Goal: Task Accomplishment & Management: Use online tool/utility

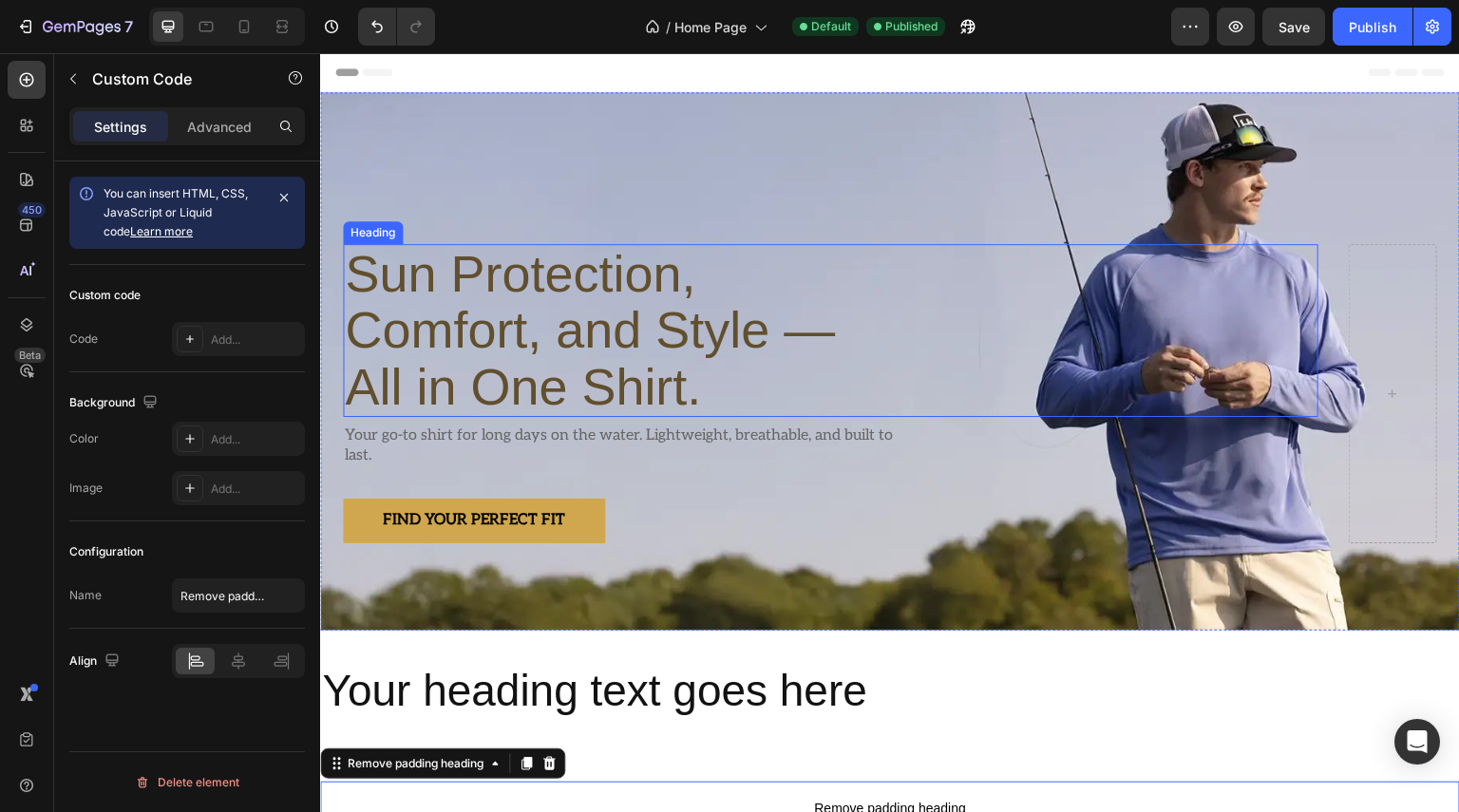
click at [773, 327] on p "Sun Protection, Comfort, and Style — All in One Shirt." at bounding box center [623, 330] width 555 height 169
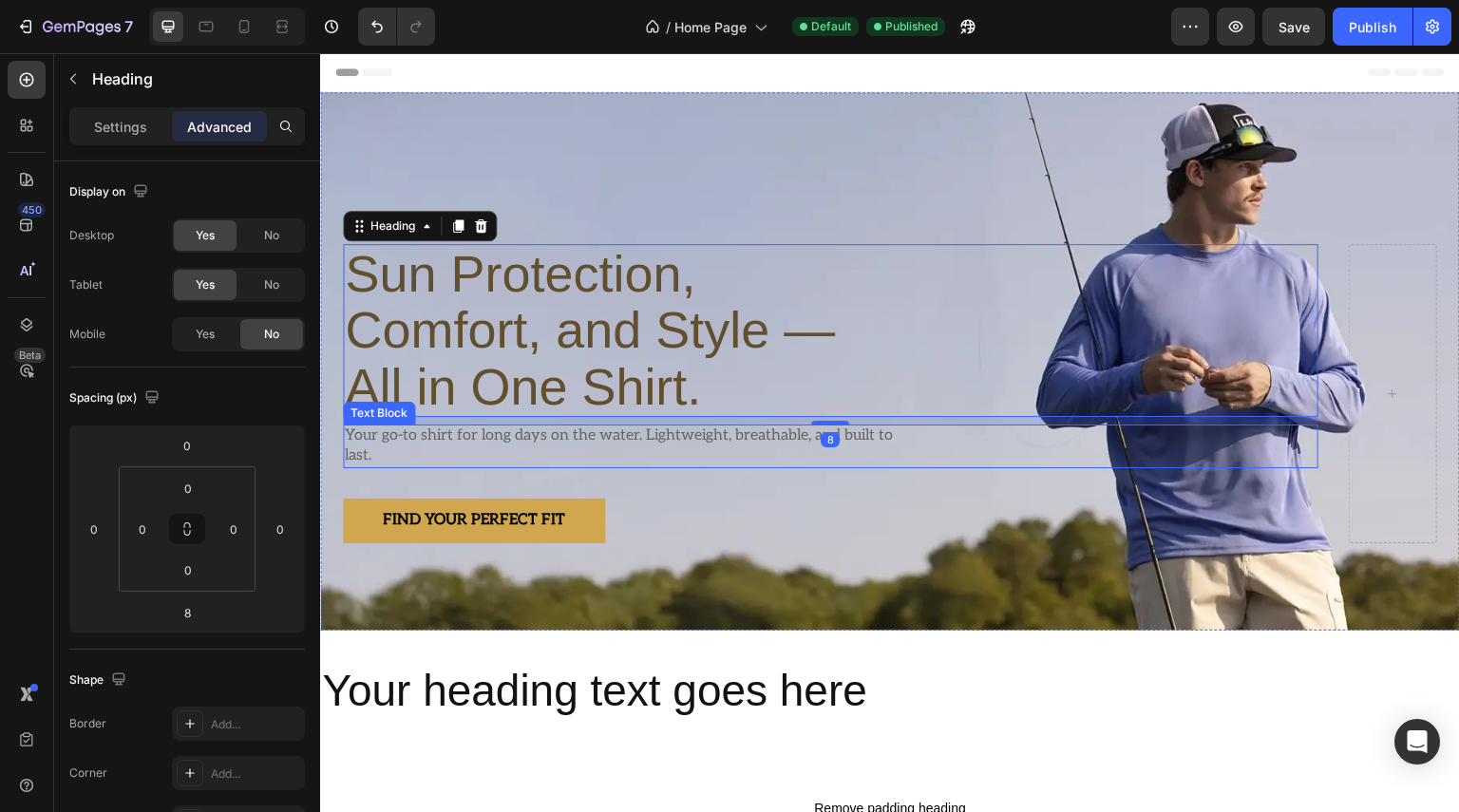
click at [707, 426] on p "Your go-to shirt for long days on the water. Lightweight, breathable, and built…" at bounding box center [623, 446] width 555 height 40
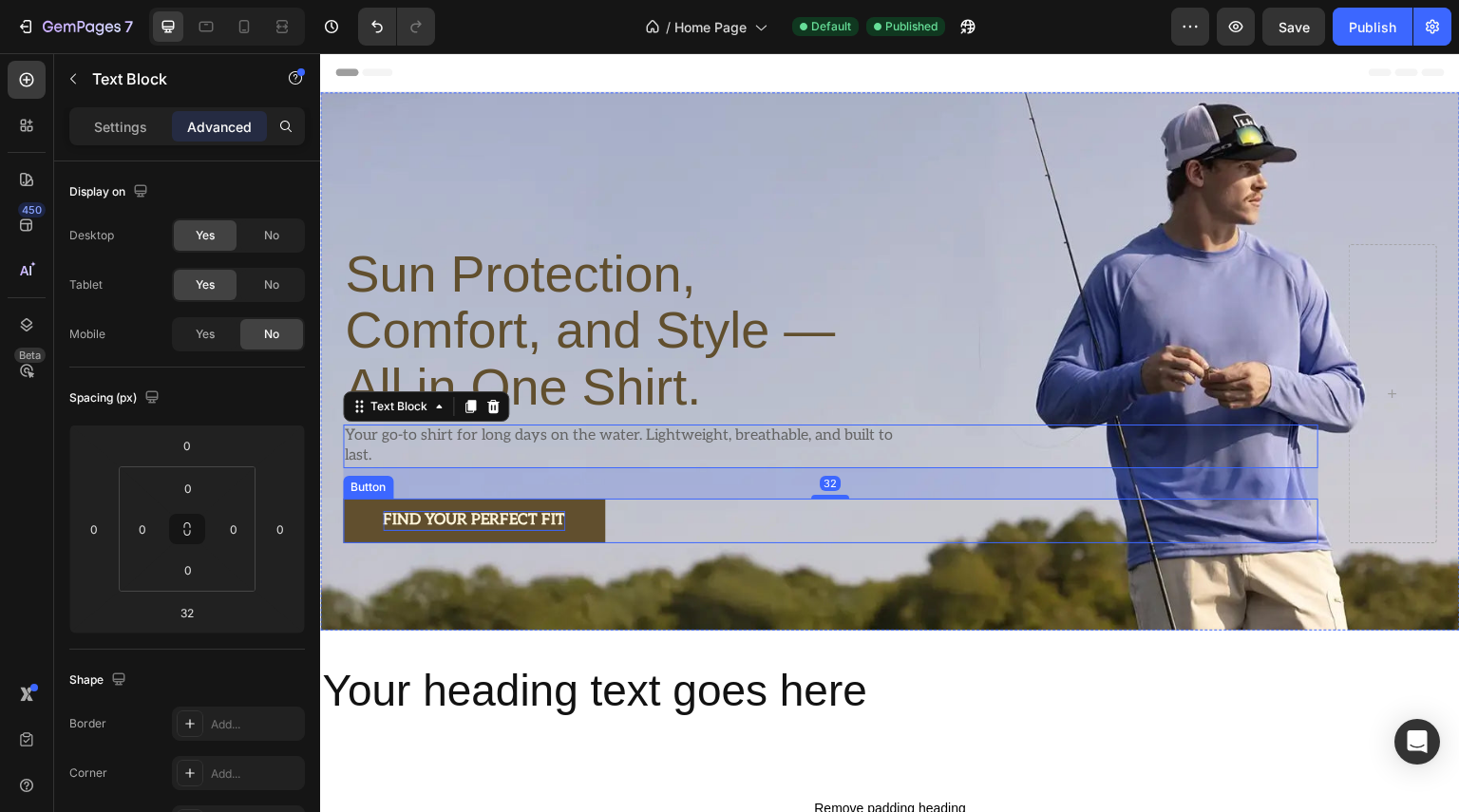
click at [525, 511] on p "Find Your Perfect Fit" at bounding box center [474, 521] width 182 height 20
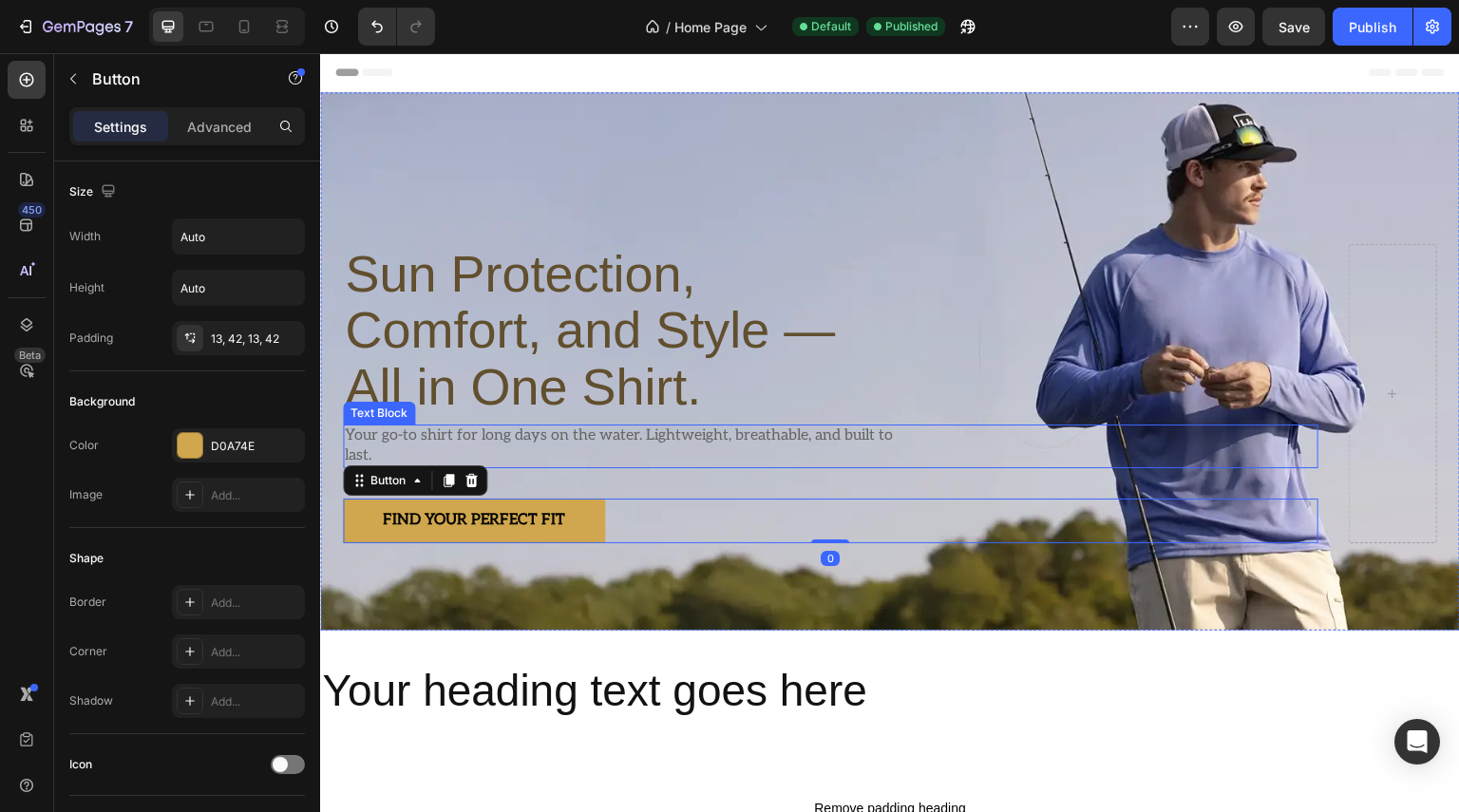
click at [696, 426] on p "Your go-to shirt for long days on the water. Lightweight, breathable, and built…" at bounding box center [623, 446] width 555 height 40
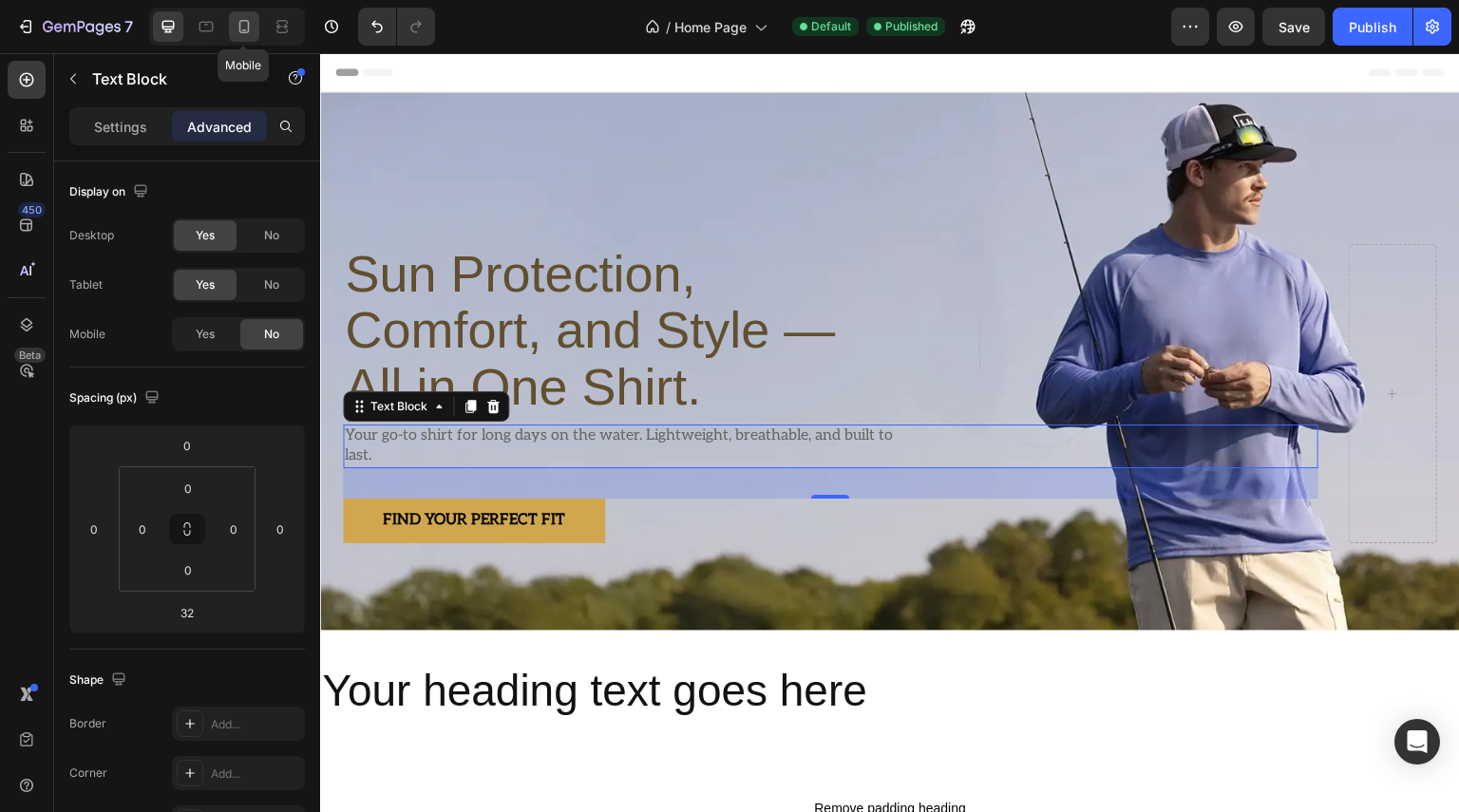
click at [245, 26] on icon at bounding box center [244, 26] width 19 height 19
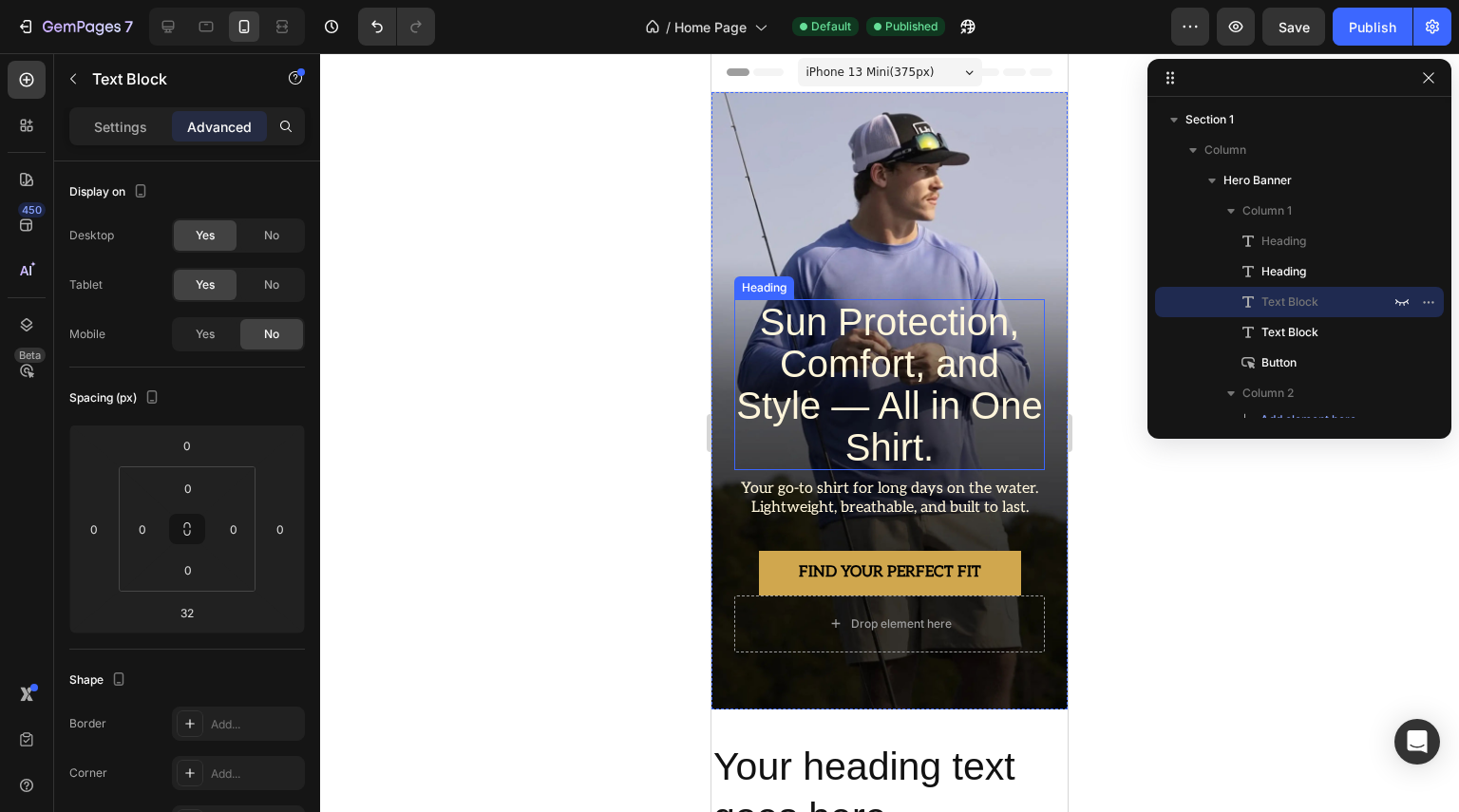
click at [967, 393] on h2 "Sun Protection, Comfort, and Style — All in One Shirt." at bounding box center [889, 385] width 310 height 171
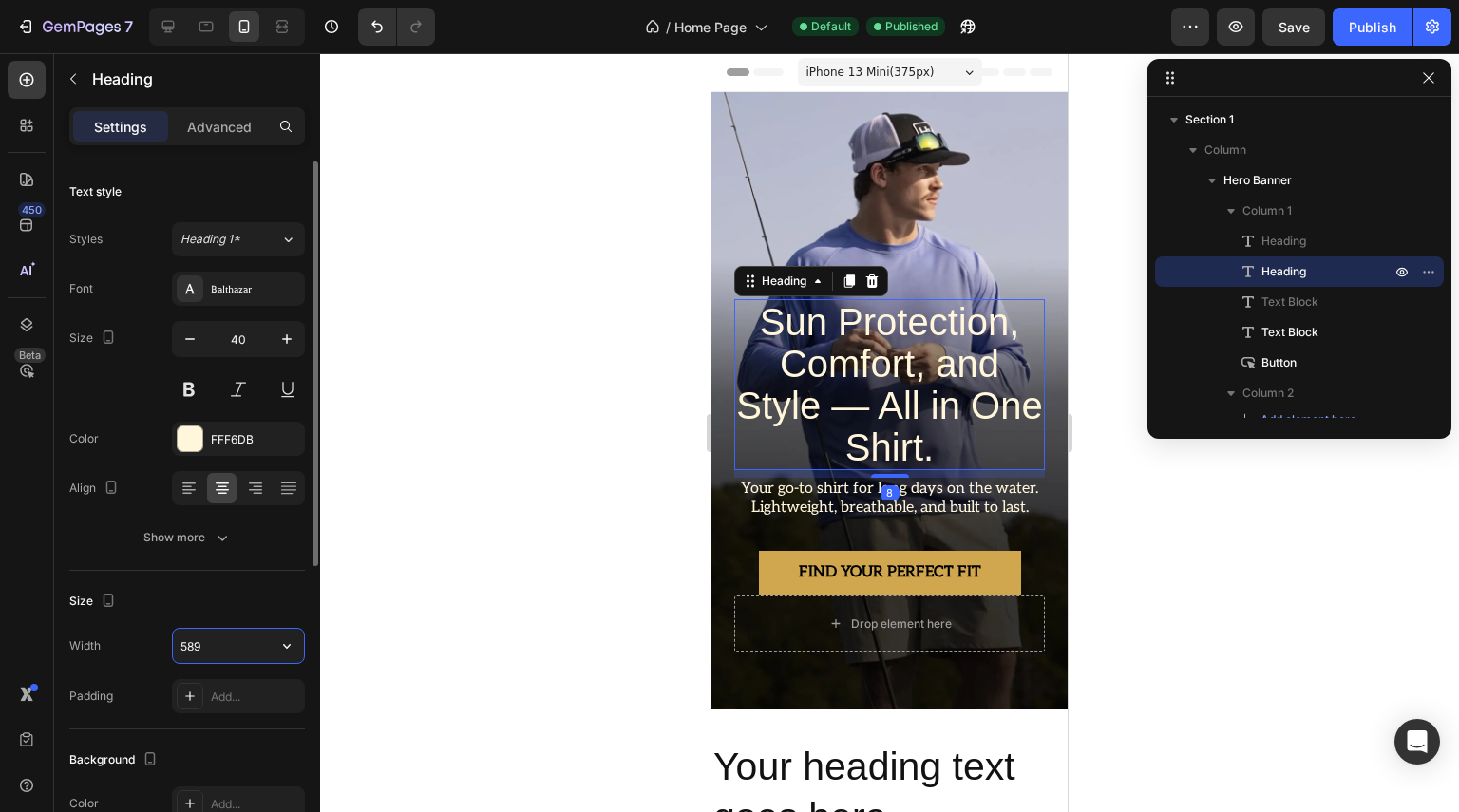
click at [235, 650] on input "589" at bounding box center [238, 645] width 131 height 34
click at [280, 644] on icon "button" at bounding box center [287, 645] width 19 height 19
click at [236, 728] on p "Full 100%" at bounding box center [233, 728] width 108 height 17
type input "100%"
click at [979, 480] on p "Your go-to shirt for long days on the water. Lightweight, breathable, and built…" at bounding box center [889, 500] width 306 height 40
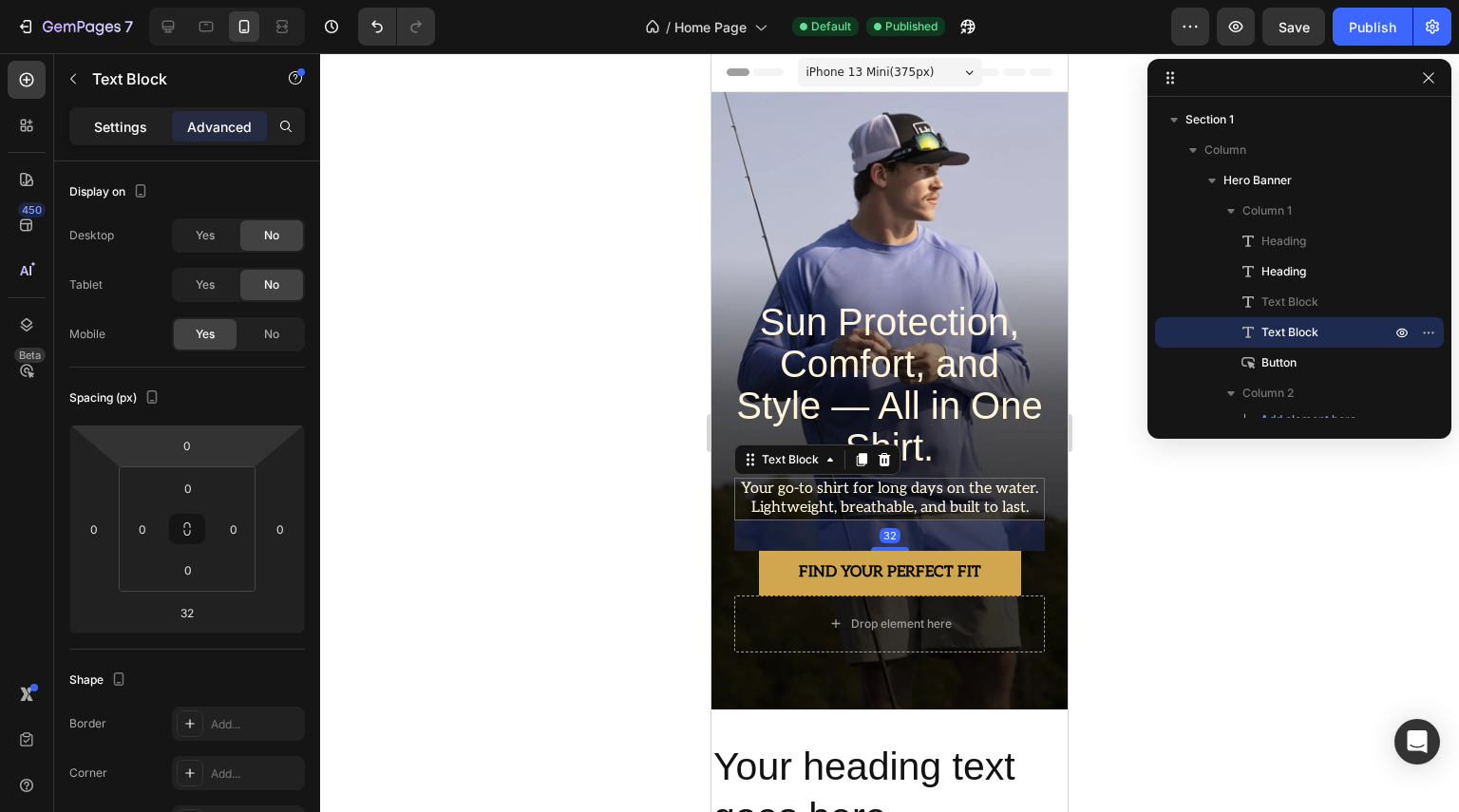
click at [99, 124] on p "Settings" at bounding box center [121, 127] width 54 height 20
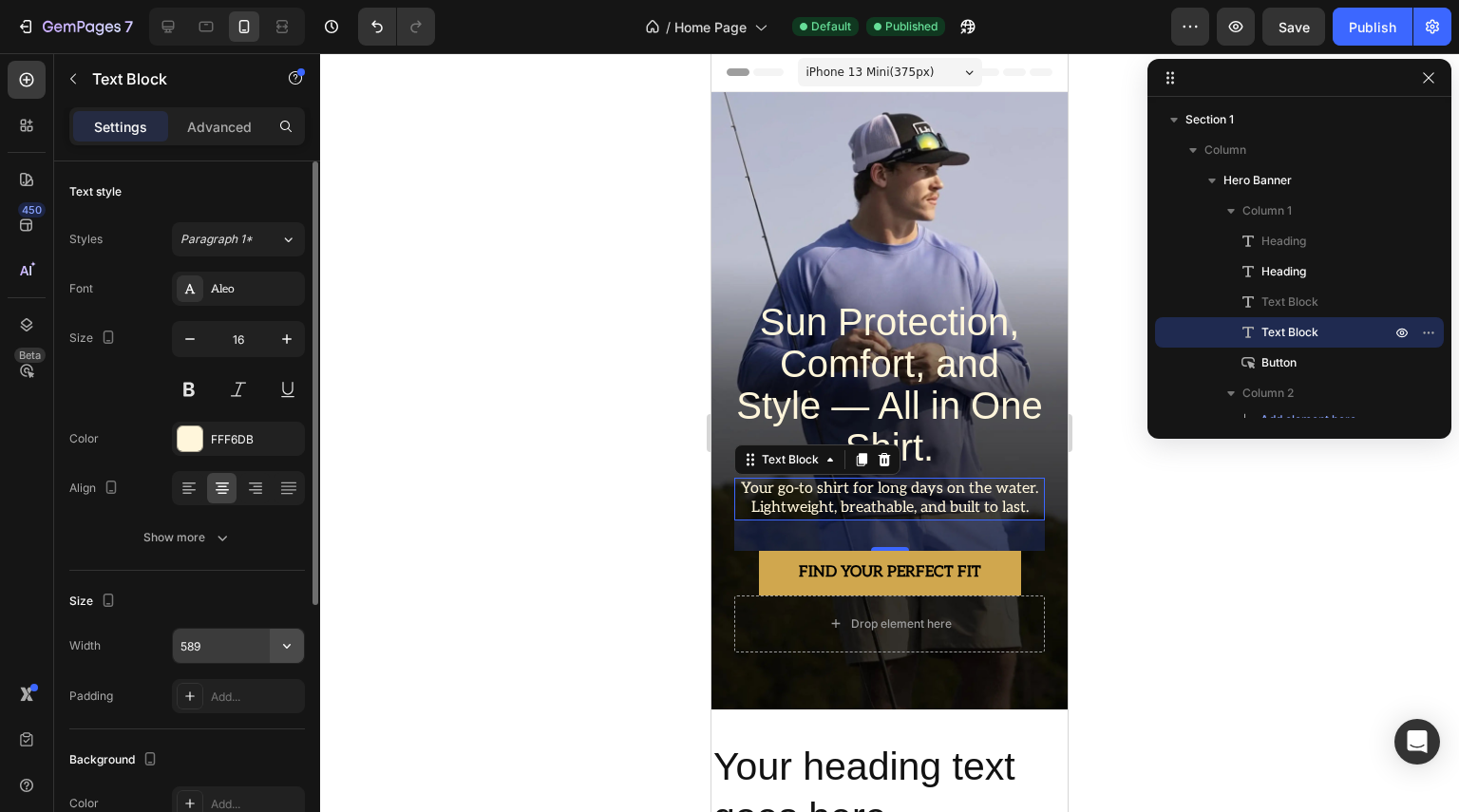
click at [275, 641] on button "button" at bounding box center [287, 645] width 34 height 34
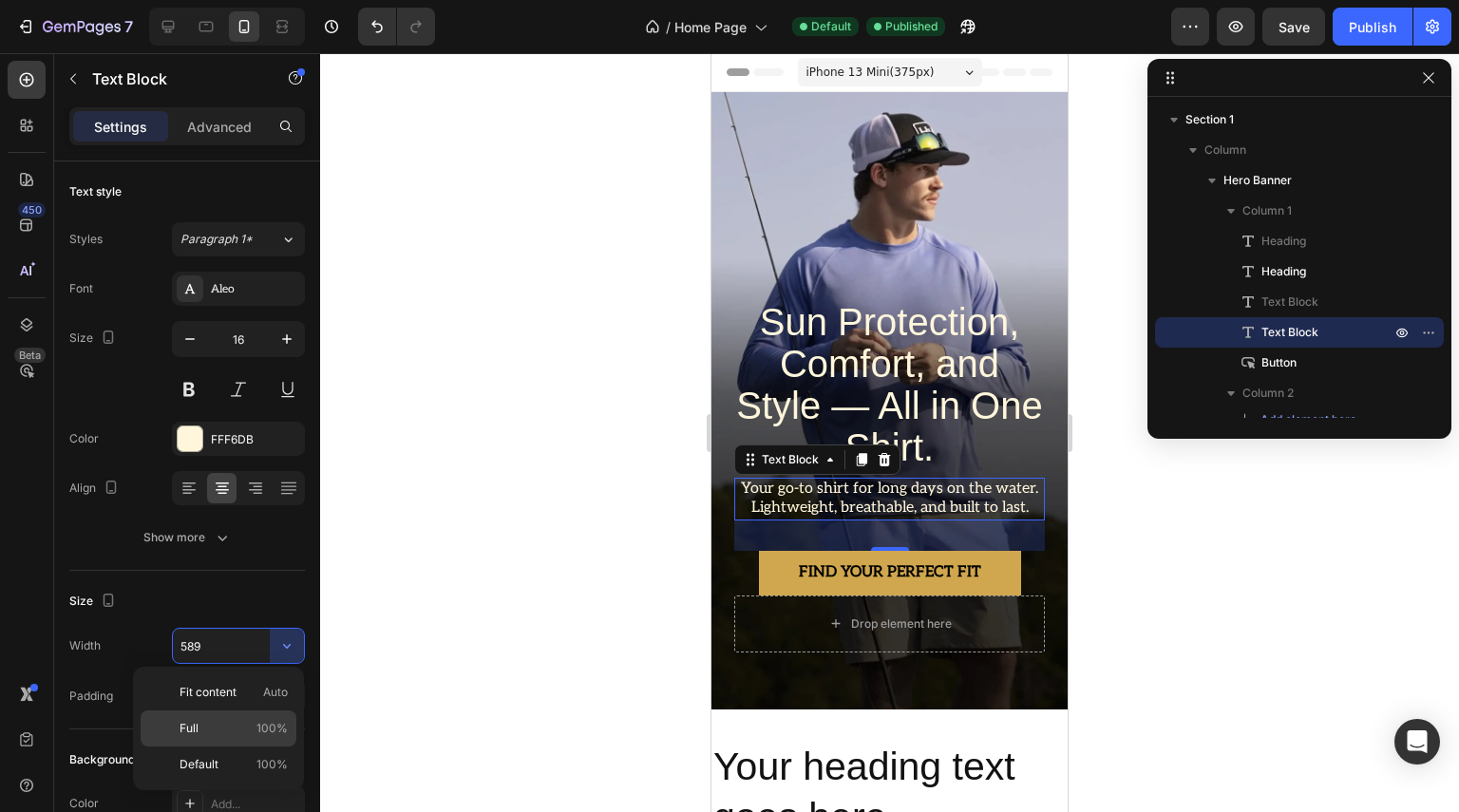
click at [212, 729] on p "Full 100%" at bounding box center [233, 728] width 108 height 17
type input "100%"
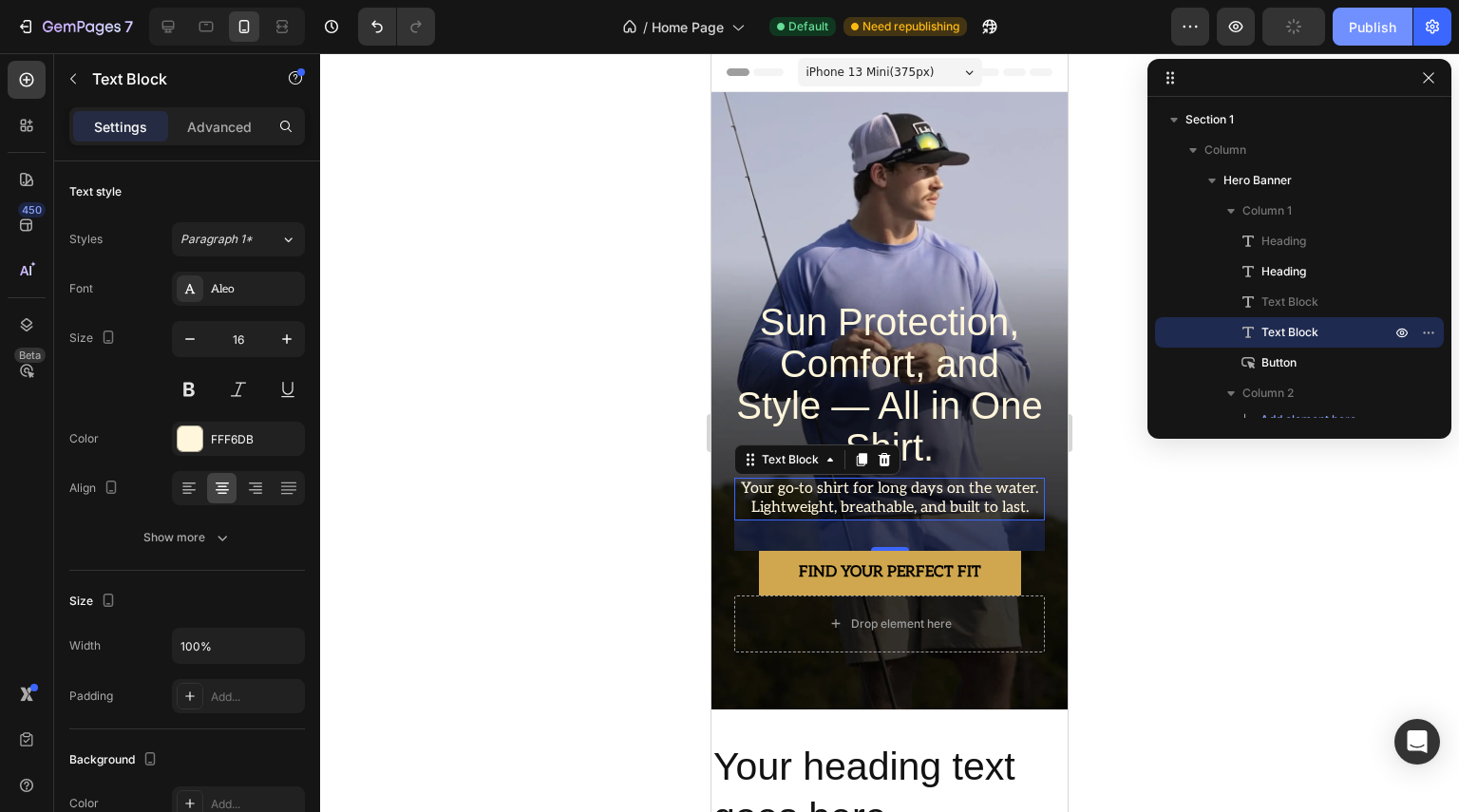
click at [1372, 24] on div "Publish" at bounding box center [1373, 27] width 48 height 20
click at [968, 480] on p "Your go-to shirt for long days on the water. Lightweight, breathable, and built…" at bounding box center [889, 500] width 306 height 40
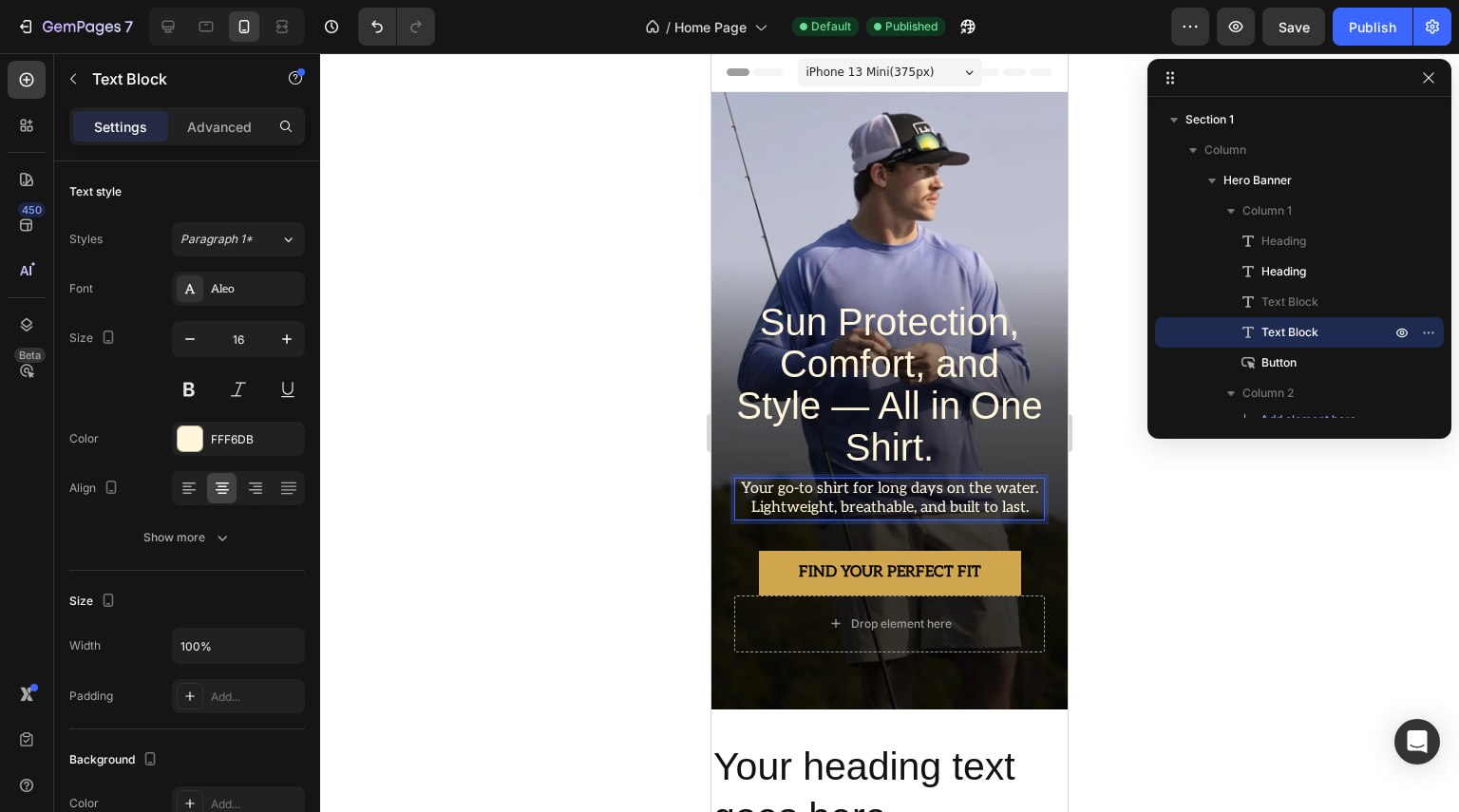
click at [962, 480] on p "Your go-to shirt for long days on the water. Lightweight, breathable, and built…" at bounding box center [889, 500] width 306 height 40
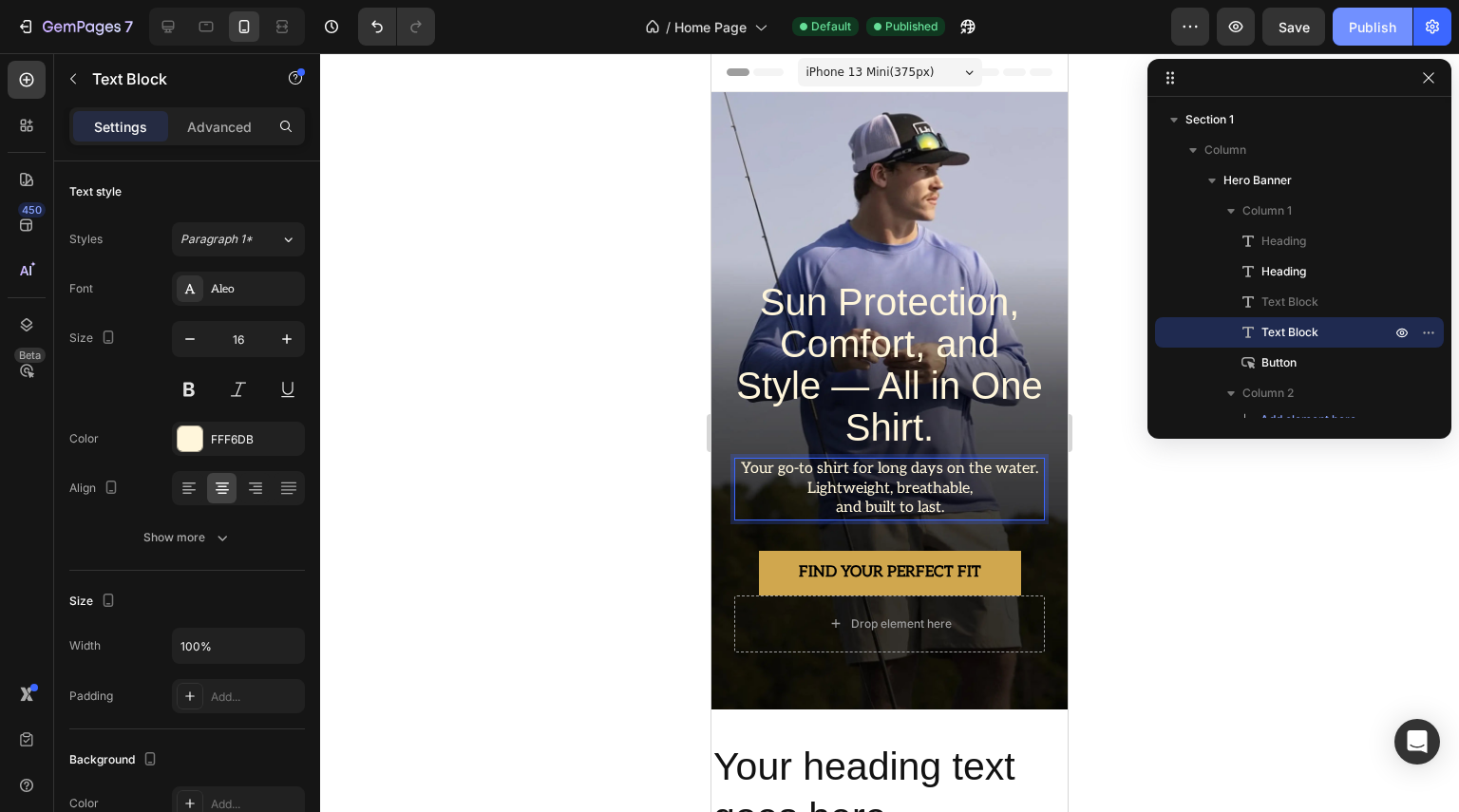
click at [1364, 32] on div "Publish" at bounding box center [1373, 27] width 48 height 20
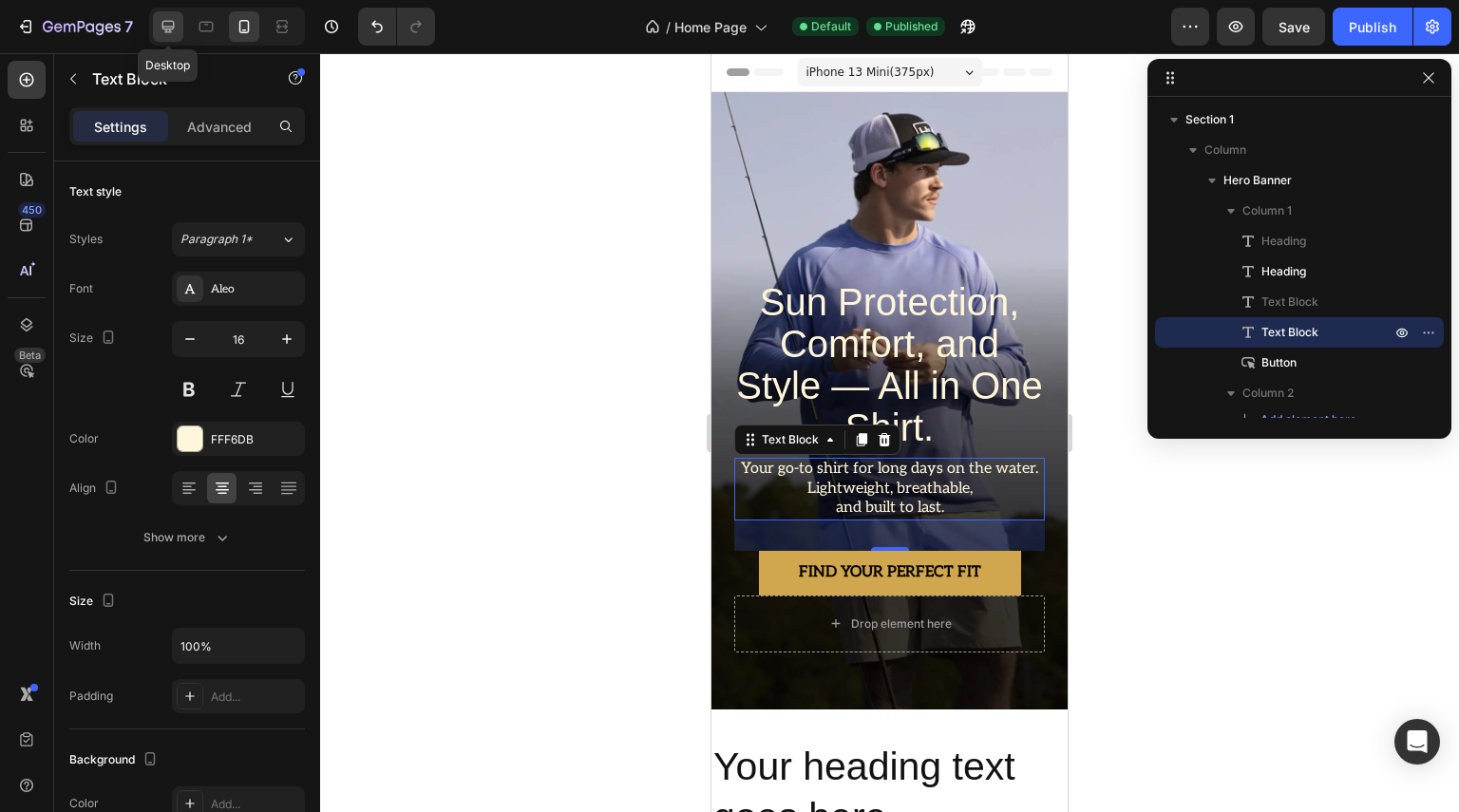
click at [171, 31] on icon at bounding box center [168, 26] width 19 height 19
type input "589"
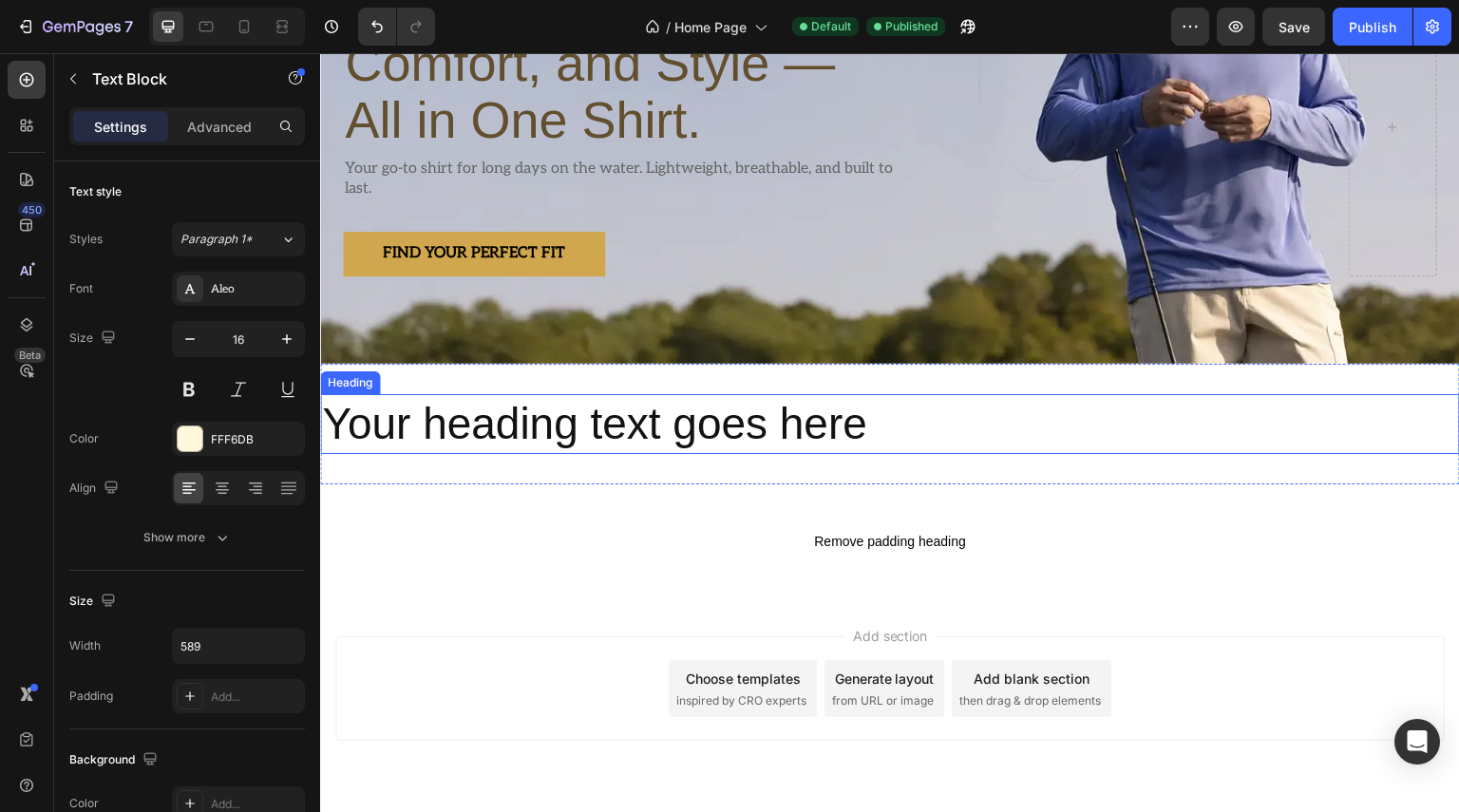
scroll to position [285, 0]
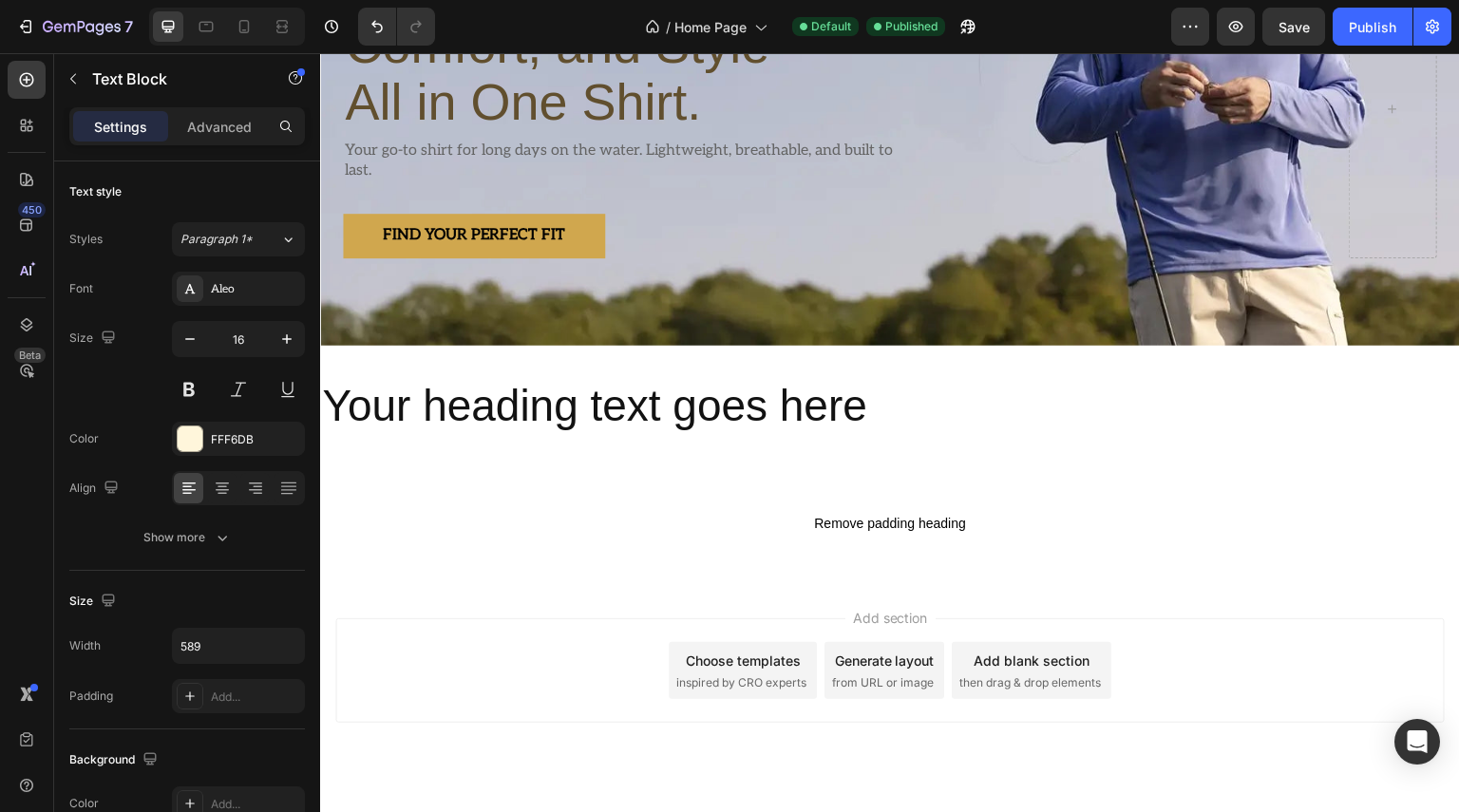
drag, startPoint x: 31, startPoint y: 78, endPoint x: 27, endPoint y: 103, distance: 25.3
click at [31, 78] on icon at bounding box center [26, 79] width 19 height 19
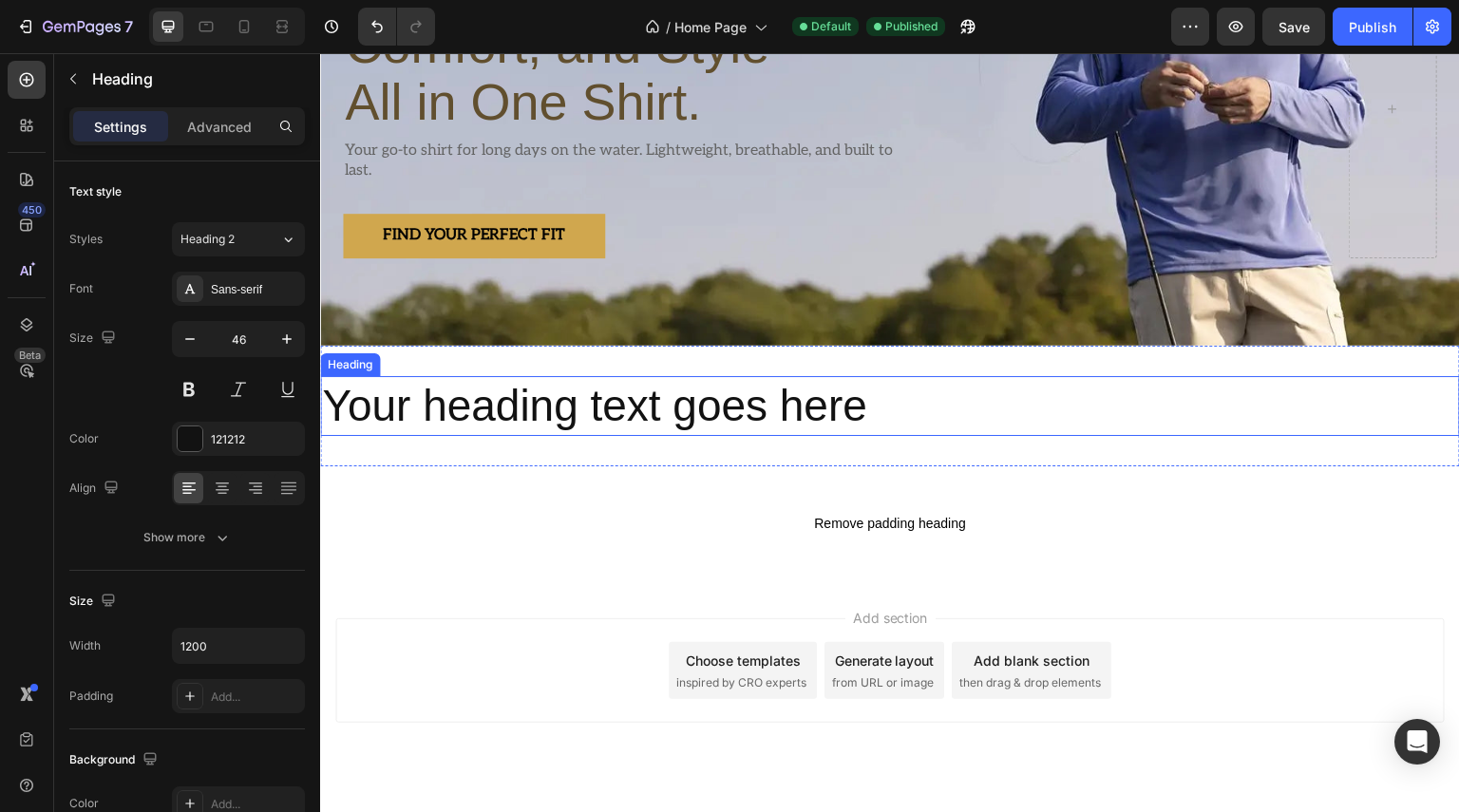
click at [473, 402] on h2 "Your heading text goes here" at bounding box center [890, 406] width 1140 height 60
click at [458, 358] on div at bounding box center [457, 358] width 23 height 23
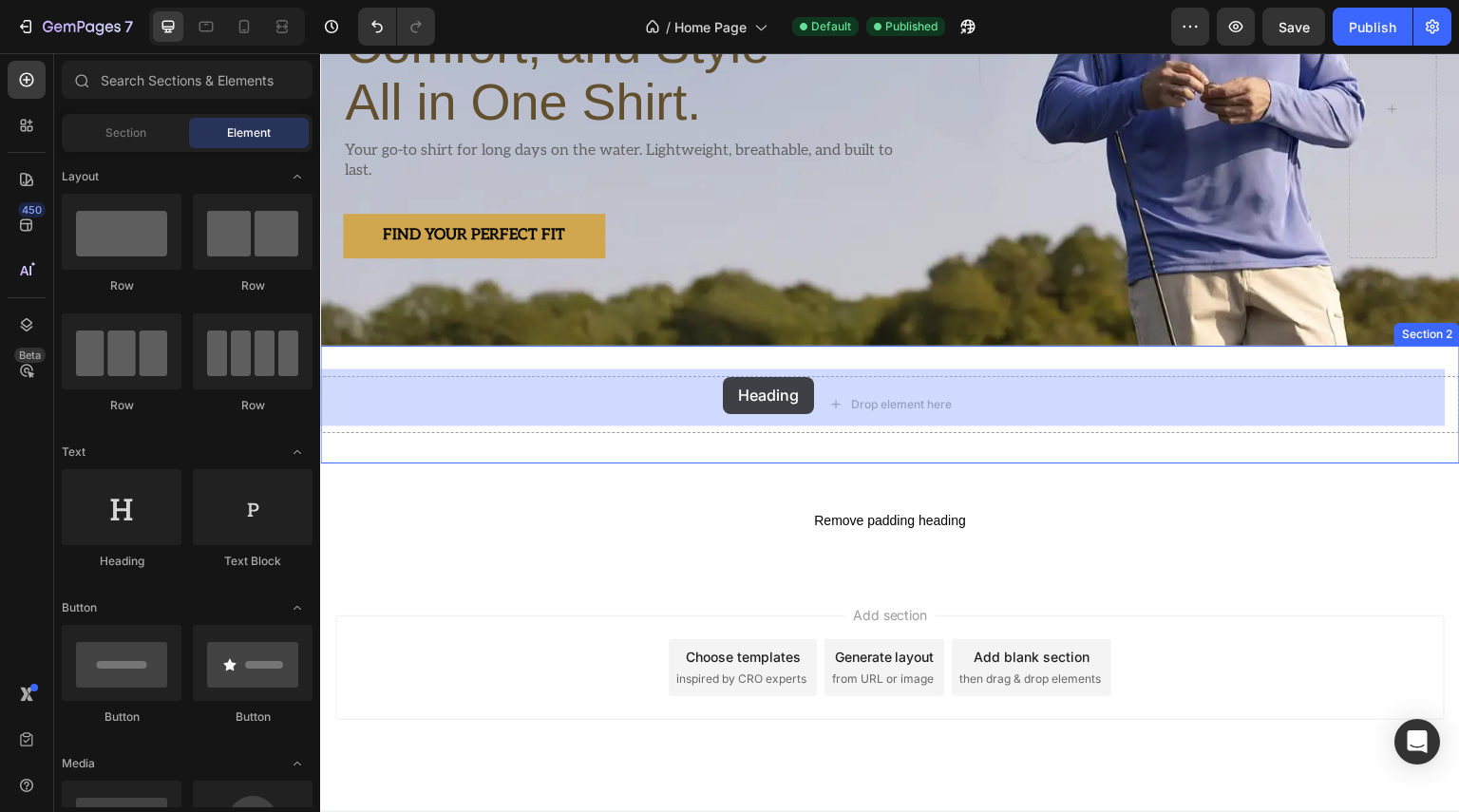
drag, startPoint x: 450, startPoint y: 286, endPoint x: 724, endPoint y: 377, distance: 288.7
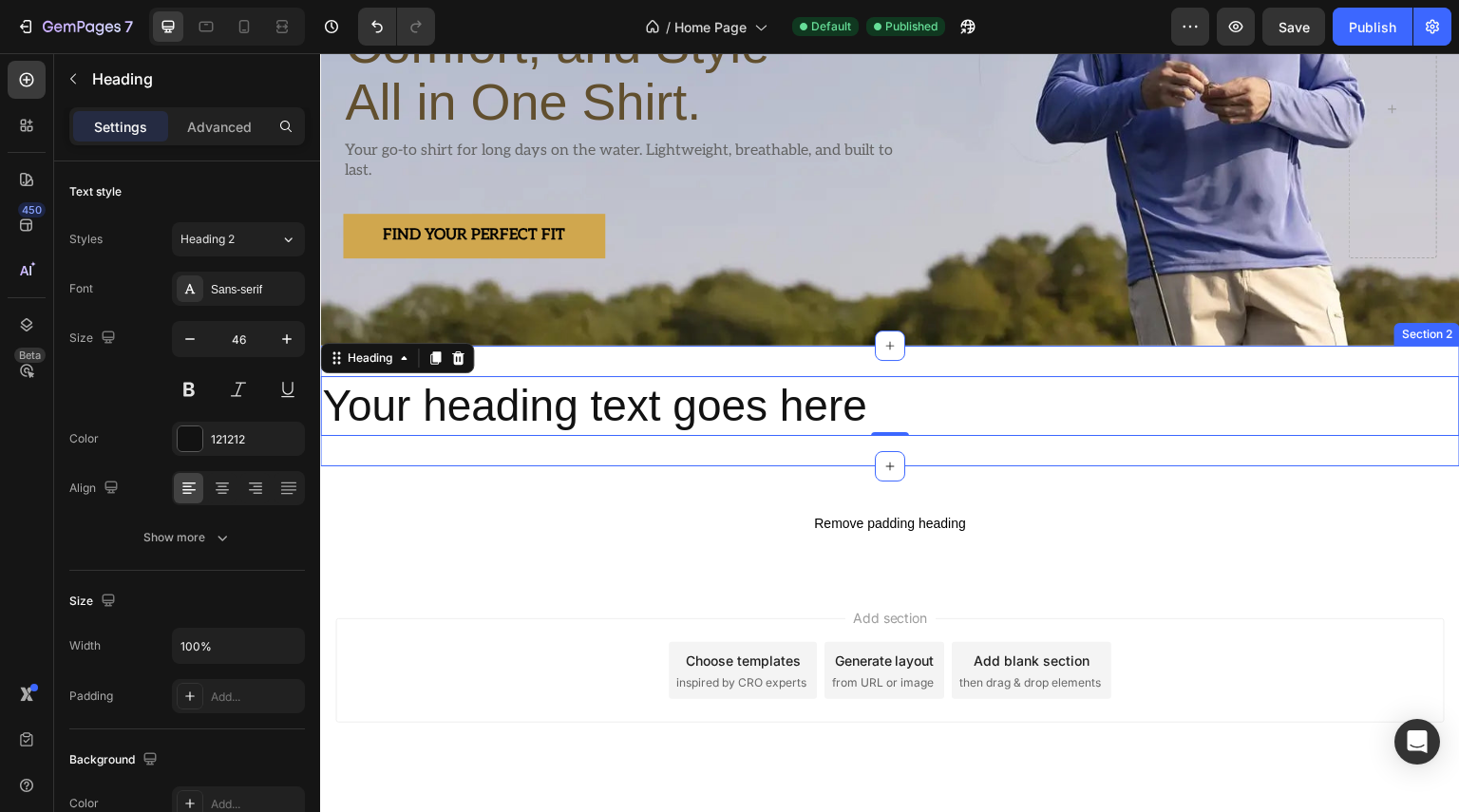
click at [463, 439] on div "Your heading text goes here Heading 0 Section 2" at bounding box center [890, 406] width 1140 height 122
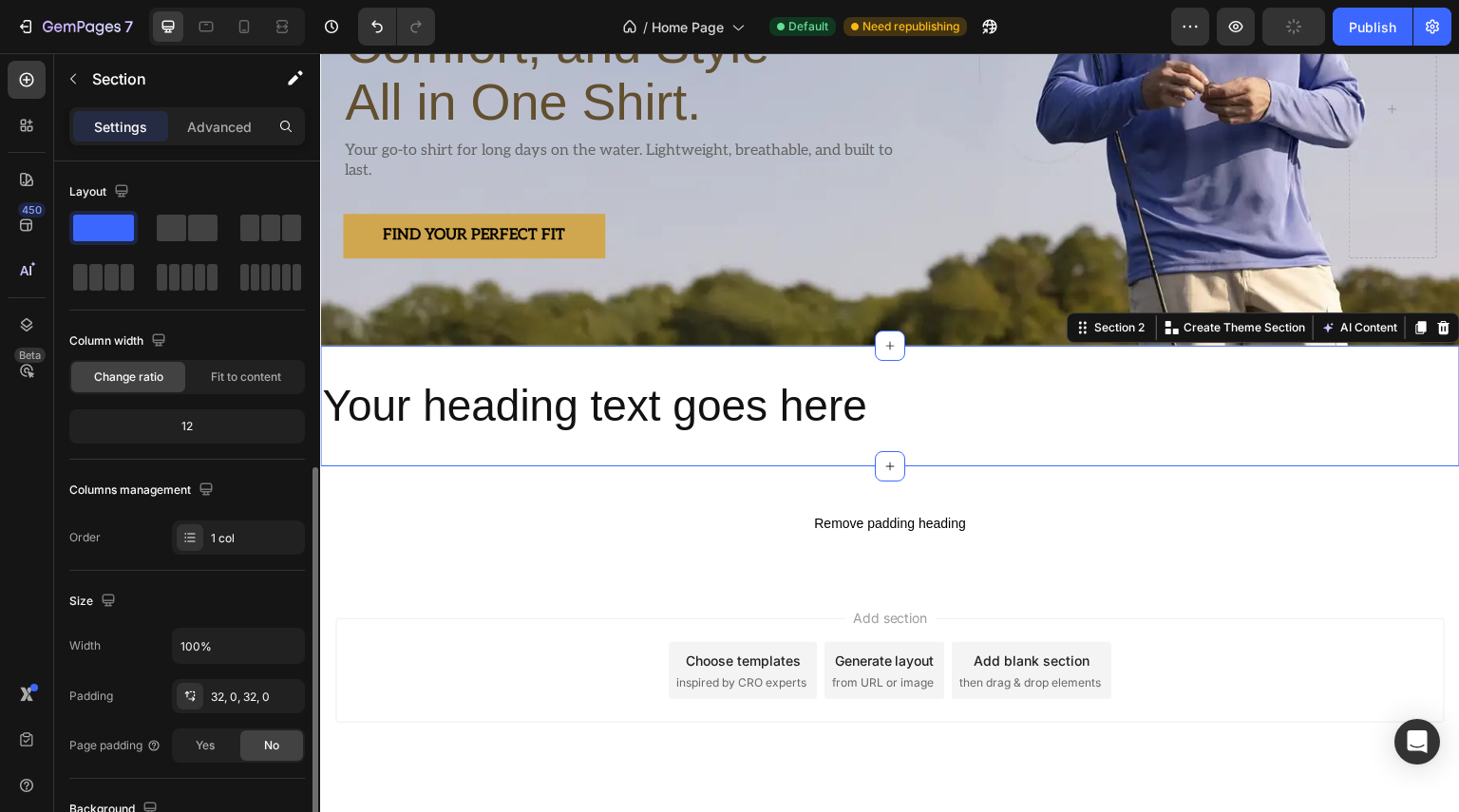
scroll to position [190, 0]
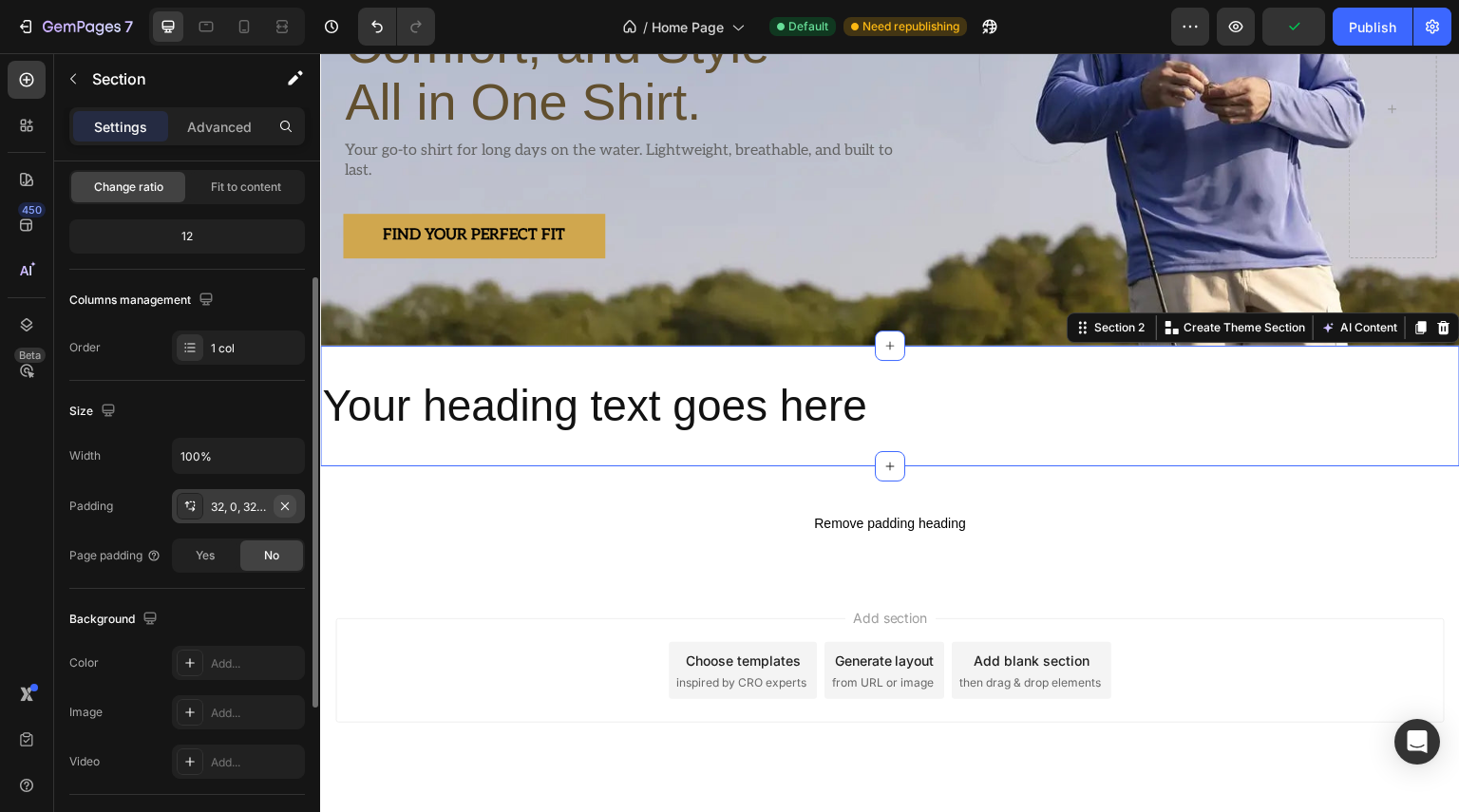
click at [290, 513] on button "button" at bounding box center [285, 506] width 23 height 23
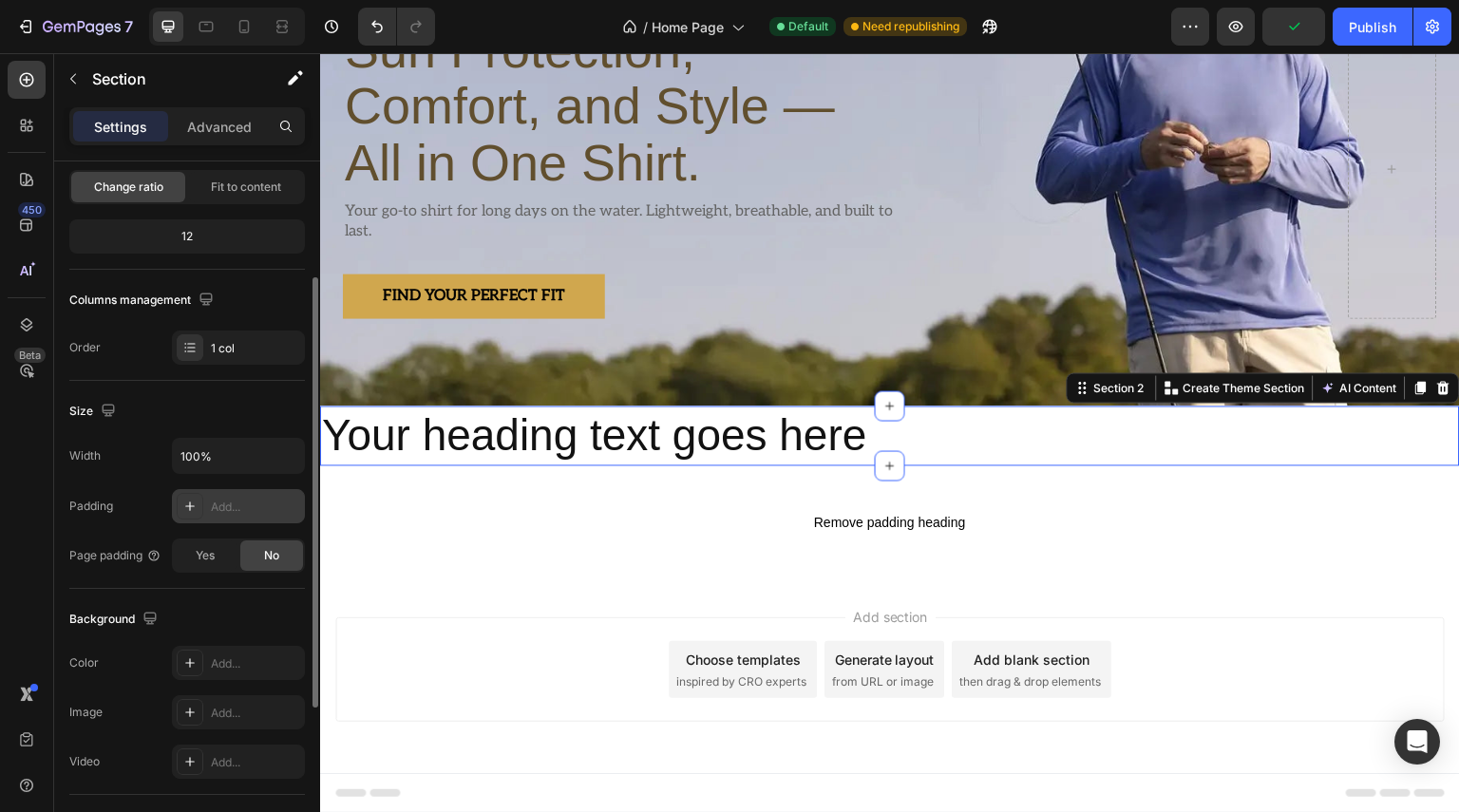
scroll to position [218, 0]
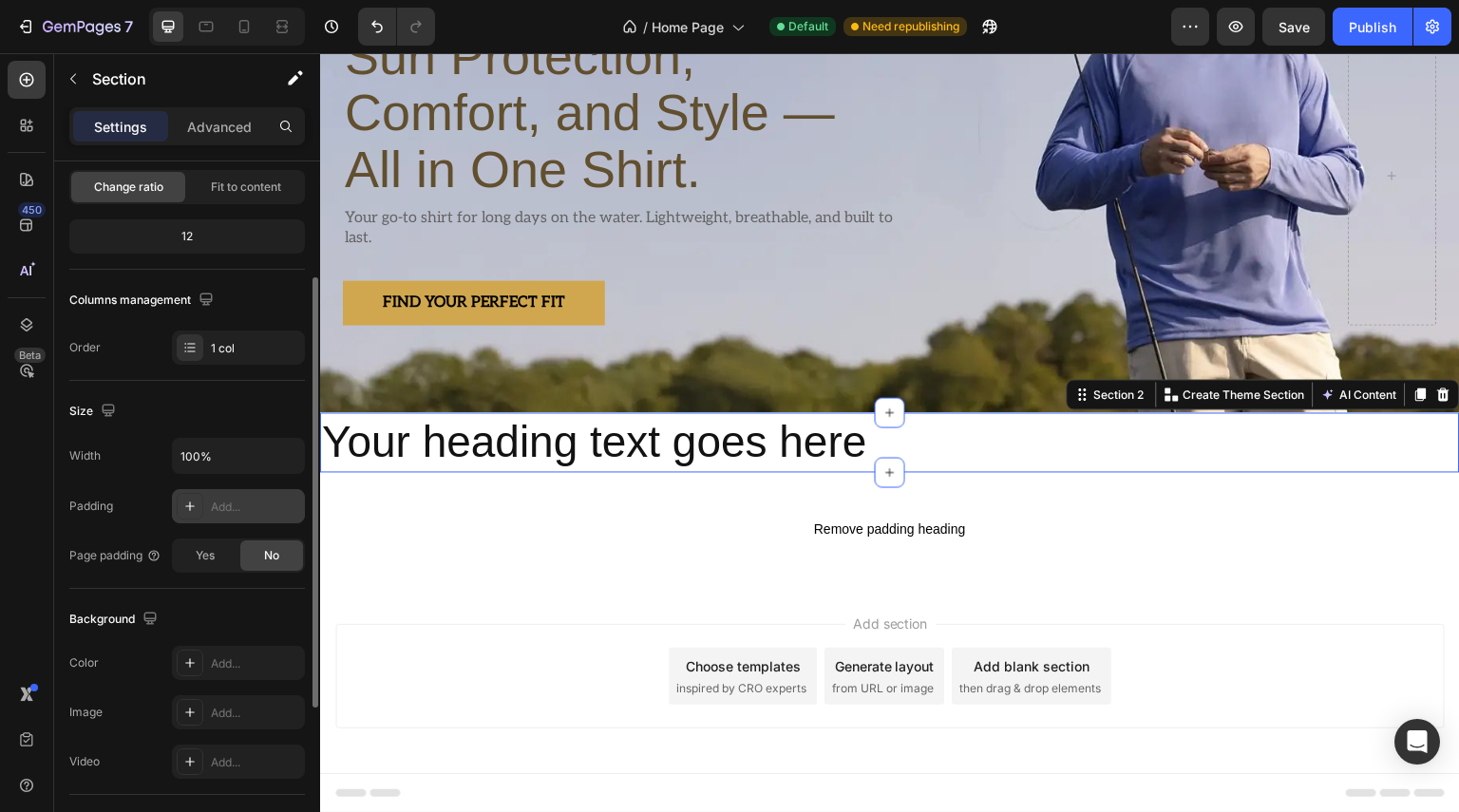
click at [185, 507] on icon at bounding box center [189, 506] width 15 height 15
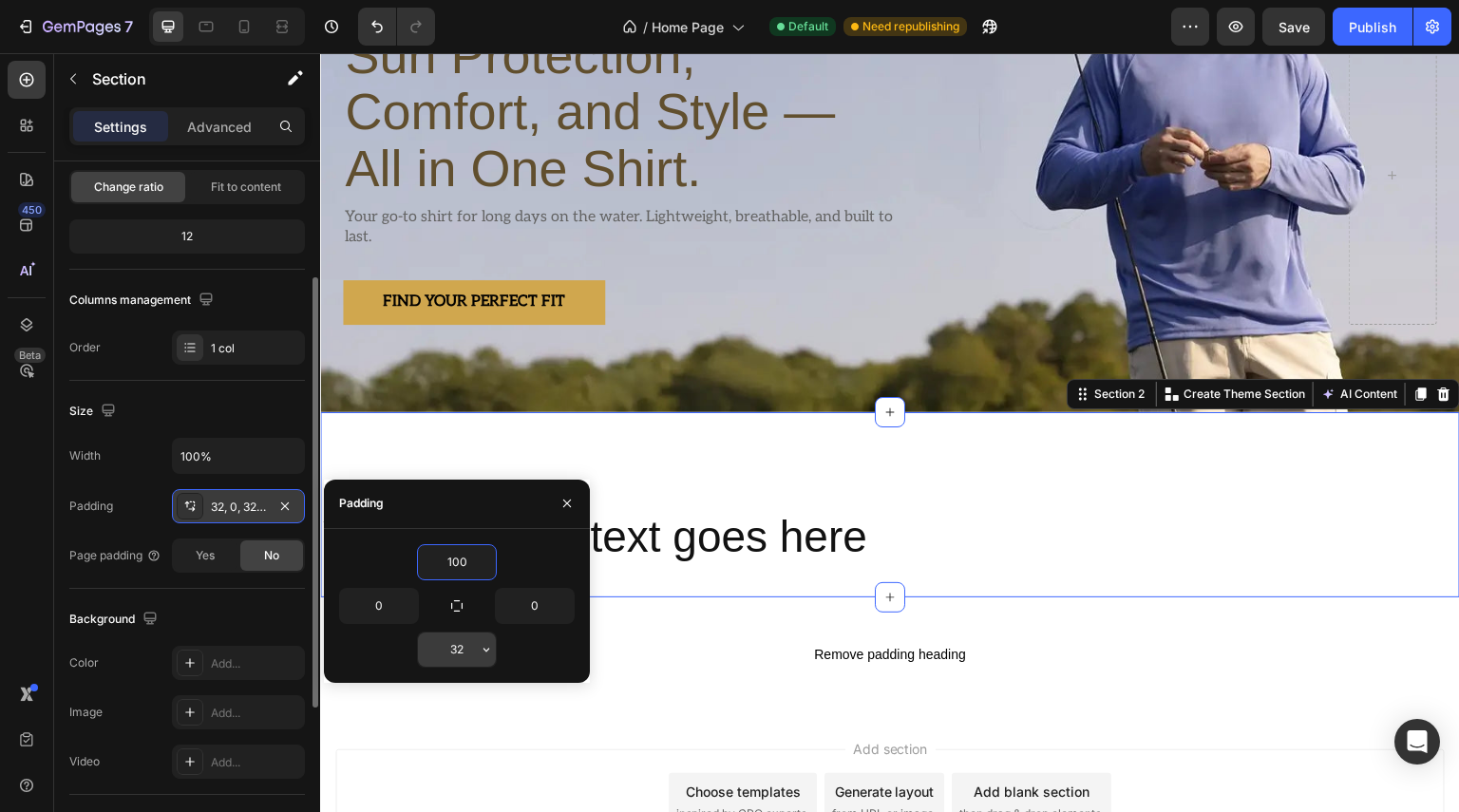
type input "100"
click at [471, 648] on input "32" at bounding box center [456, 649] width 78 height 34
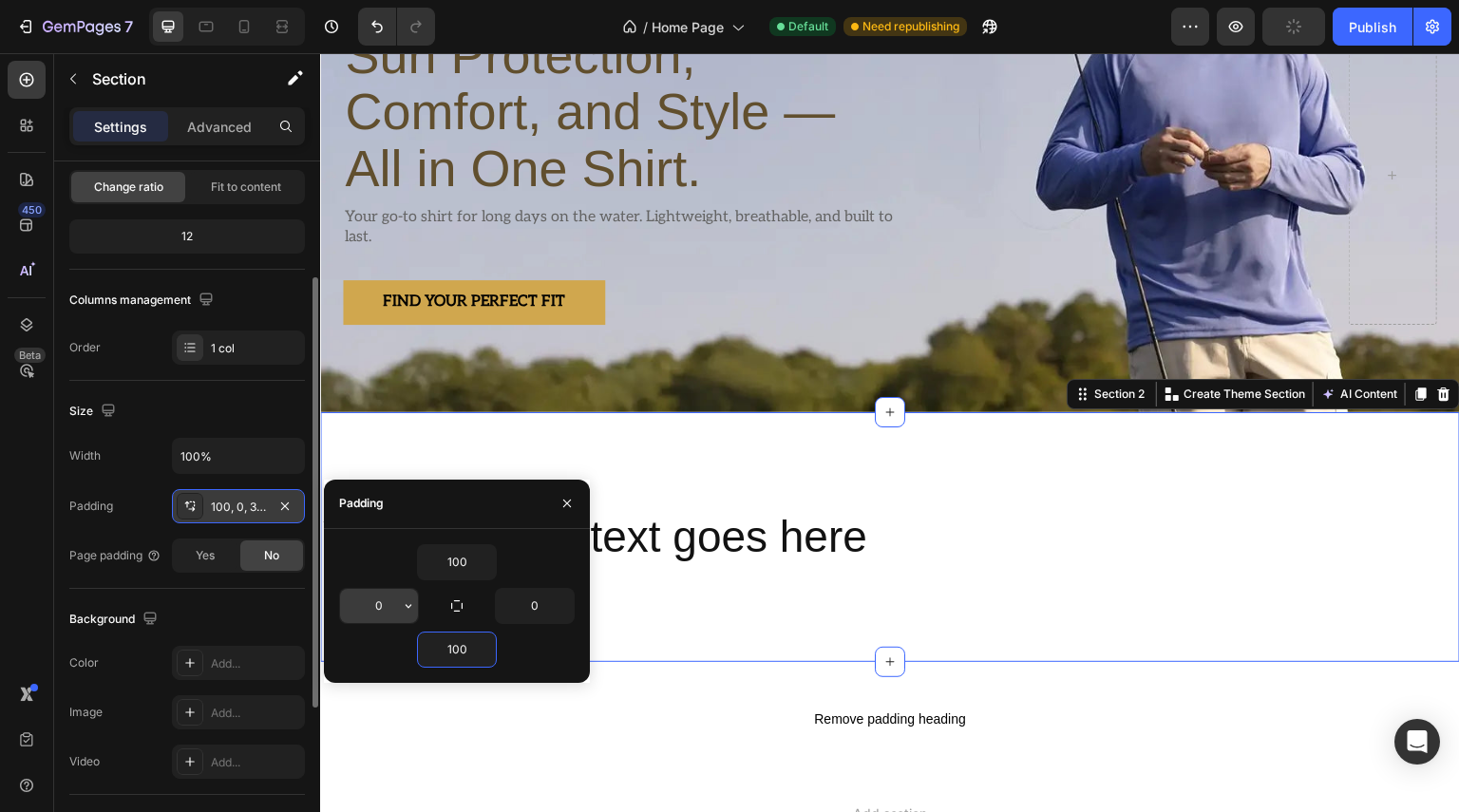
type input "100"
click at [388, 609] on input "0" at bounding box center [379, 606] width 78 height 34
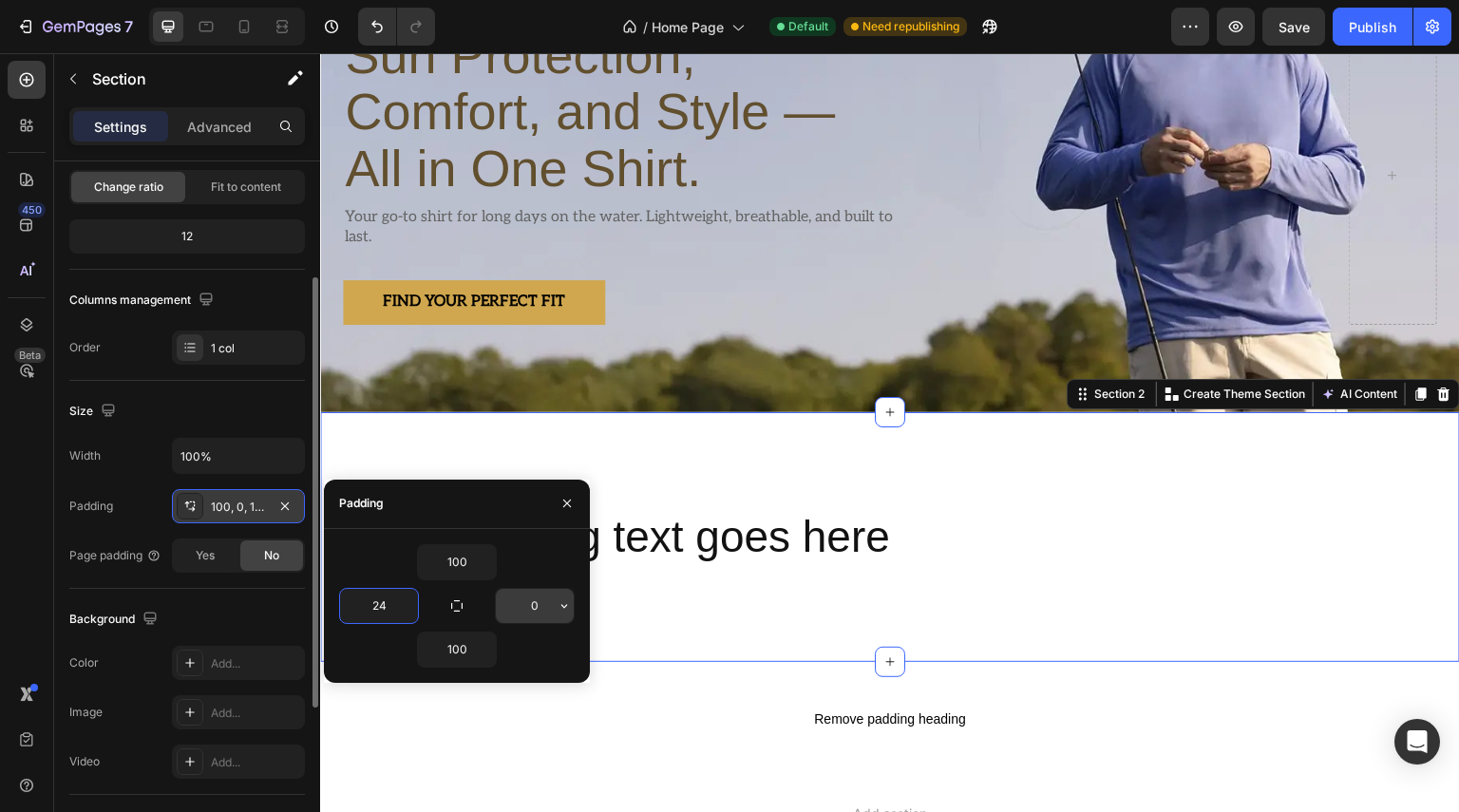
type input "24"
click at [547, 607] on input "0" at bounding box center [535, 606] width 78 height 34
type input "24"
click at [662, 608] on div "Your heading text goes here Heading Section 2 You can create reusable sections …" at bounding box center [890, 537] width 1140 height 251
click at [212, 553] on span "Yes" at bounding box center [204, 555] width 19 height 17
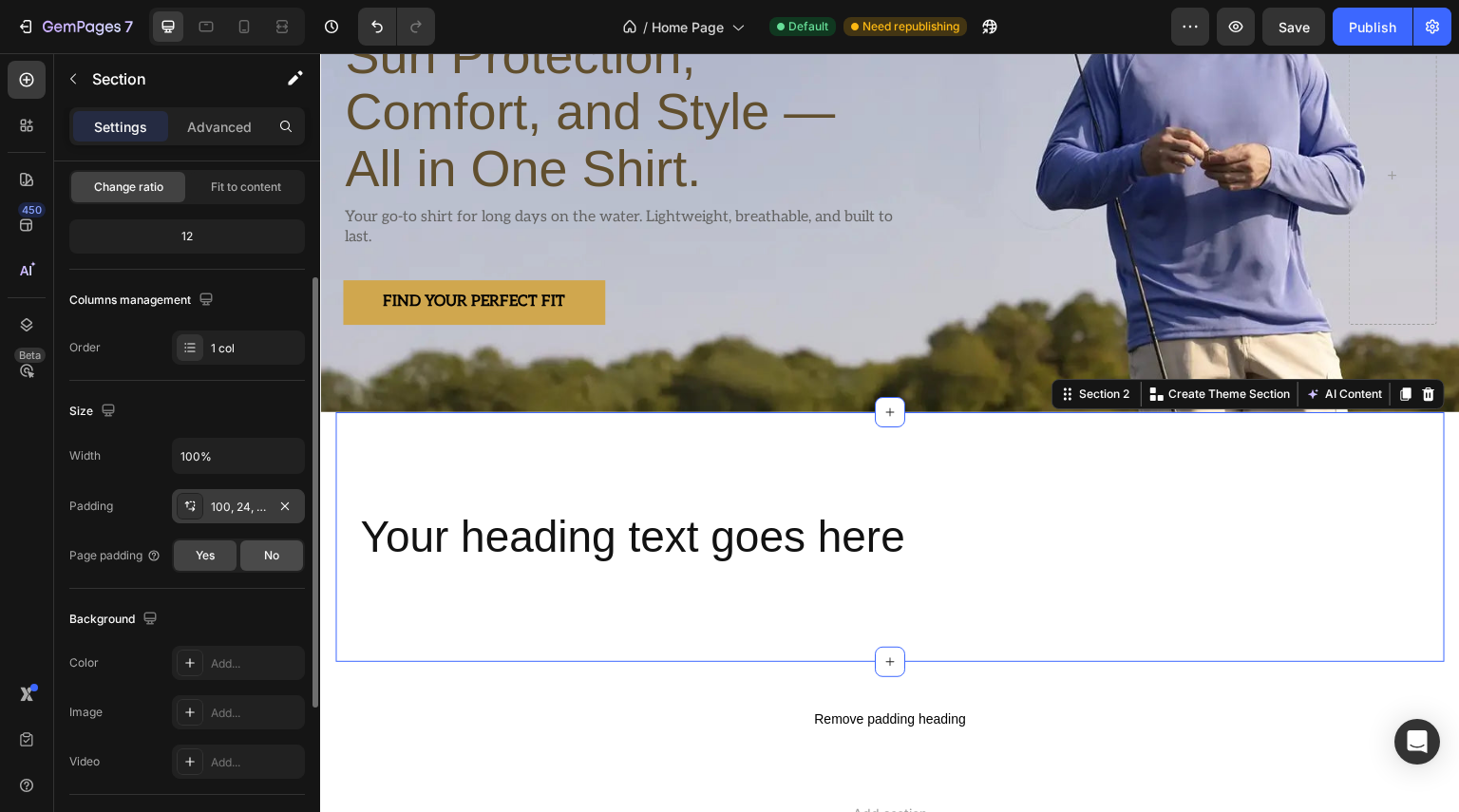
click at [266, 560] on span "No" at bounding box center [271, 555] width 15 height 17
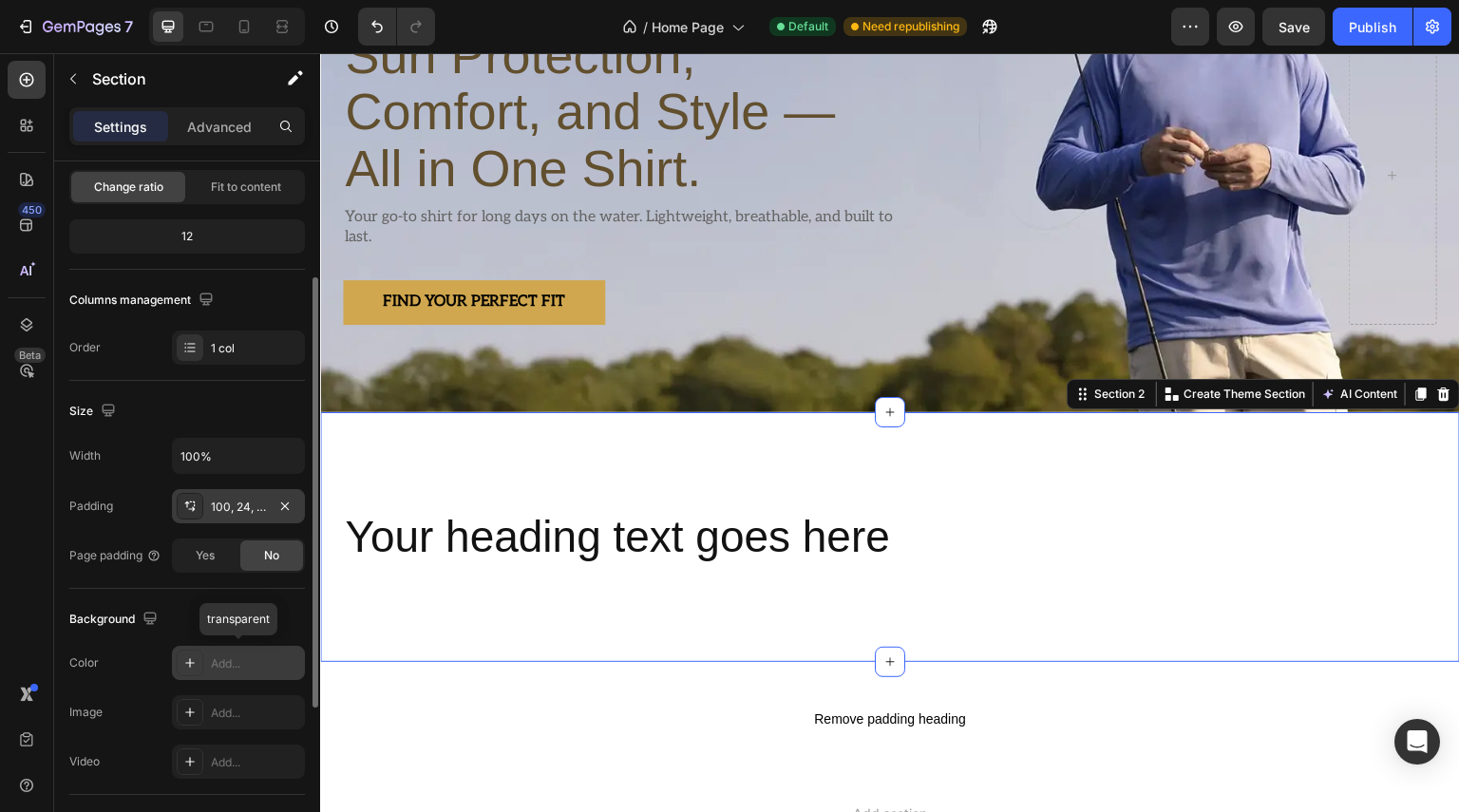
click at [198, 664] on div at bounding box center [189, 662] width 27 height 27
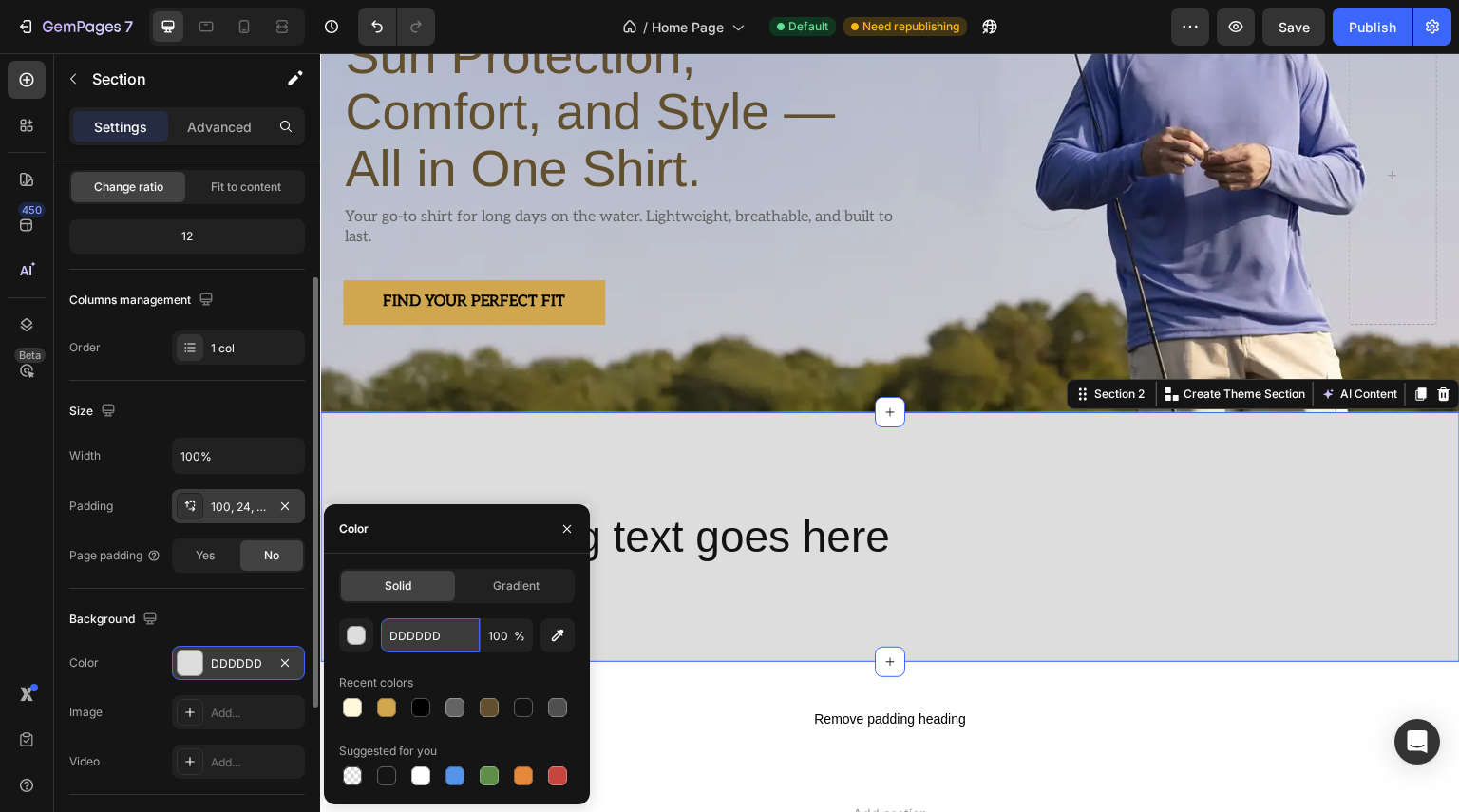
click at [448, 638] on input "DDDDDD" at bounding box center [430, 636] width 99 height 34
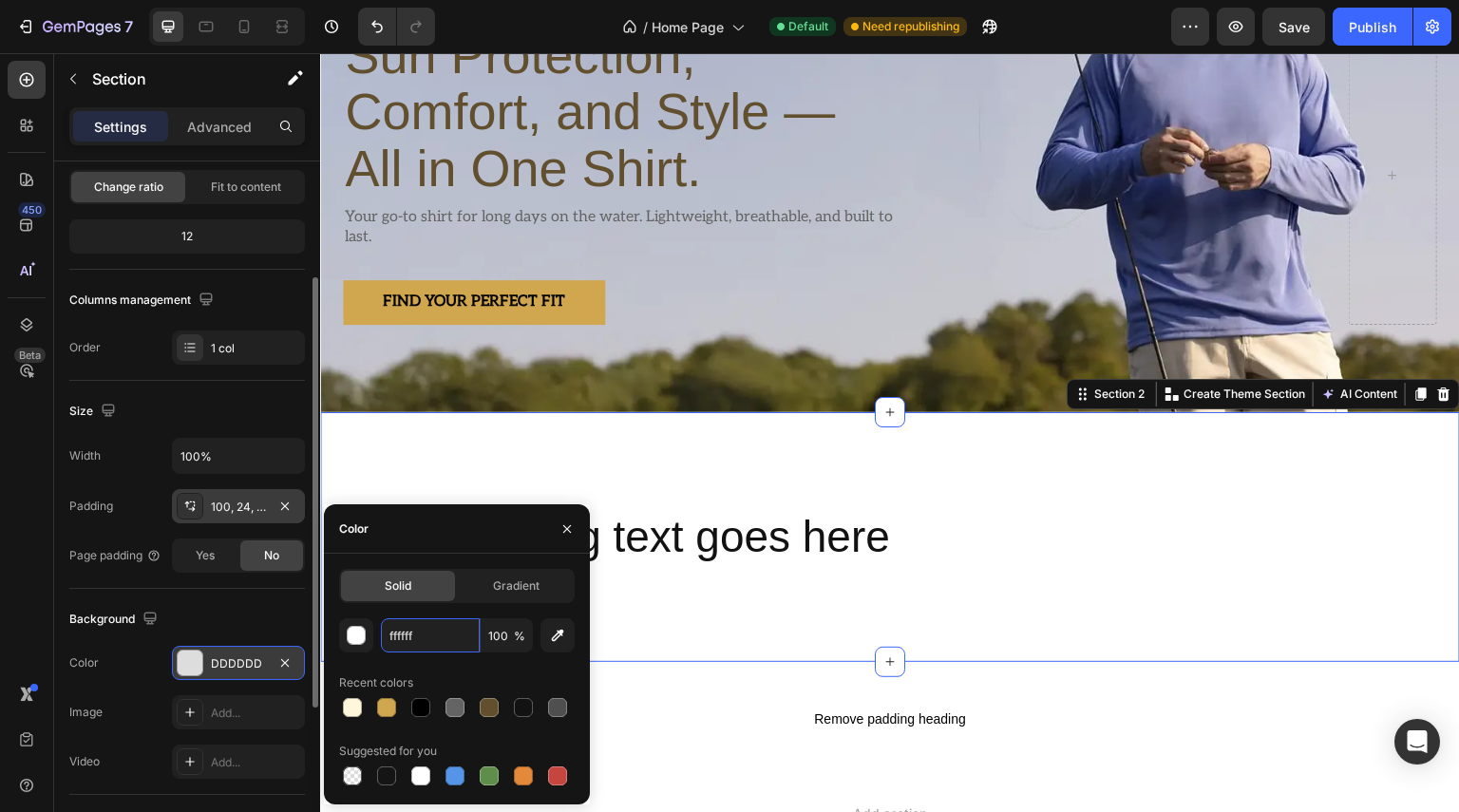
type input "FFFFFF"
click at [575, 531] on button "button" at bounding box center [566, 528] width 31 height 31
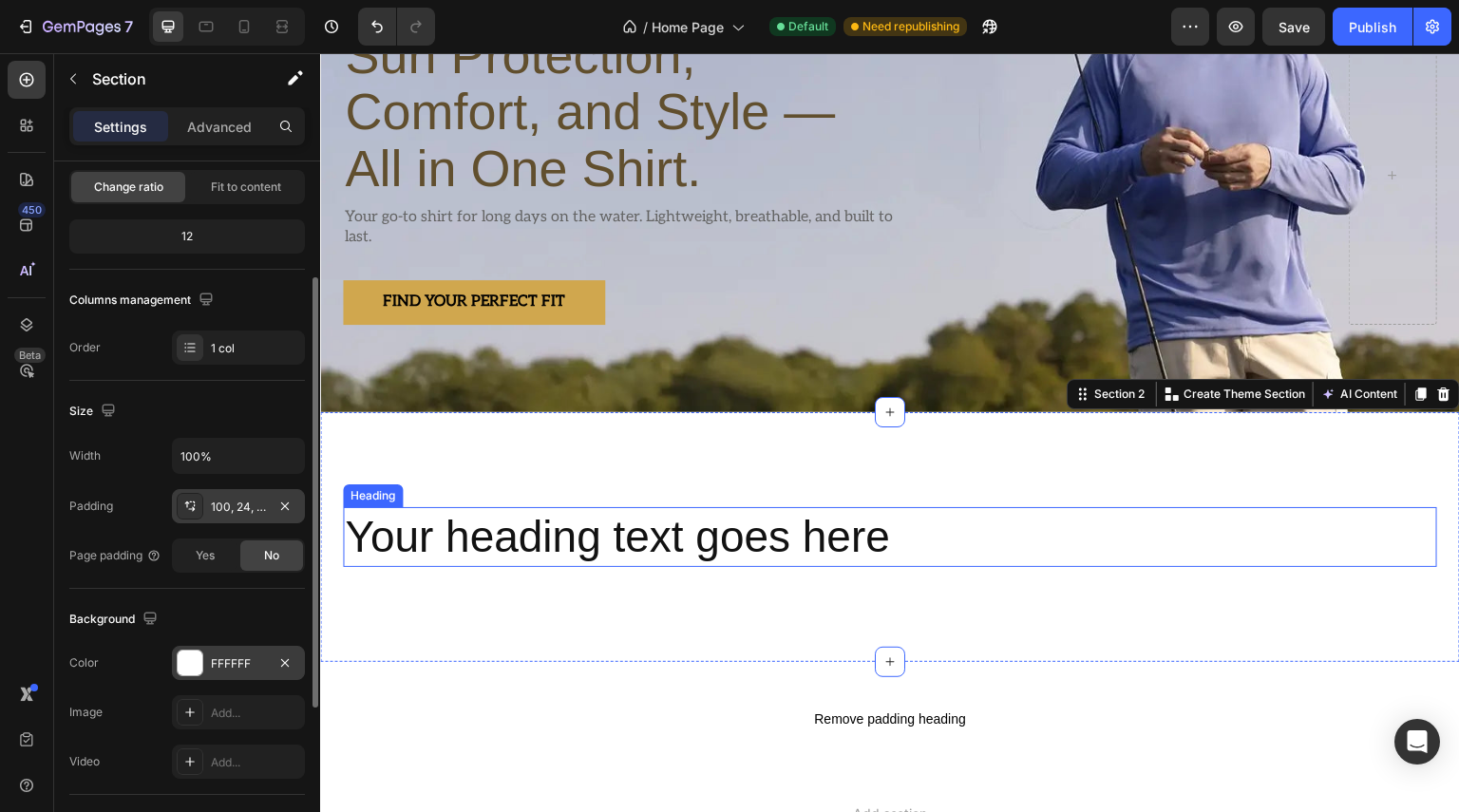
click at [723, 531] on h2 "Your heading text goes here" at bounding box center [890, 536] width 1094 height 60
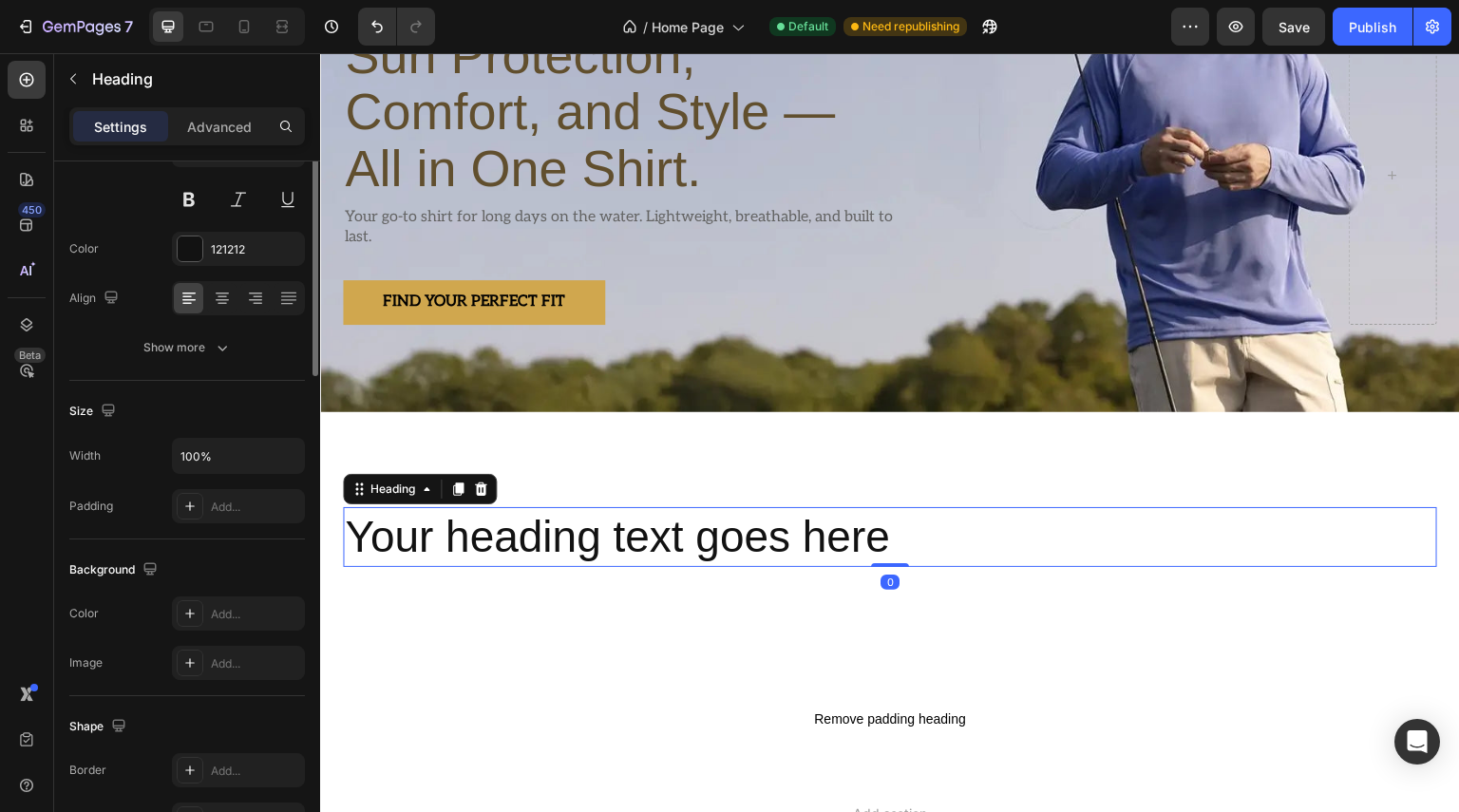
scroll to position [0, 0]
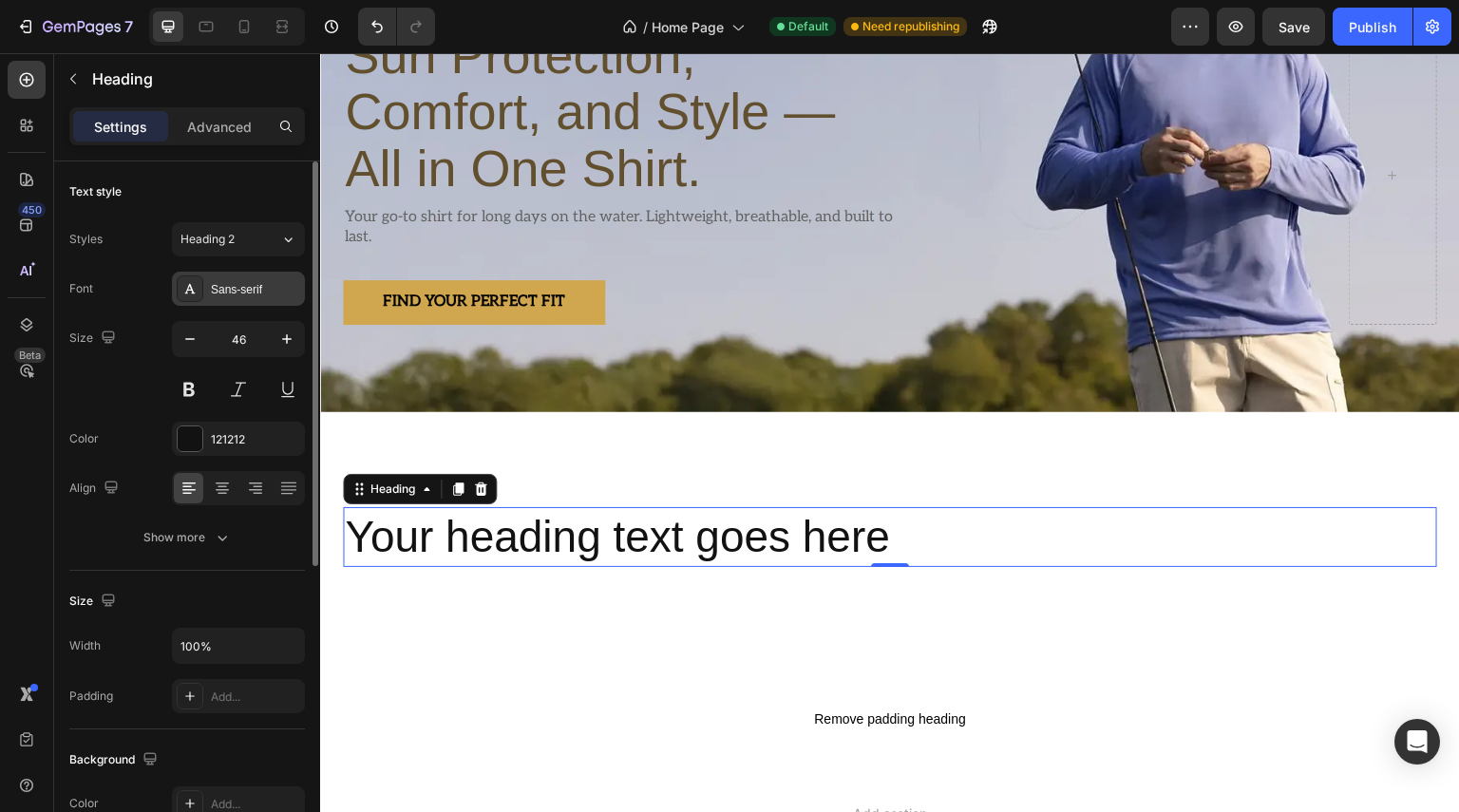
click at [245, 291] on div "Sans-serif" at bounding box center [256, 290] width 89 height 17
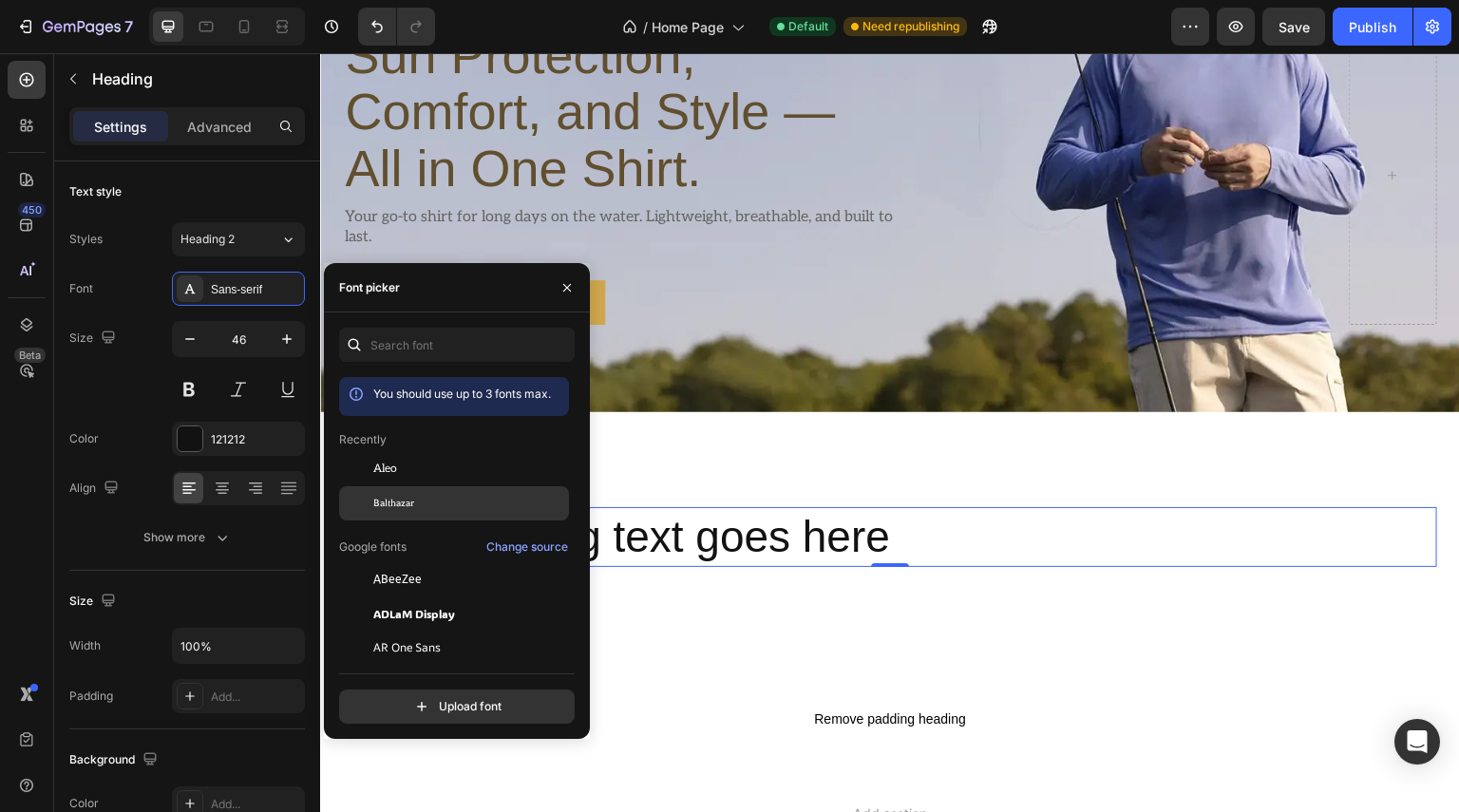
click at [403, 503] on span "Balthazar" at bounding box center [393, 503] width 41 height 17
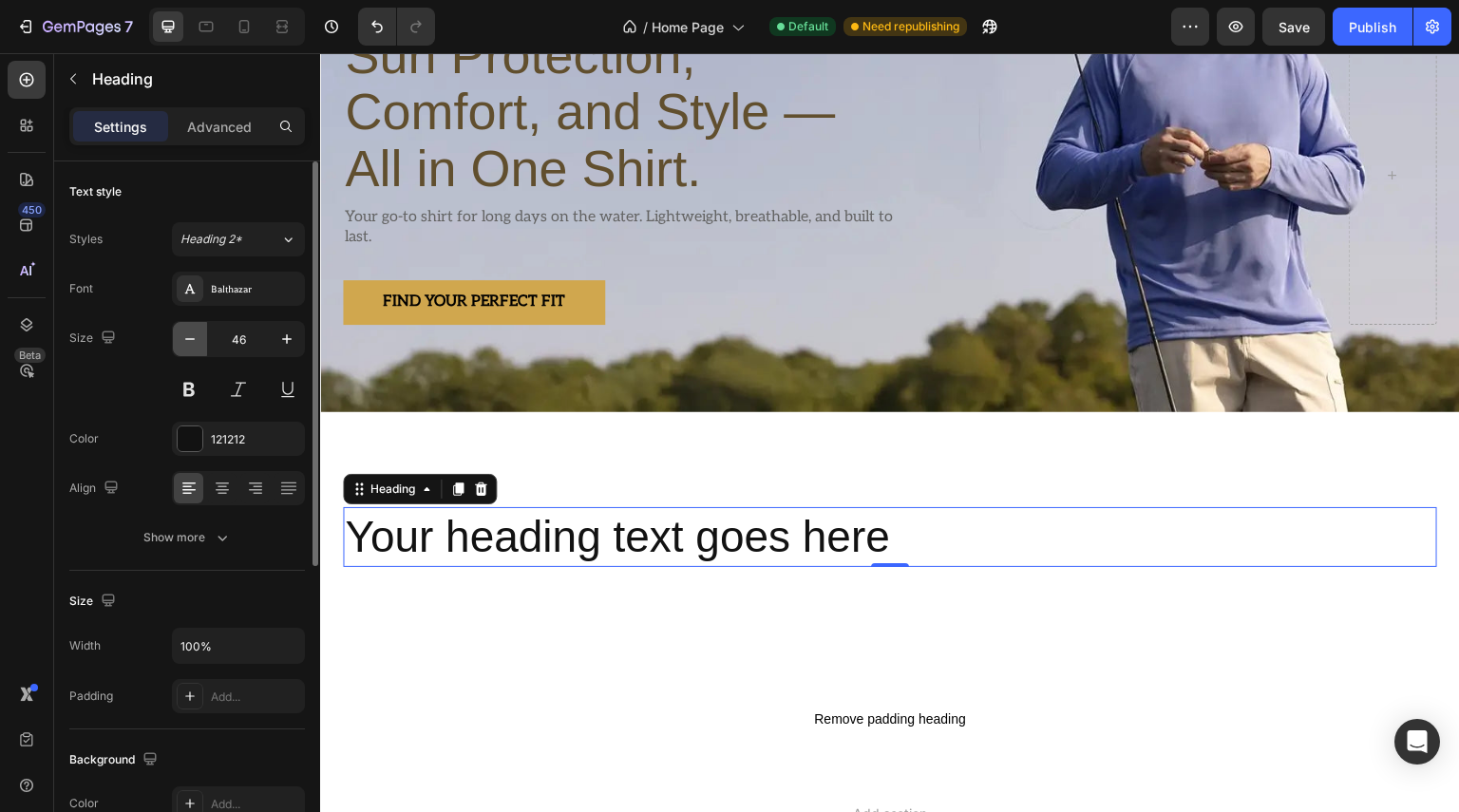
click at [195, 344] on icon "button" at bounding box center [189, 338] width 19 height 19
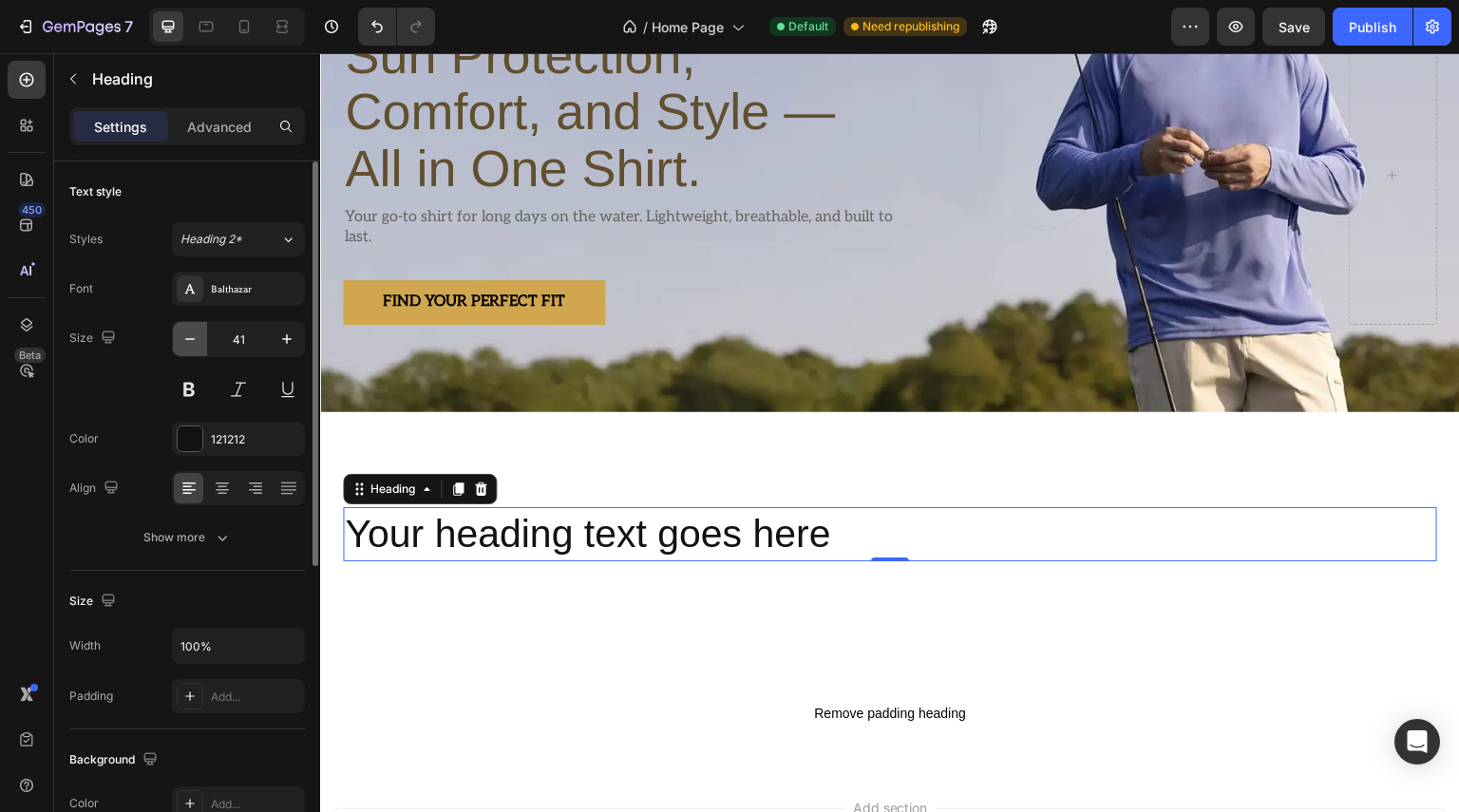
click at [195, 344] on icon "button" at bounding box center [189, 338] width 19 height 19
type input "40"
click at [208, 433] on div "121212" at bounding box center [238, 438] width 133 height 34
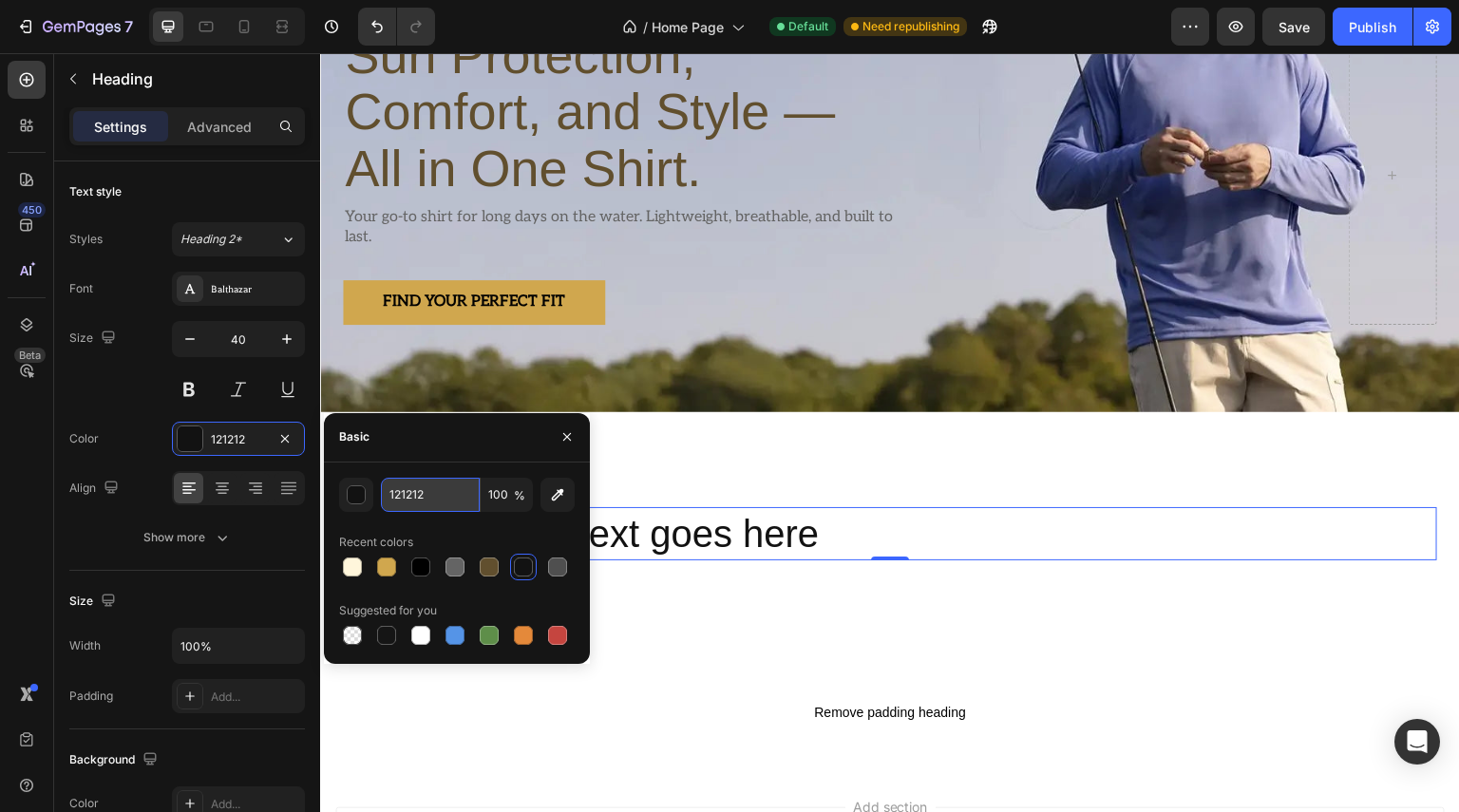
click at [458, 493] on input "121212" at bounding box center [430, 495] width 99 height 34
paste input "The Ultimate Fishing Shirt"
click at [680, 526] on h2 "Your heading text goes here" at bounding box center [890, 533] width 1094 height 54
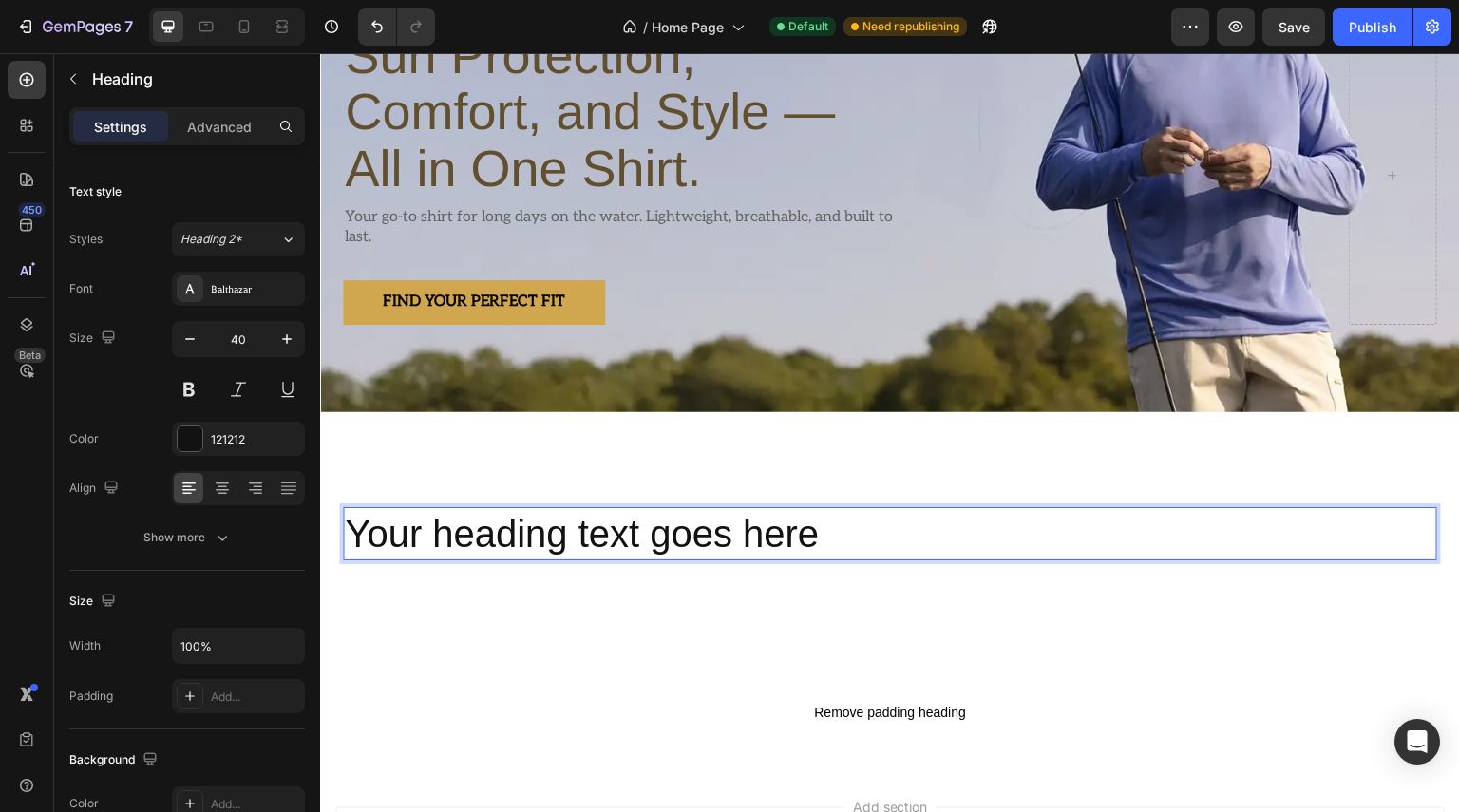
click at [680, 526] on p "Your heading text goes here" at bounding box center [891, 533] width 1091 height 50
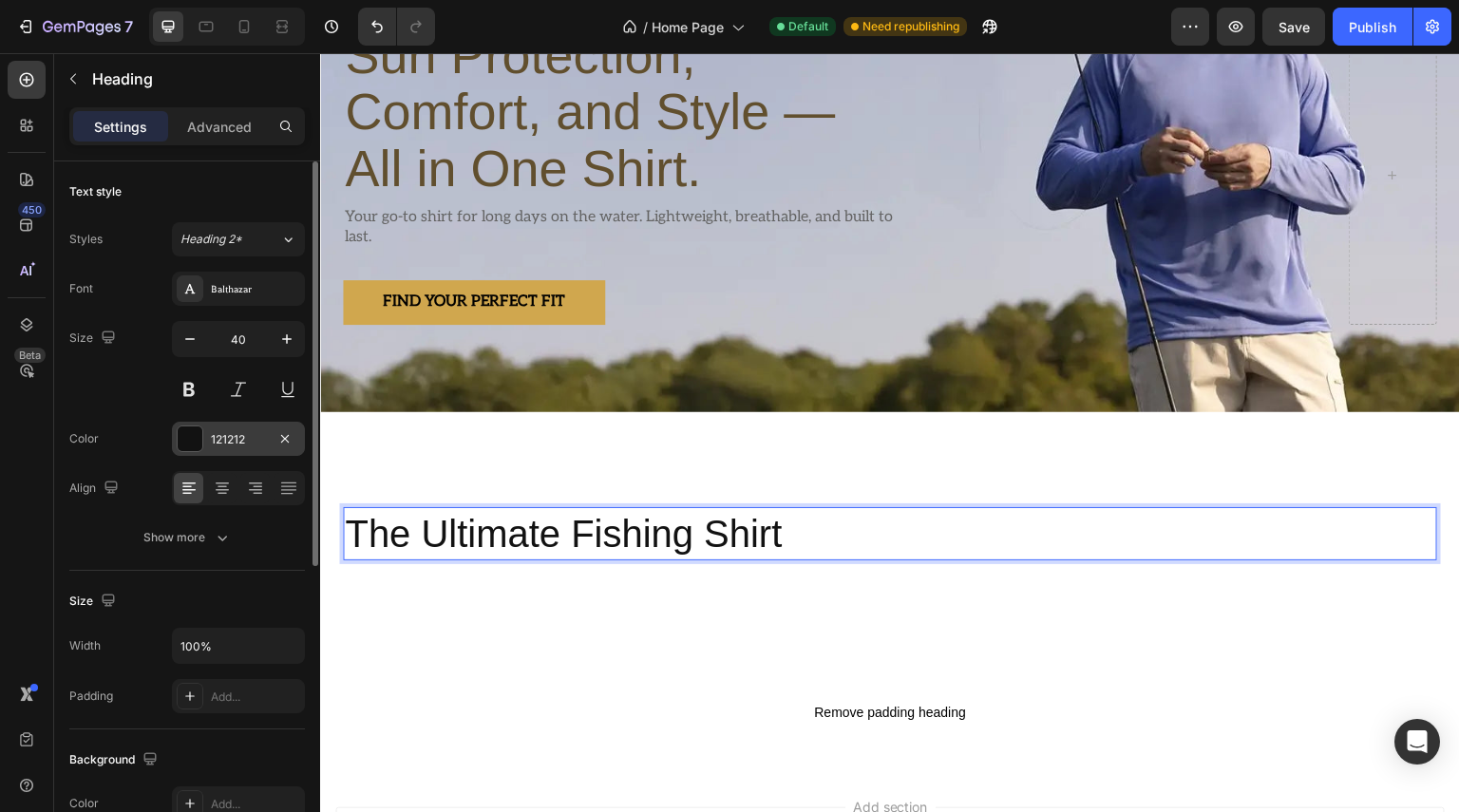
click at [233, 438] on div "121212" at bounding box center [239, 439] width 56 height 17
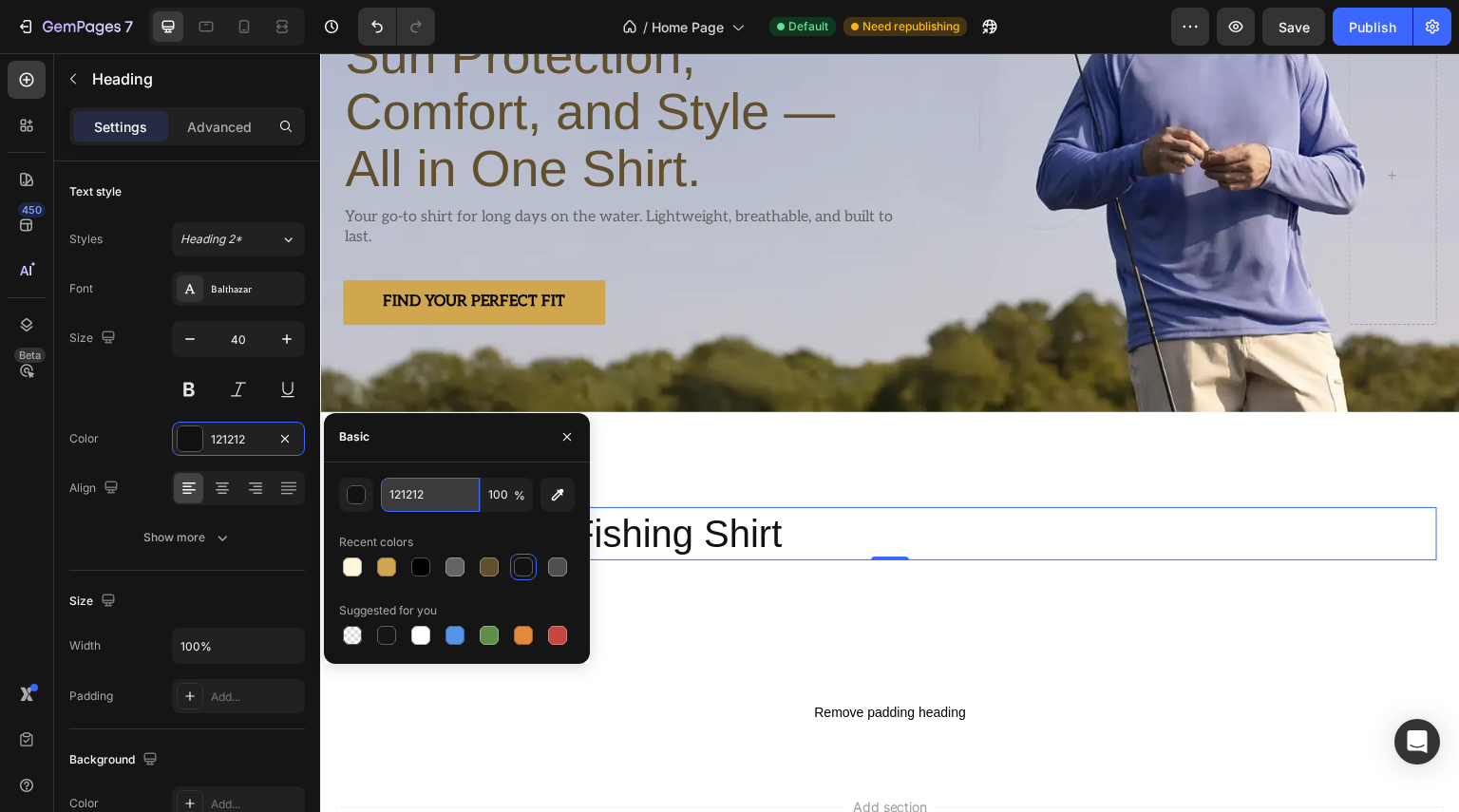
click at [454, 495] on input "121212" at bounding box center [430, 495] width 99 height 34
paste input "614F2E"
paste input "text"
type input "614F2E"
click at [567, 436] on icon "button" at bounding box center [567, 437] width 8 height 8
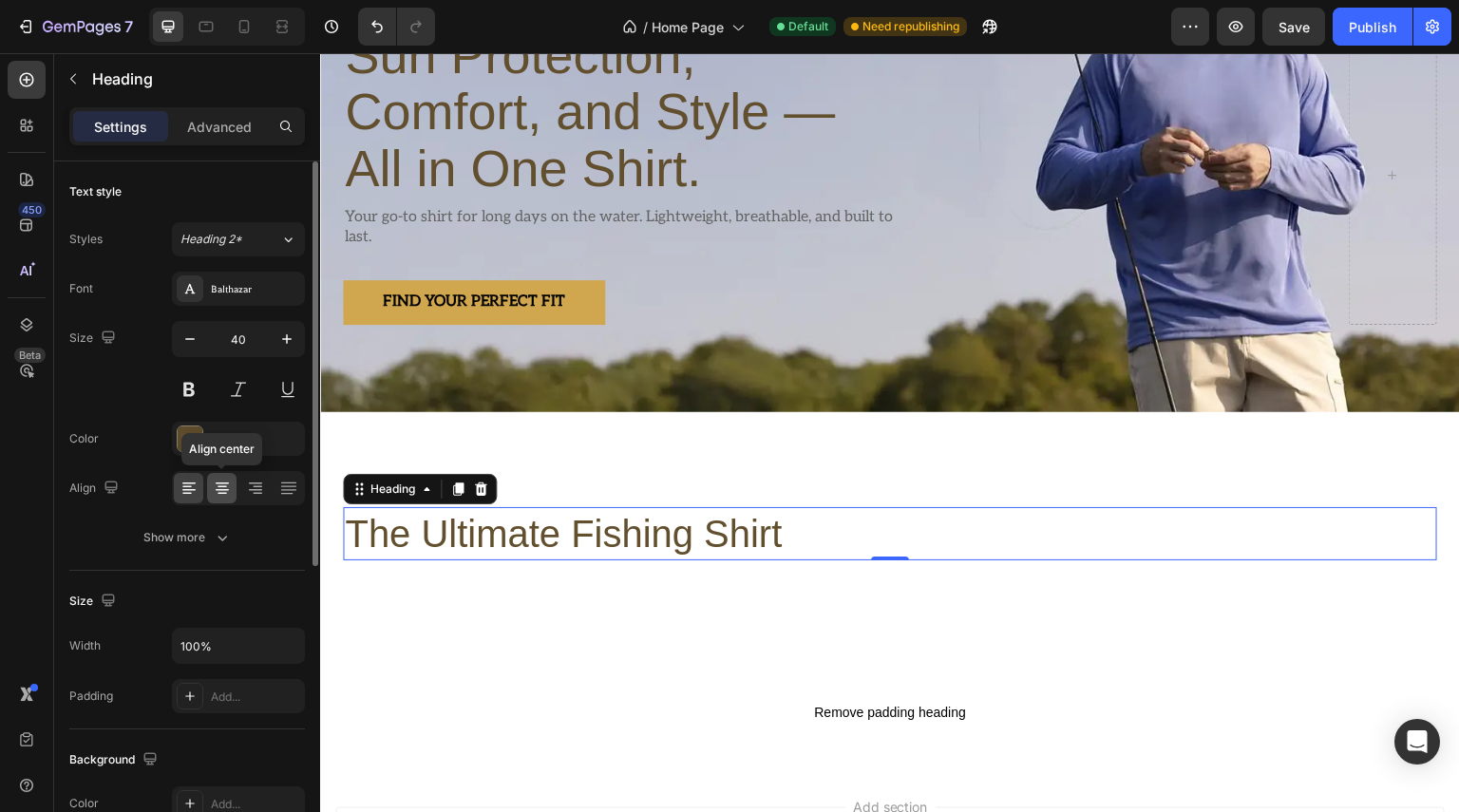
click at [216, 493] on icon at bounding box center [222, 488] width 19 height 19
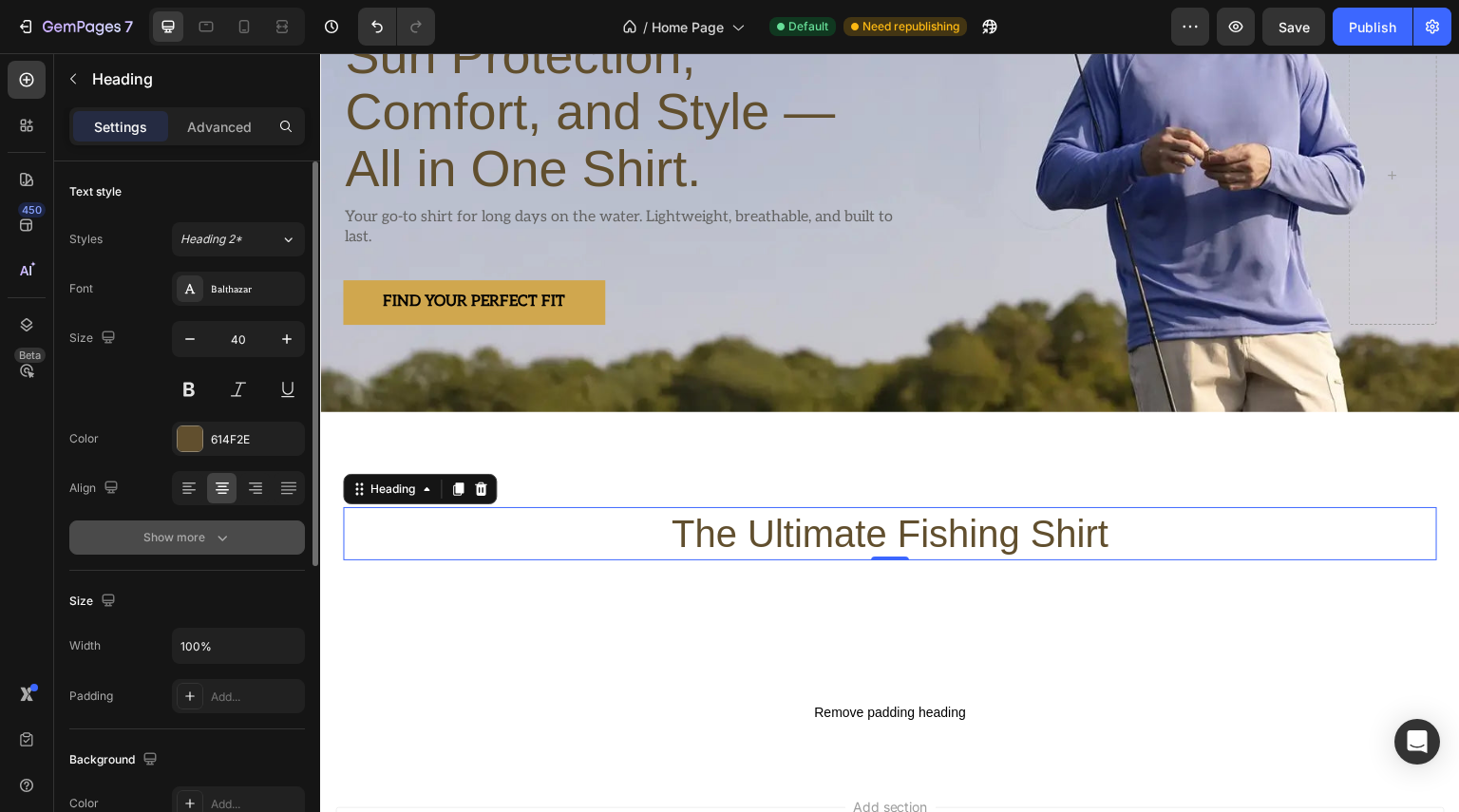
click at [234, 532] on button "Show more" at bounding box center [187, 537] width 236 height 34
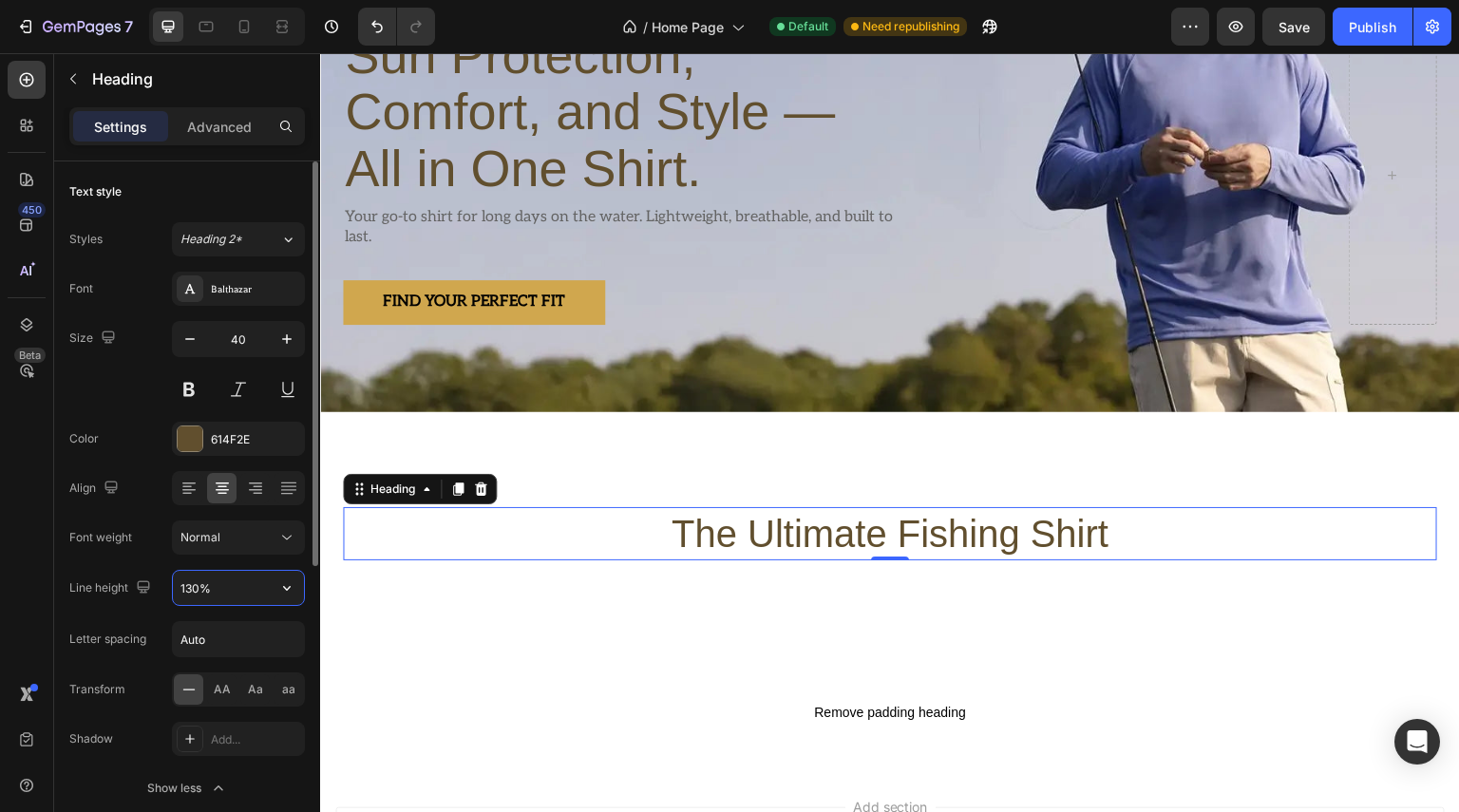
click at [229, 584] on input "130%" at bounding box center [238, 588] width 131 height 34
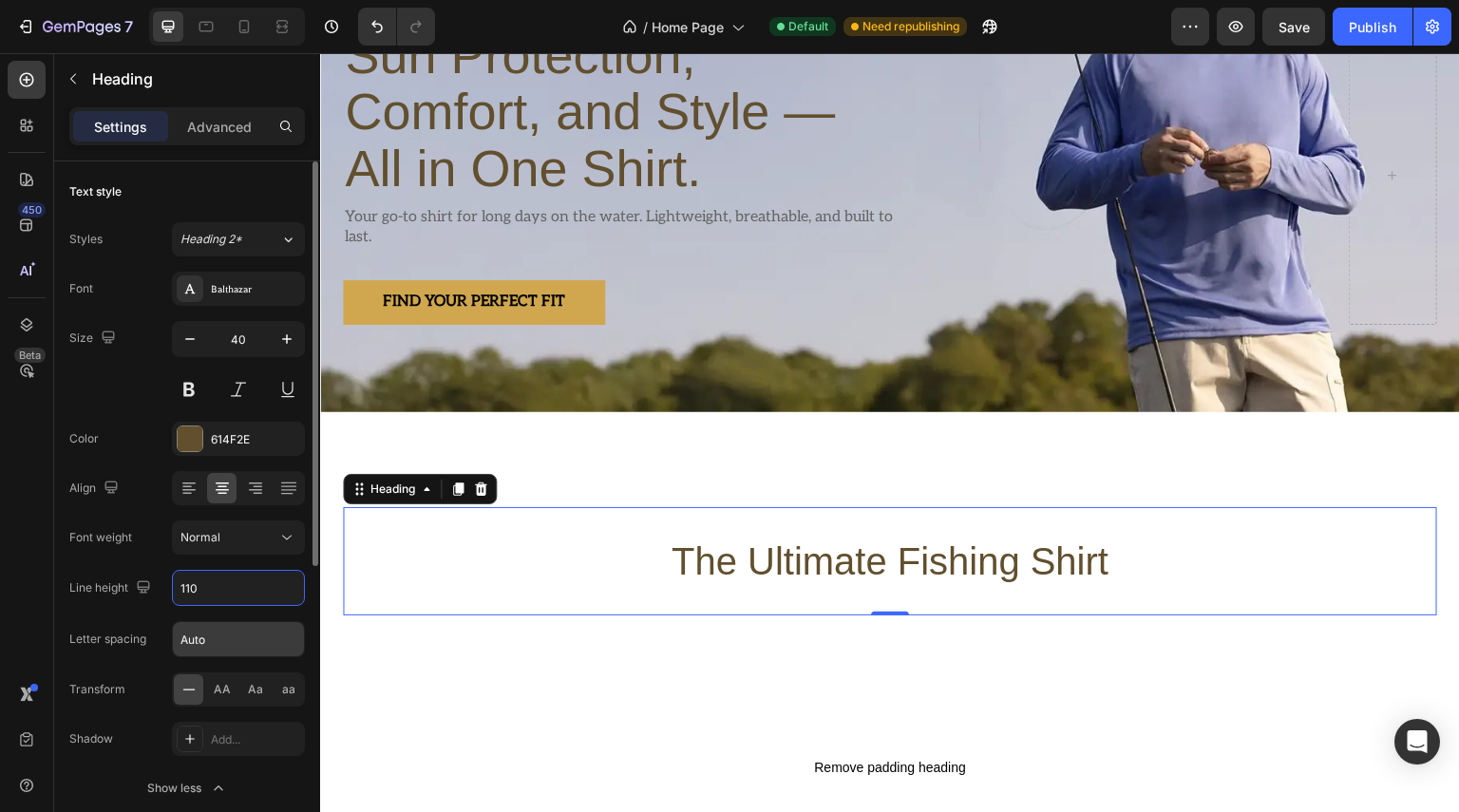
type input "110"
click at [212, 626] on input "Auto" at bounding box center [238, 638] width 131 height 34
type input "0"
click at [255, 692] on span "Aa" at bounding box center [255, 689] width 15 height 17
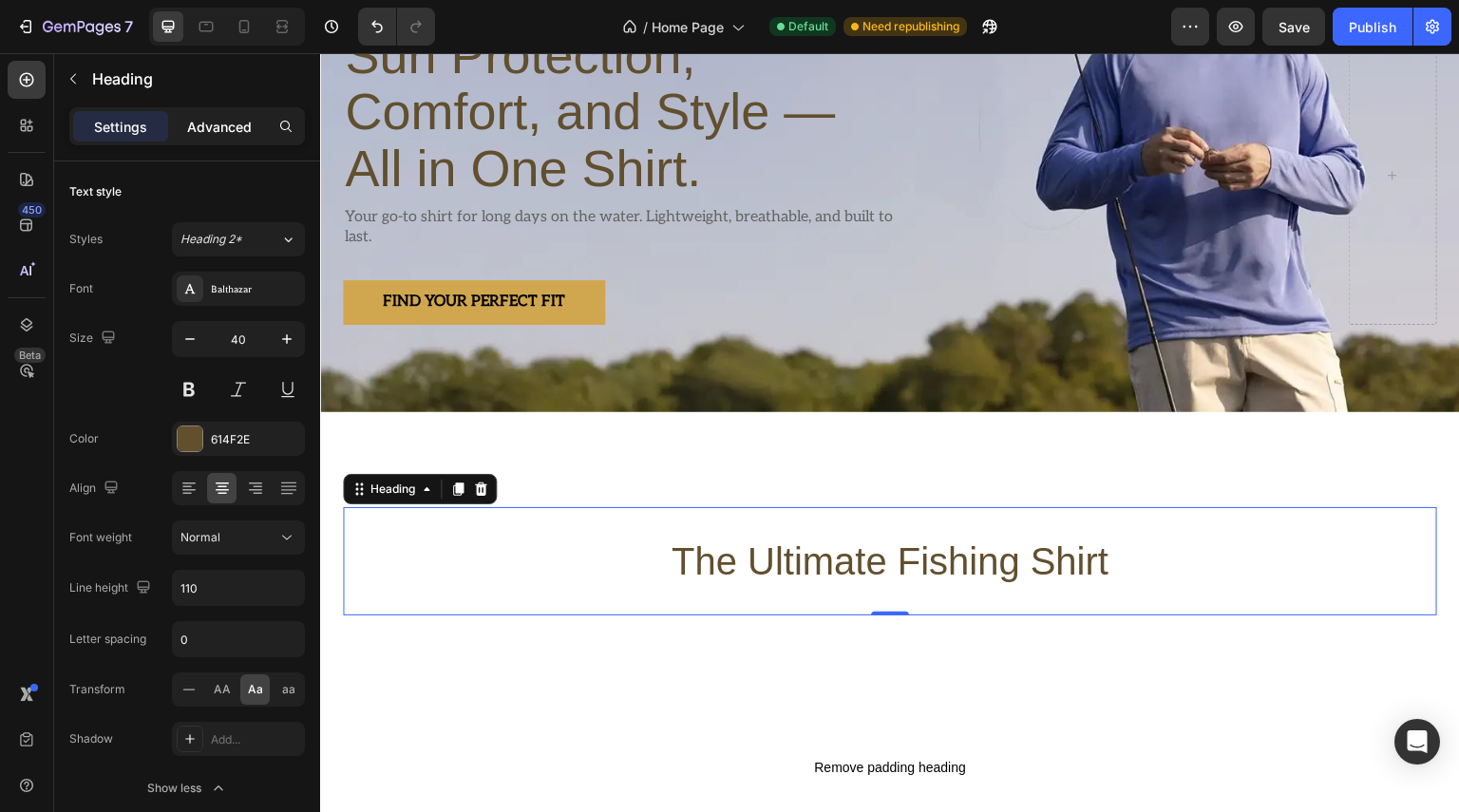
click at [195, 124] on p "Advanced" at bounding box center [219, 127] width 64 height 20
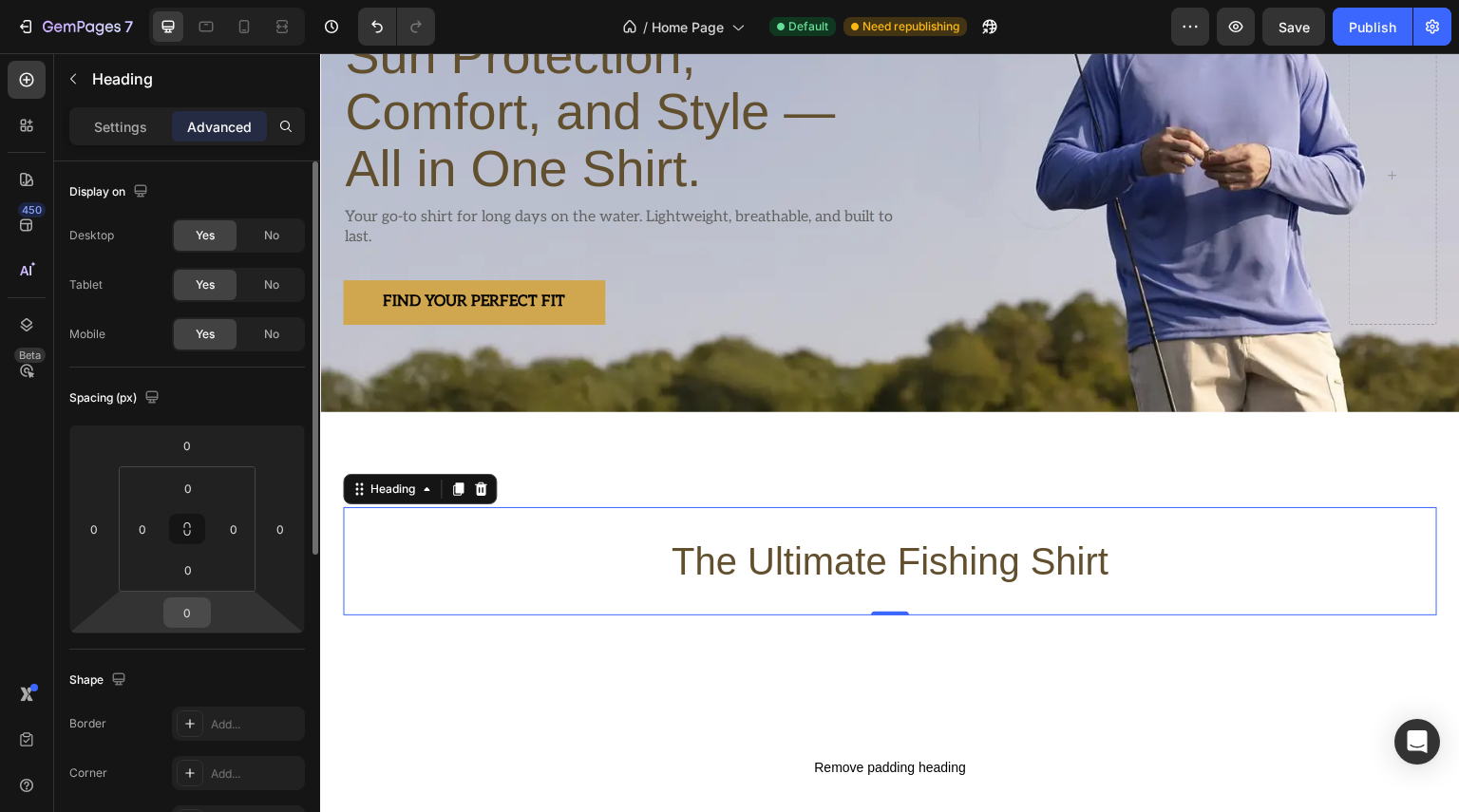
click at [205, 619] on input "0" at bounding box center [187, 612] width 38 height 29
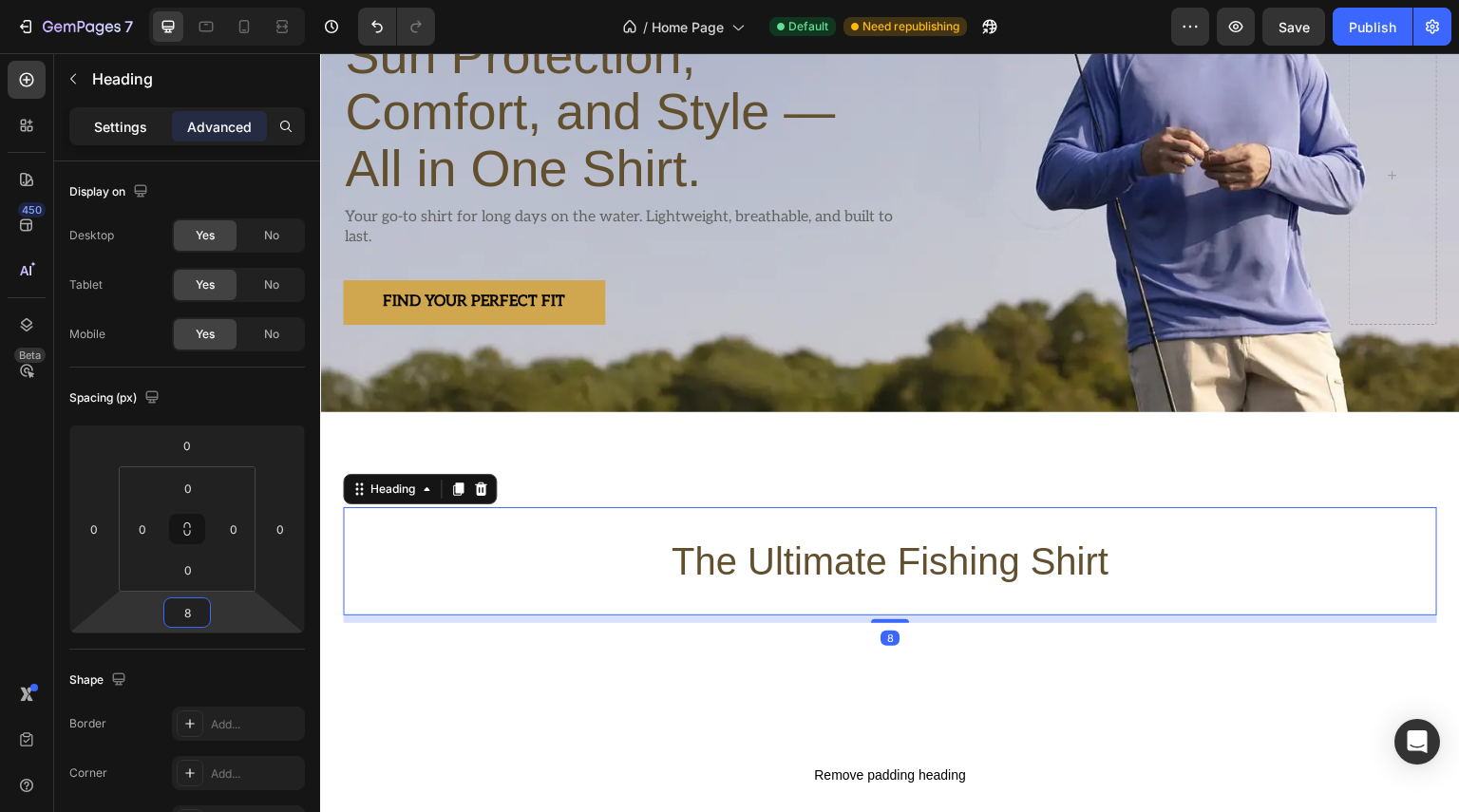
type input "8"
click at [122, 128] on p "Settings" at bounding box center [121, 127] width 54 height 20
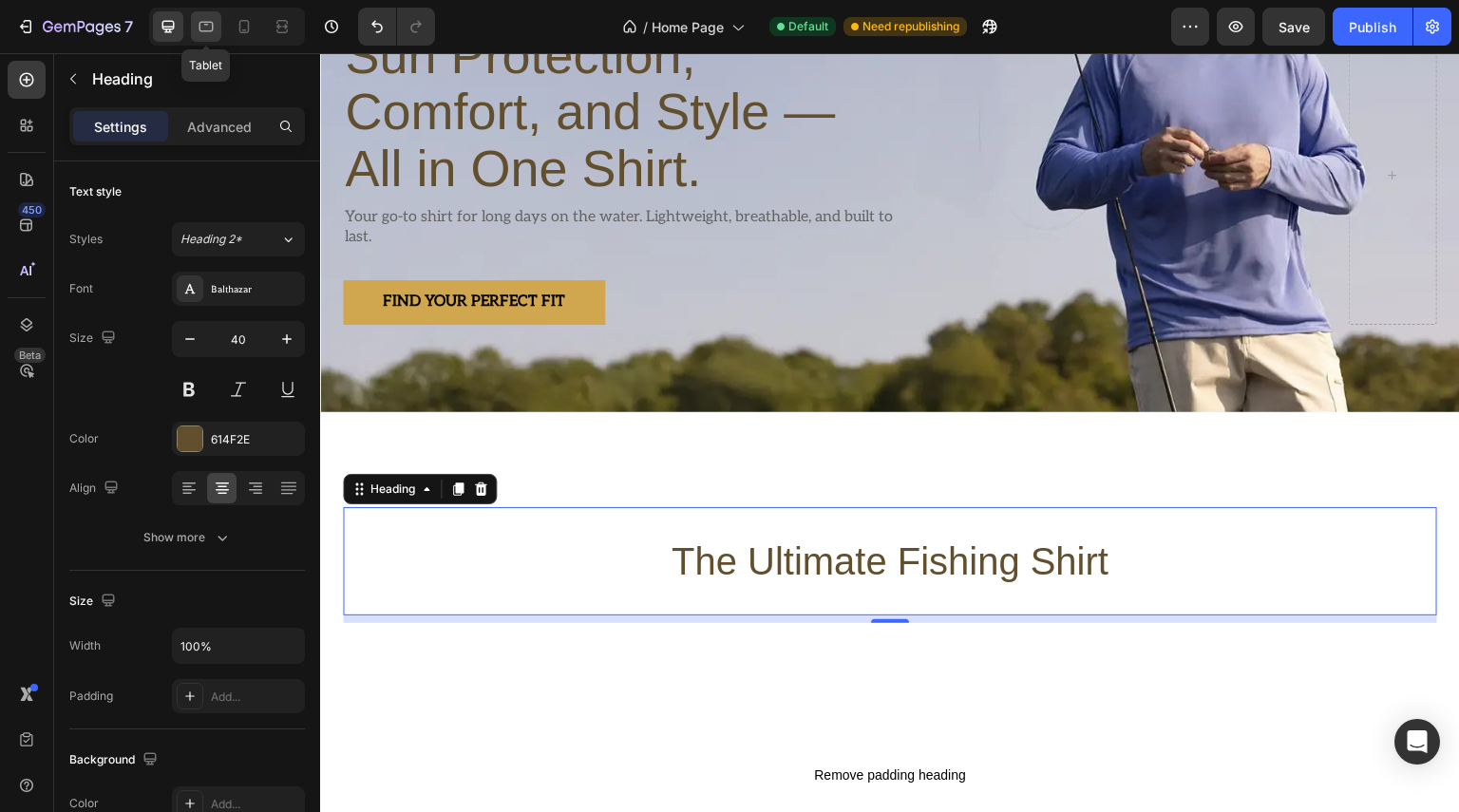
click at [209, 32] on icon at bounding box center [205, 26] width 19 height 19
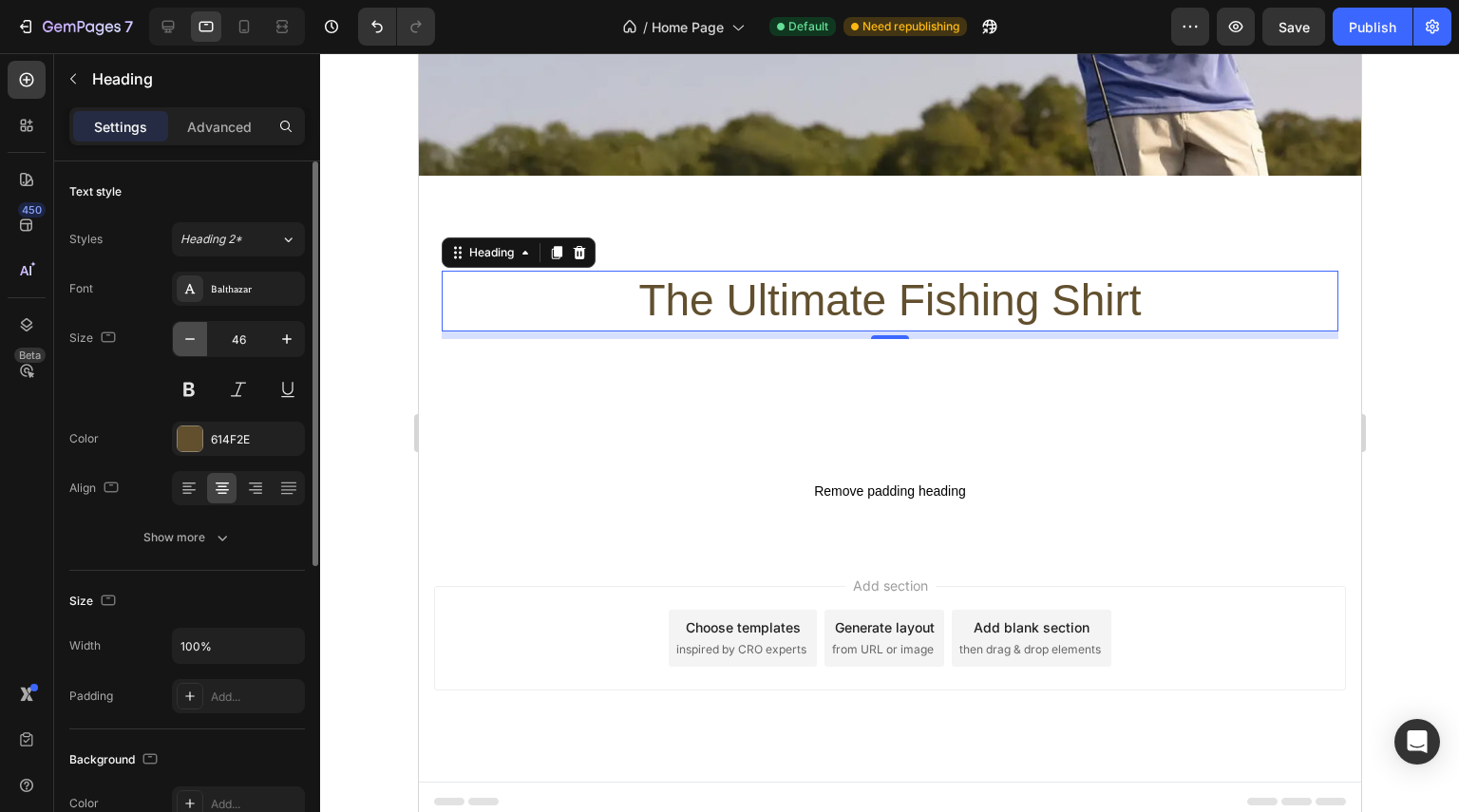
click at [192, 339] on icon "button" at bounding box center [189, 338] width 19 height 19
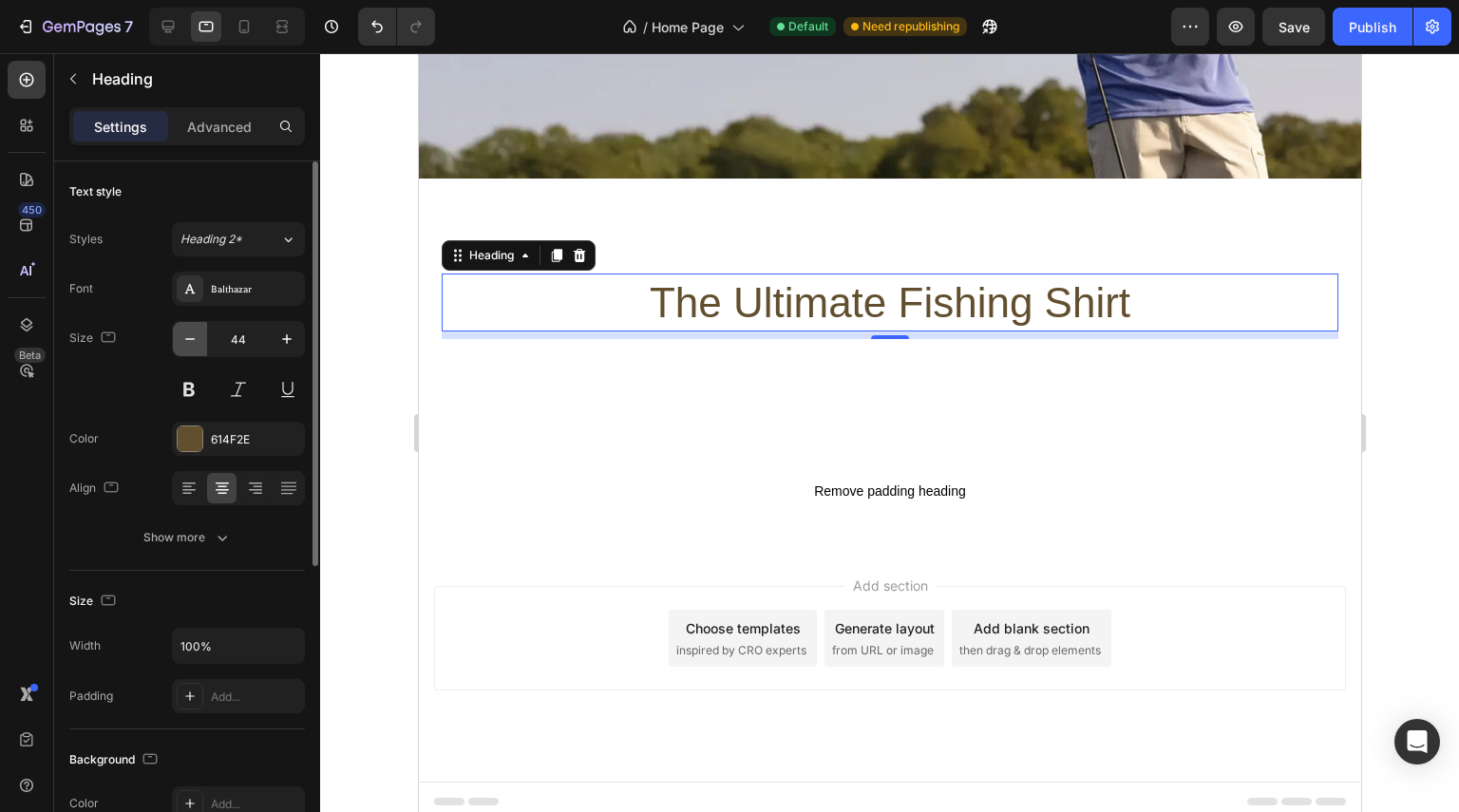
click at [192, 339] on icon "button" at bounding box center [189, 338] width 19 height 19
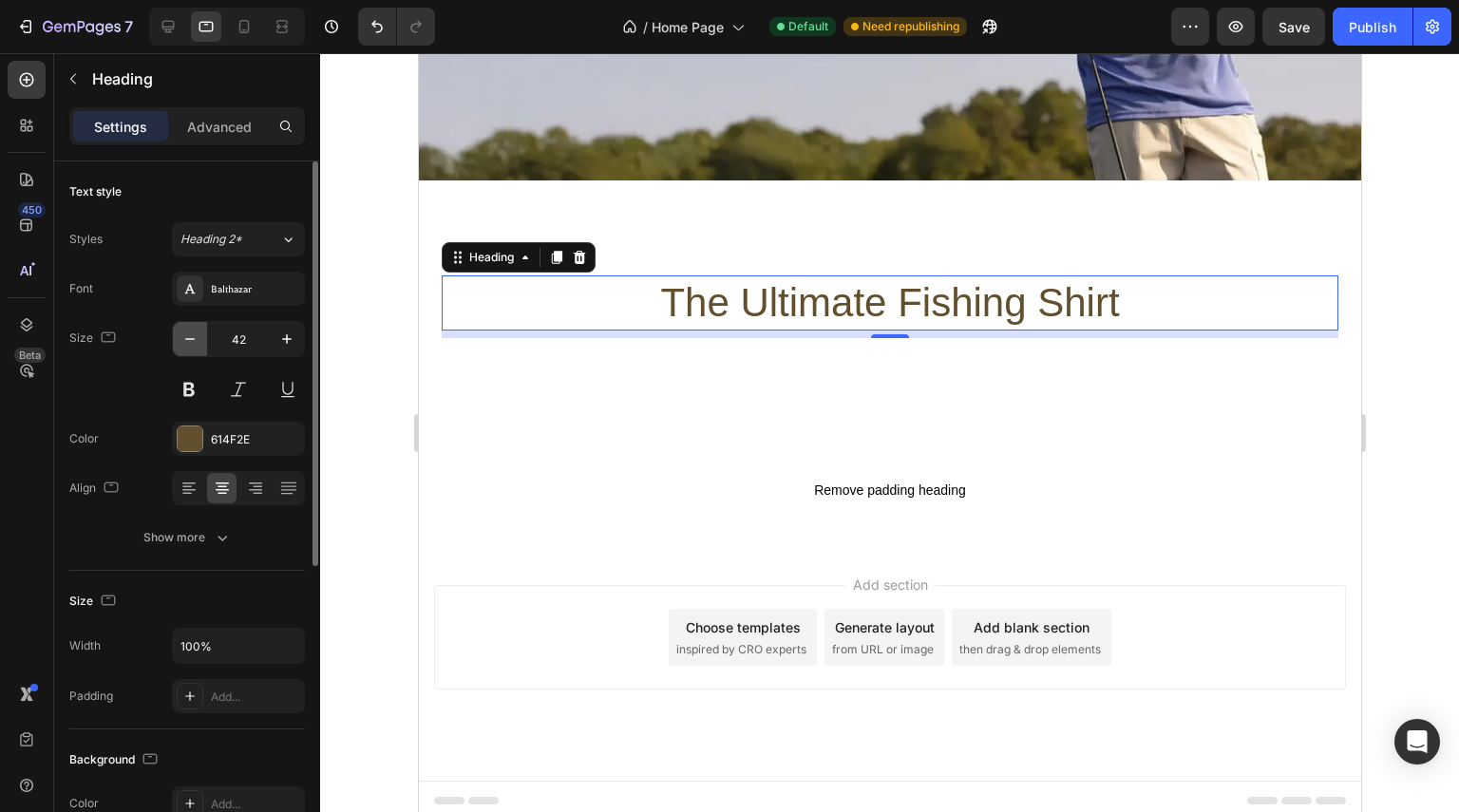
click at [192, 339] on icon "button" at bounding box center [189, 338] width 19 height 19
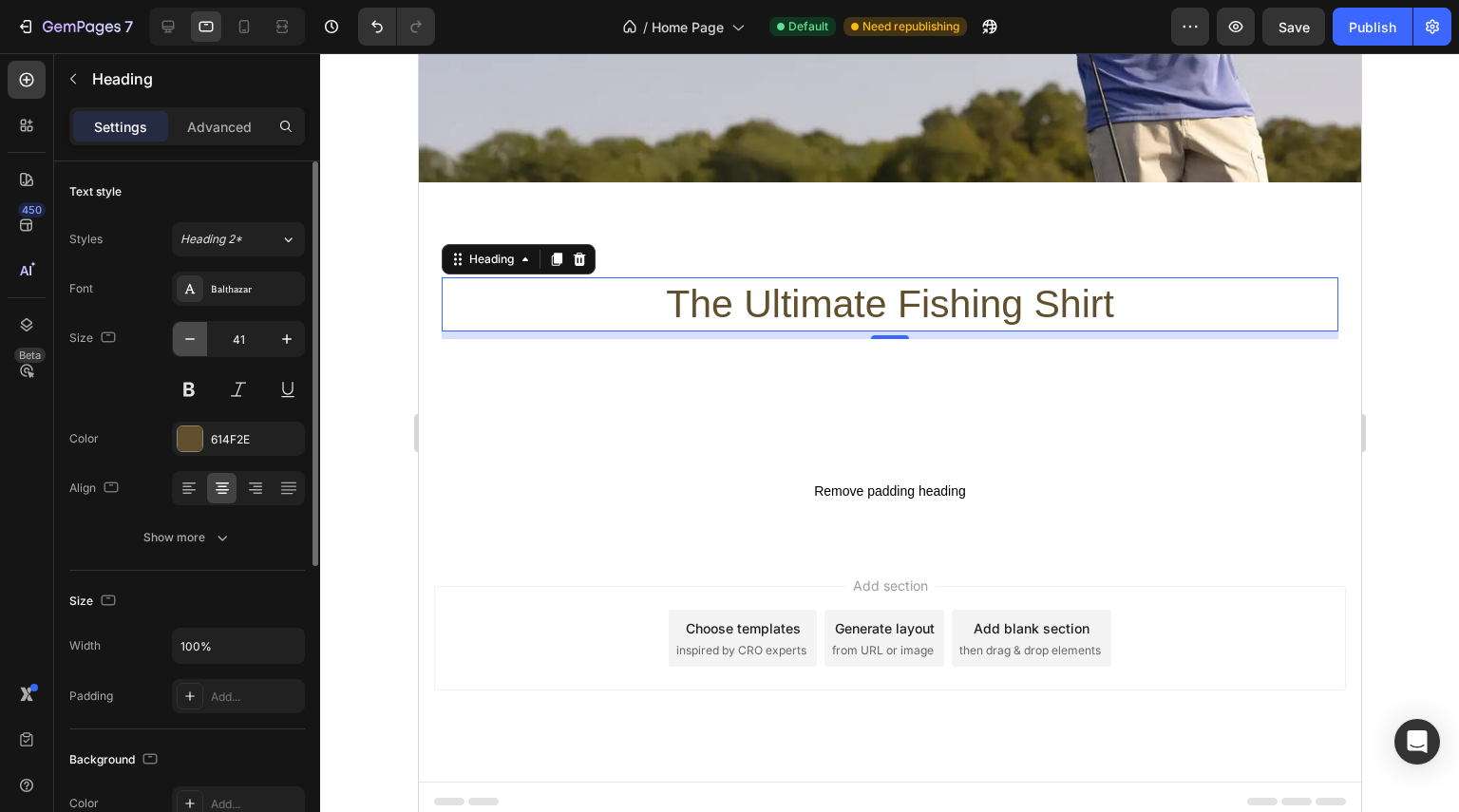
click at [192, 339] on icon "button" at bounding box center [189, 338] width 19 height 19
type input "40"
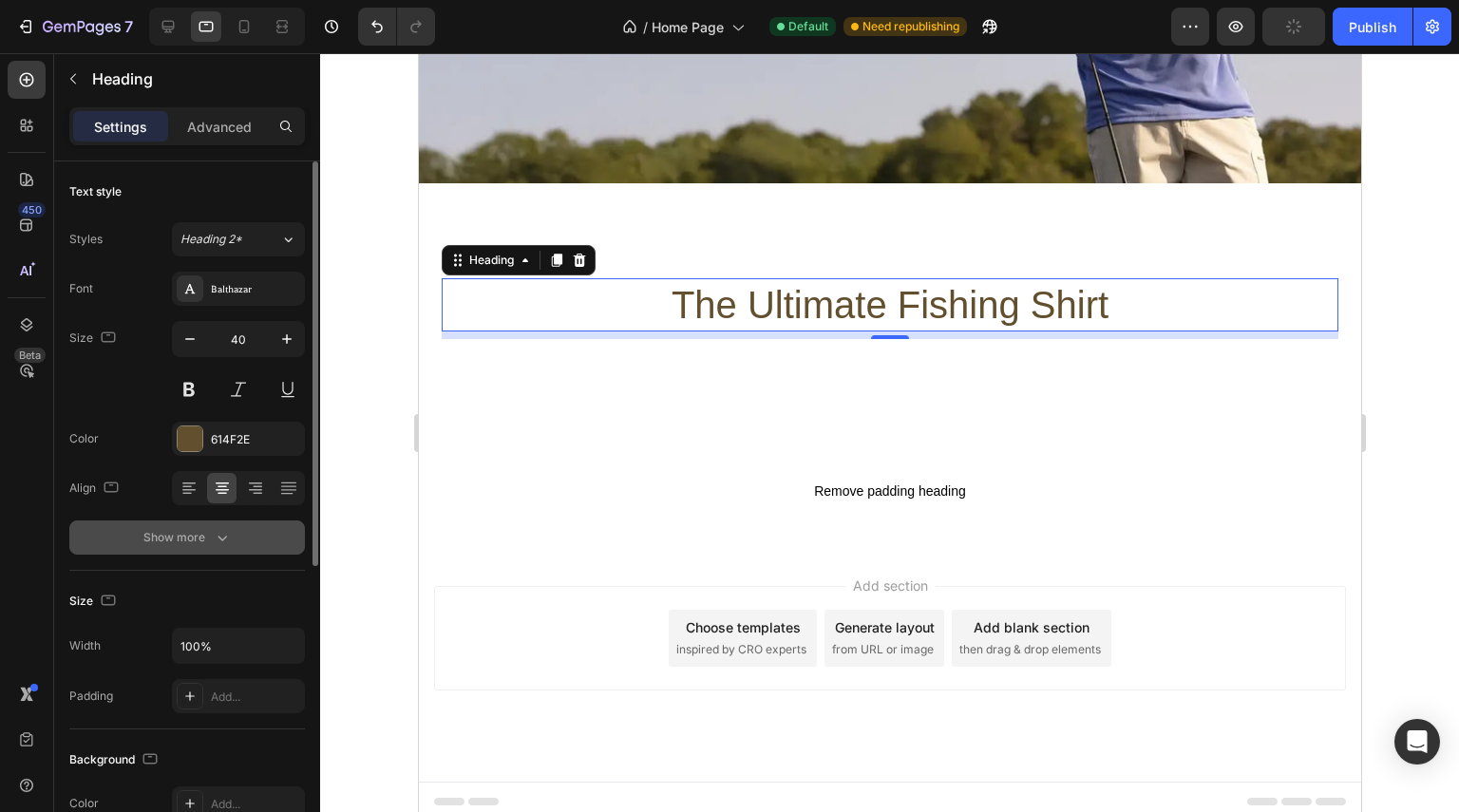
click at [229, 535] on icon "button" at bounding box center [222, 537] width 19 height 19
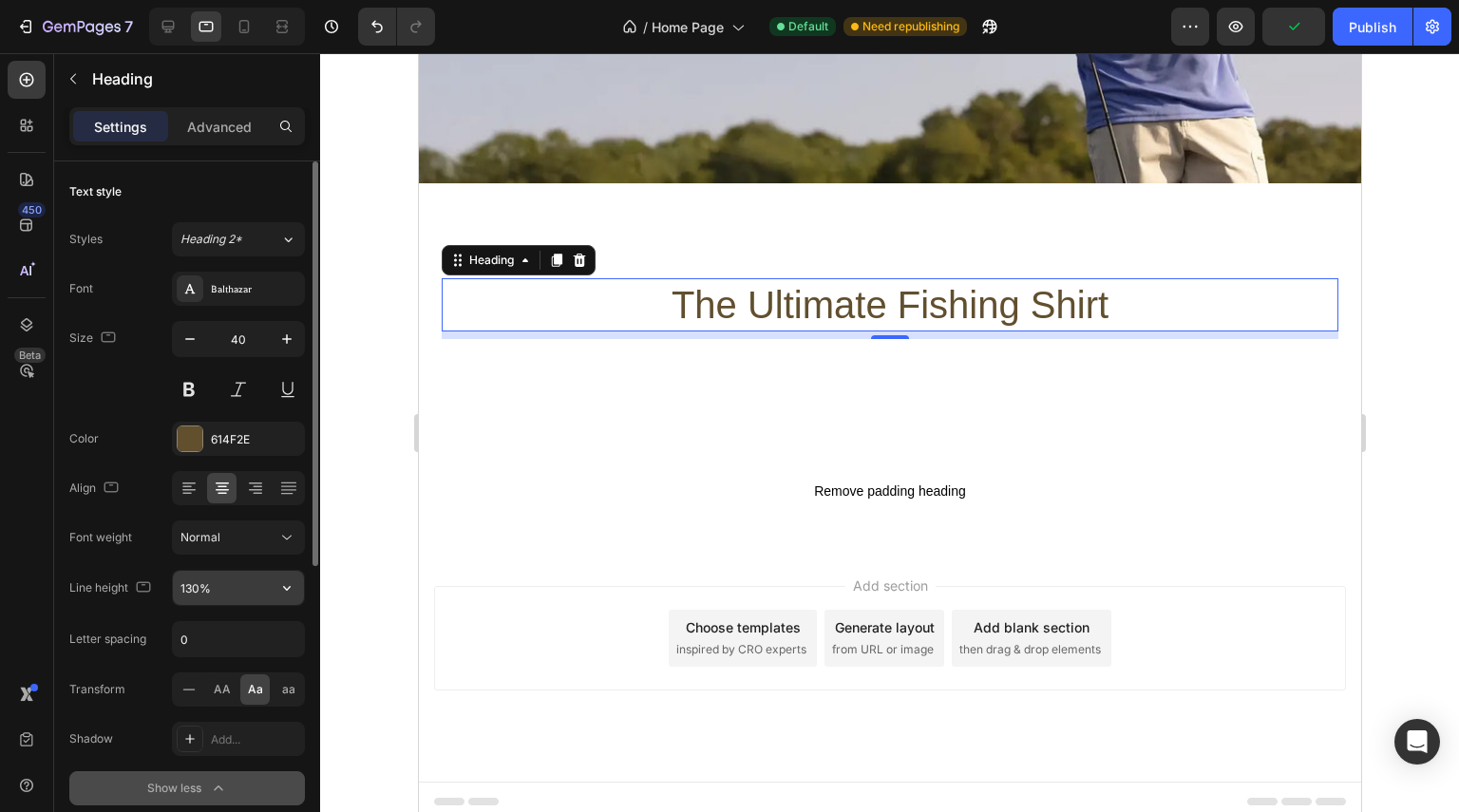
click at [232, 588] on input "130%" at bounding box center [238, 588] width 131 height 34
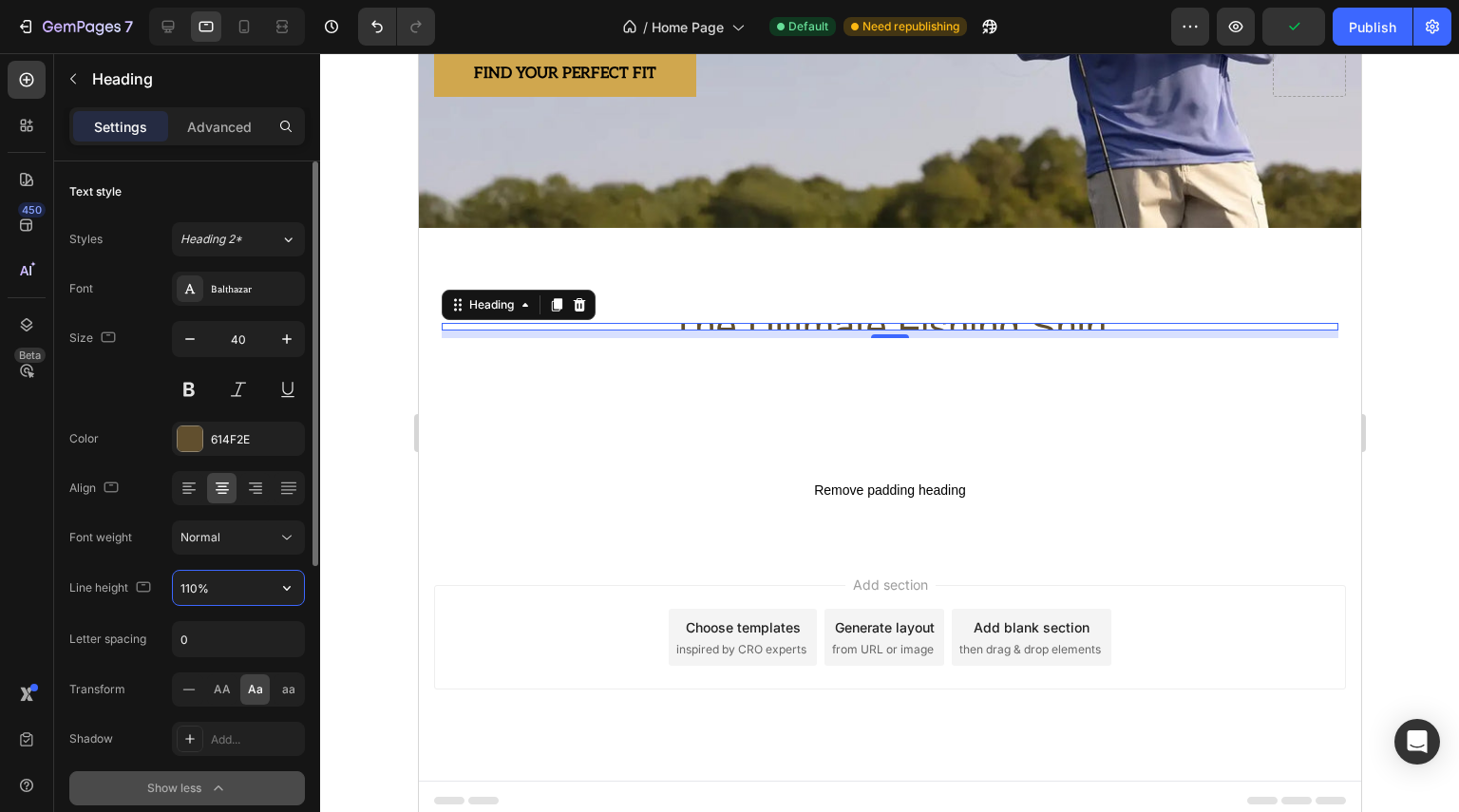
scroll to position [347, 0]
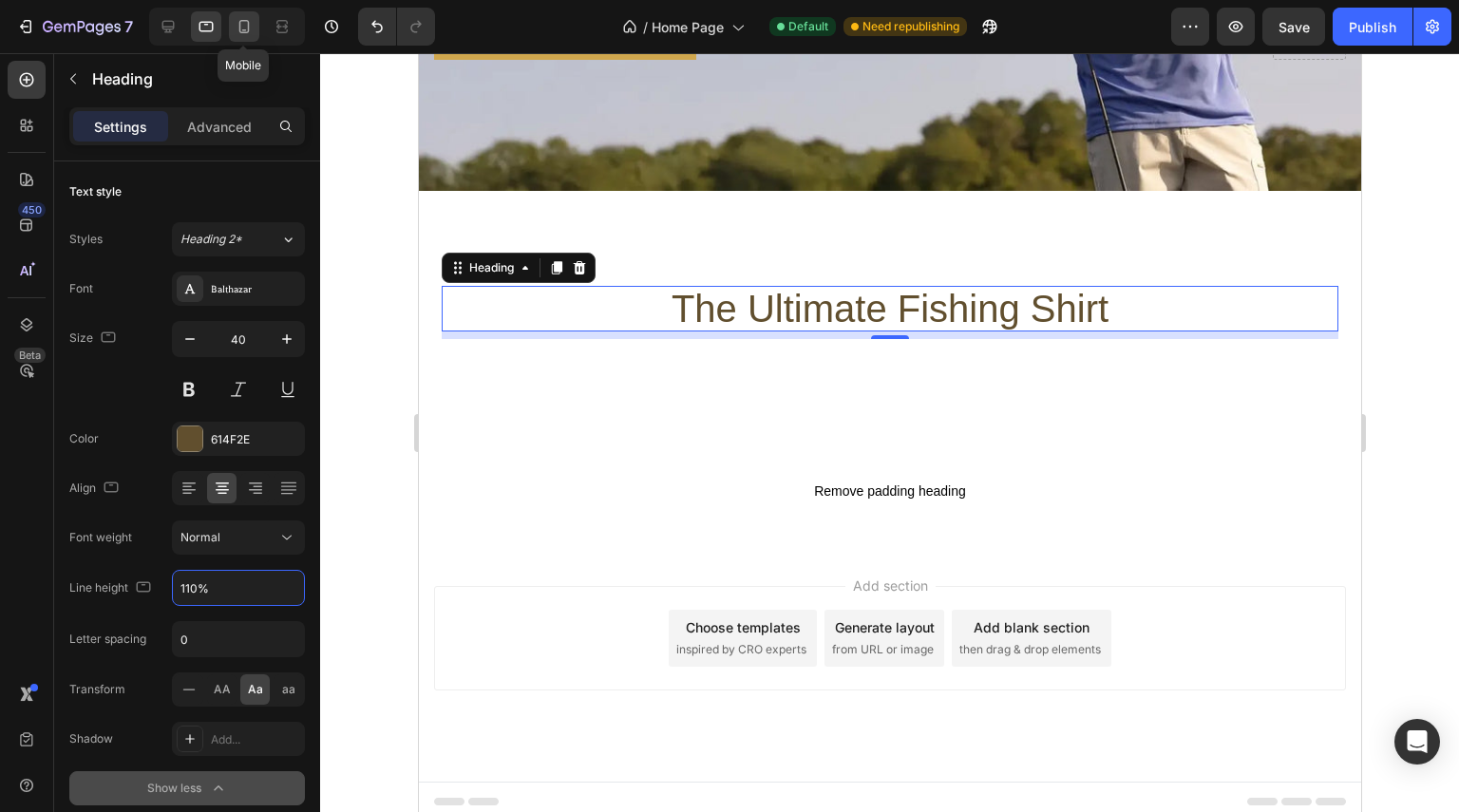
type input "110%"
click at [245, 27] on icon at bounding box center [244, 26] width 19 height 19
type input "41"
type input "130%"
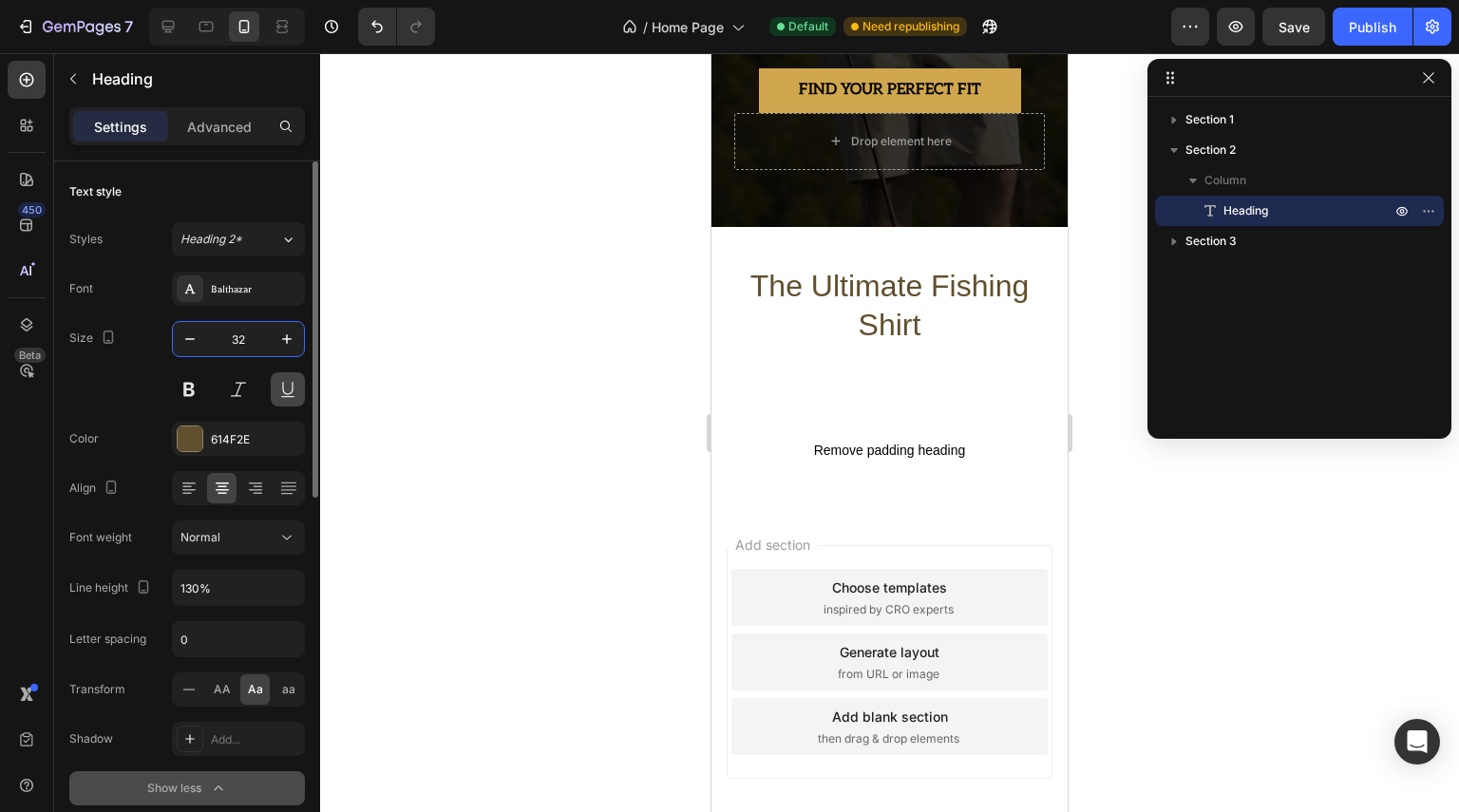
scroll to position [461, 0]
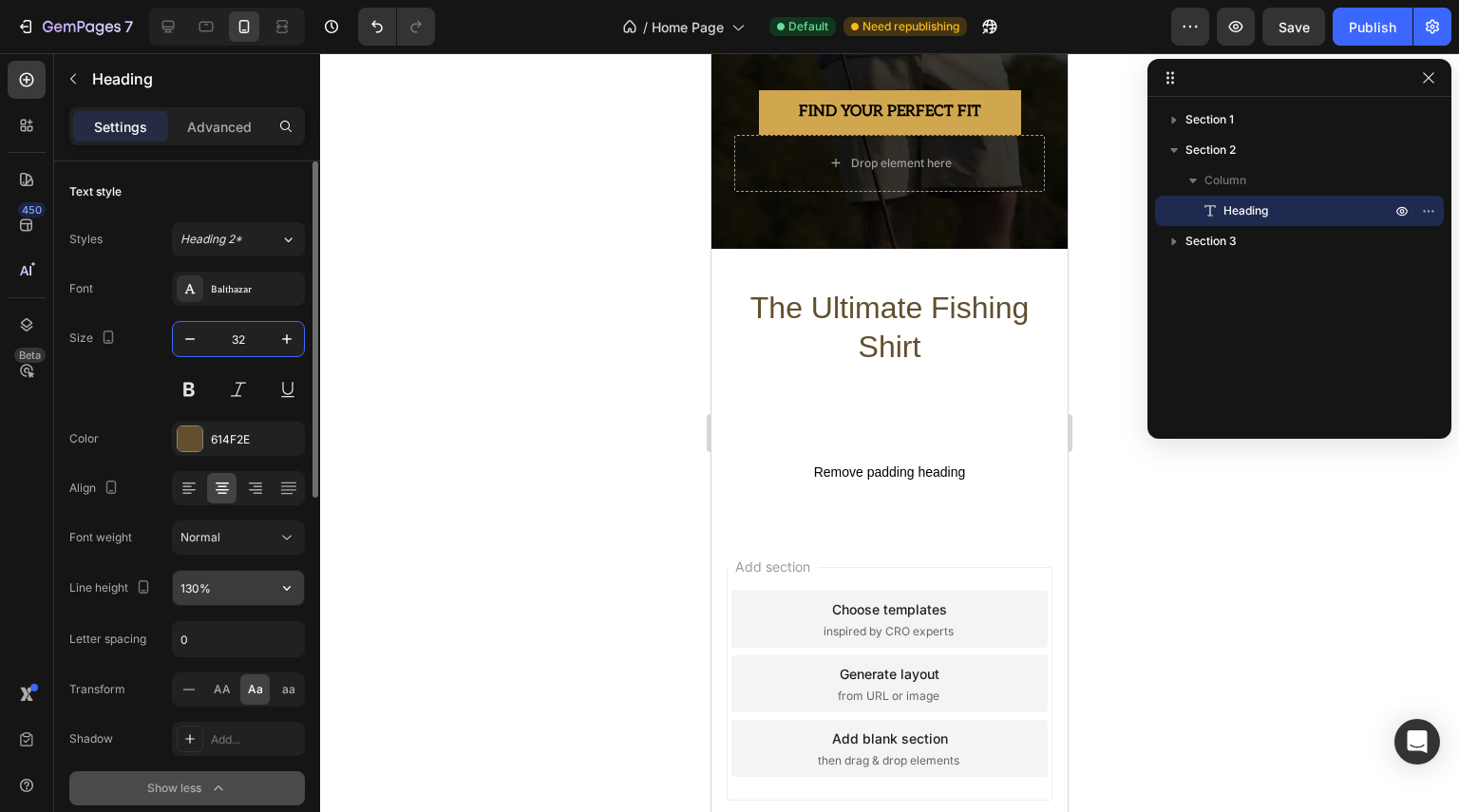
type input "32"
click at [250, 584] on input "130%" at bounding box center [238, 588] width 131 height 34
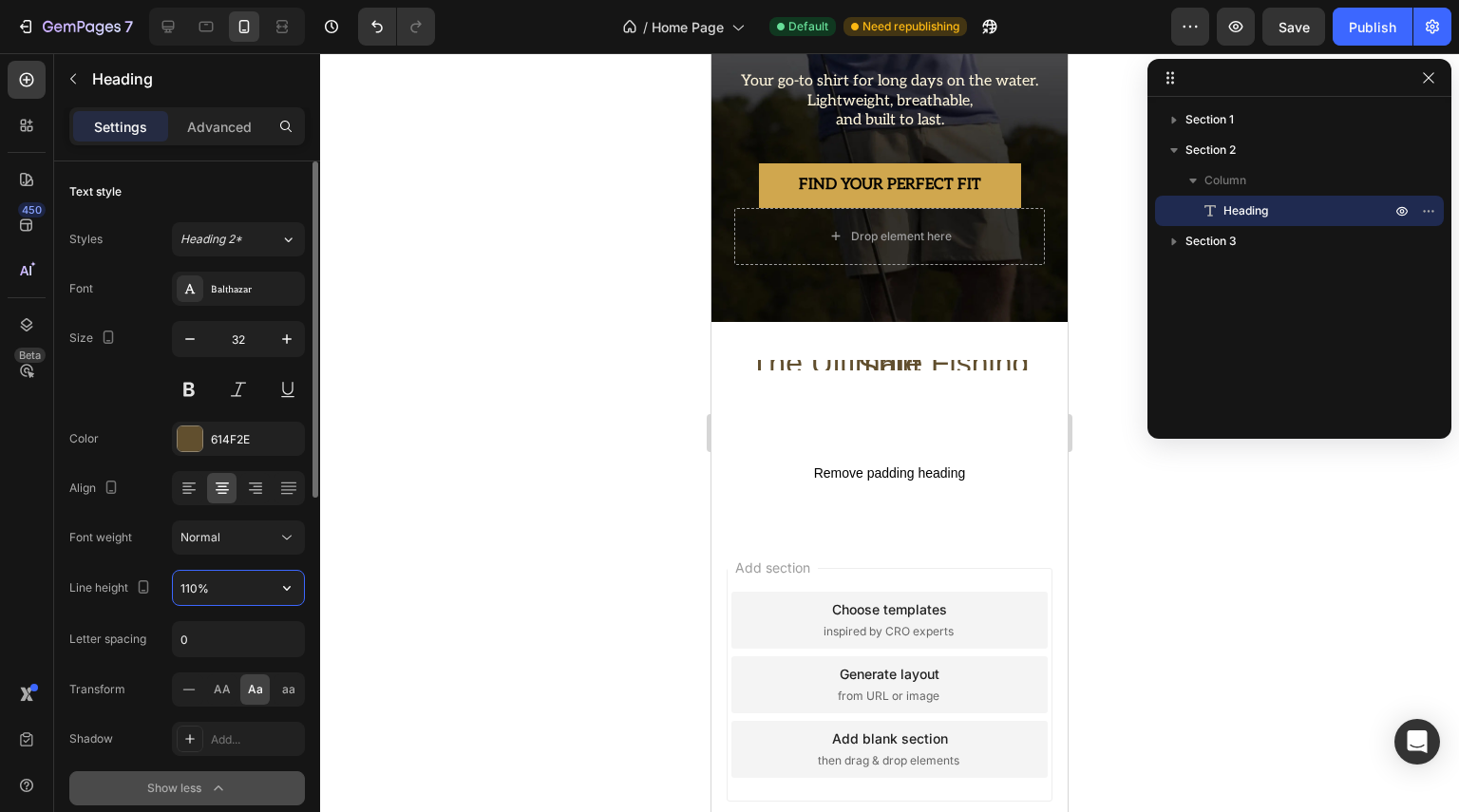
scroll to position [448, 0]
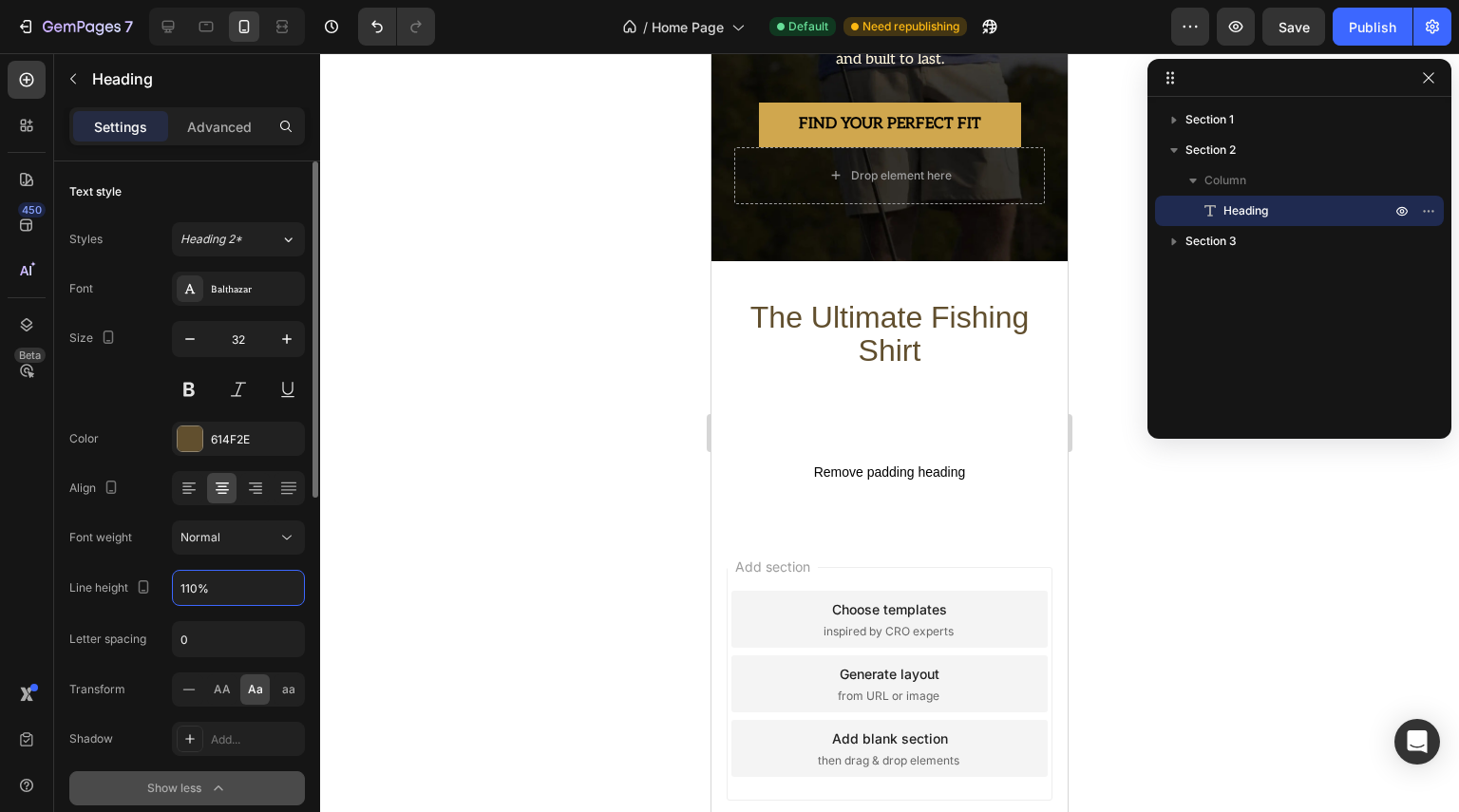
type input "110%"
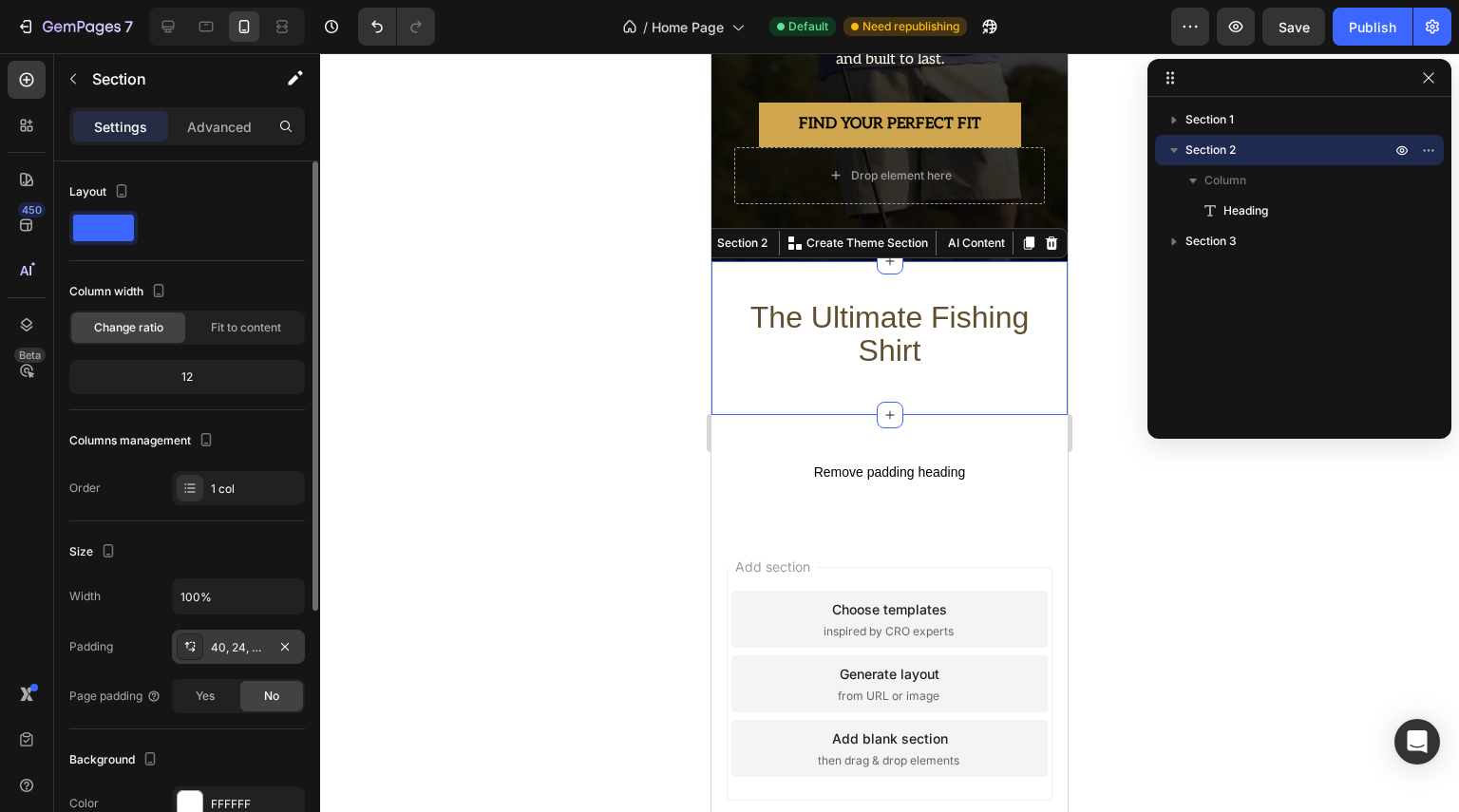
click at [266, 654] on div "40, 24, 40, 24" at bounding box center [238, 646] width 133 height 34
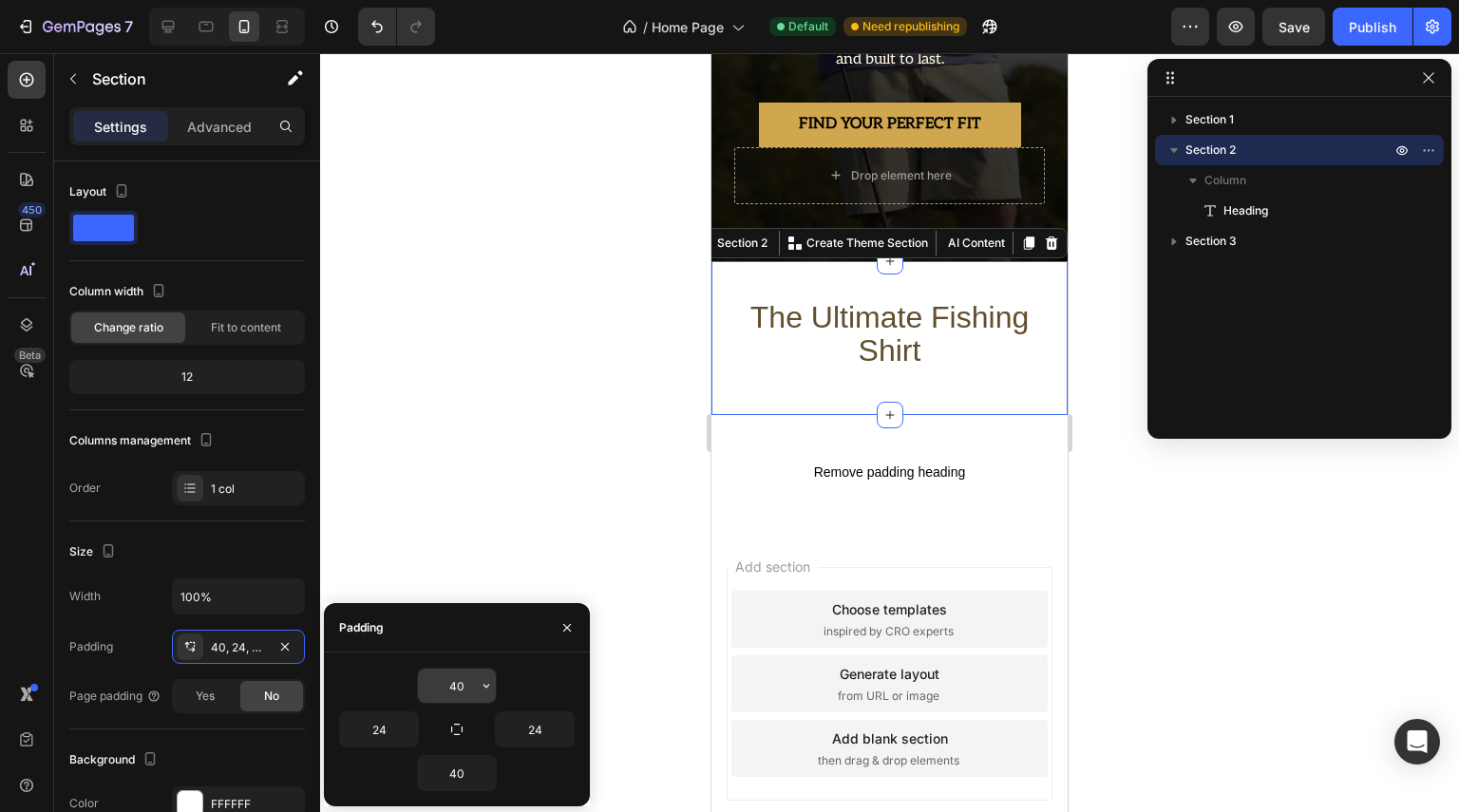
click at [460, 691] on input "40" at bounding box center [456, 685] width 78 height 34
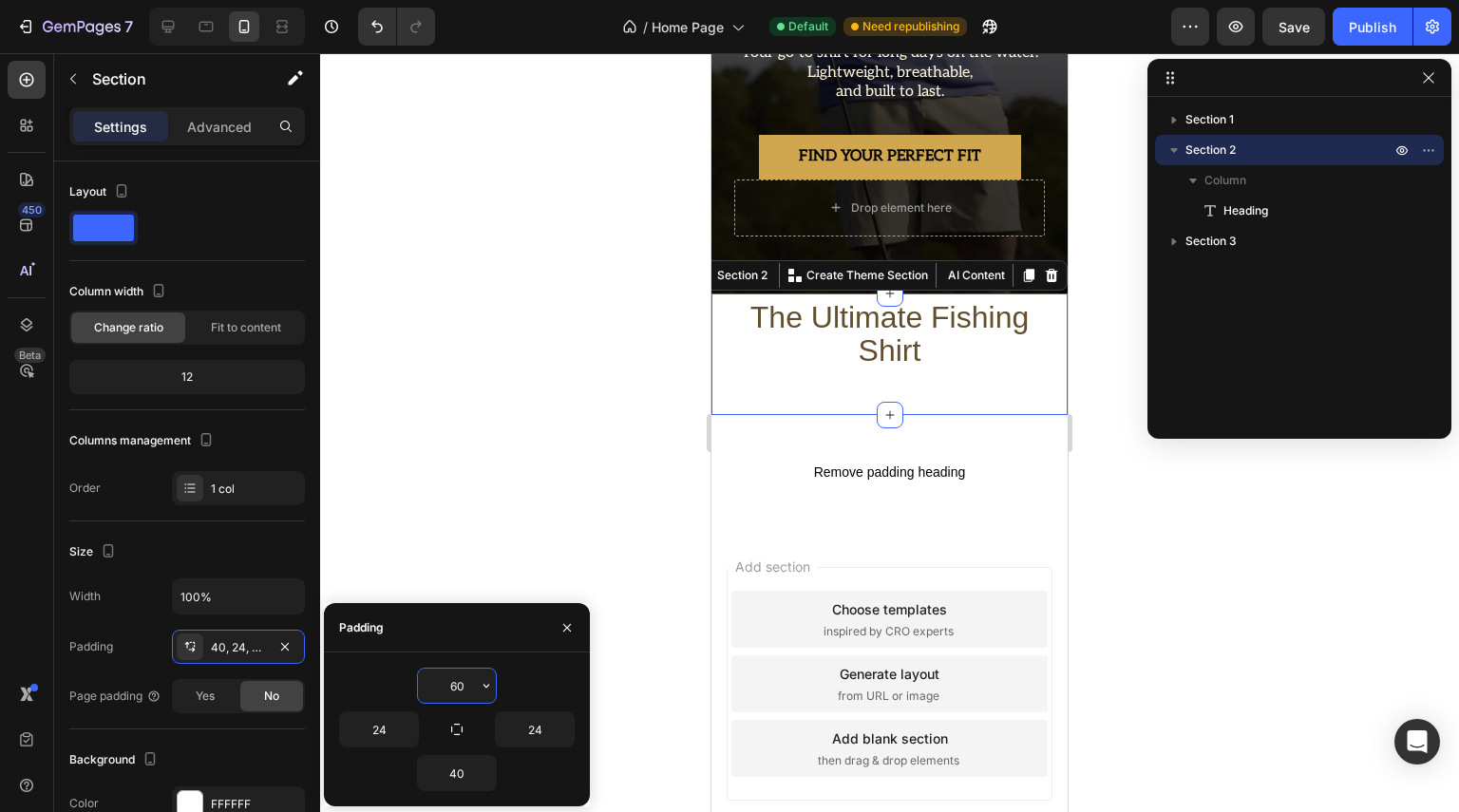
scroll to position [467, 0]
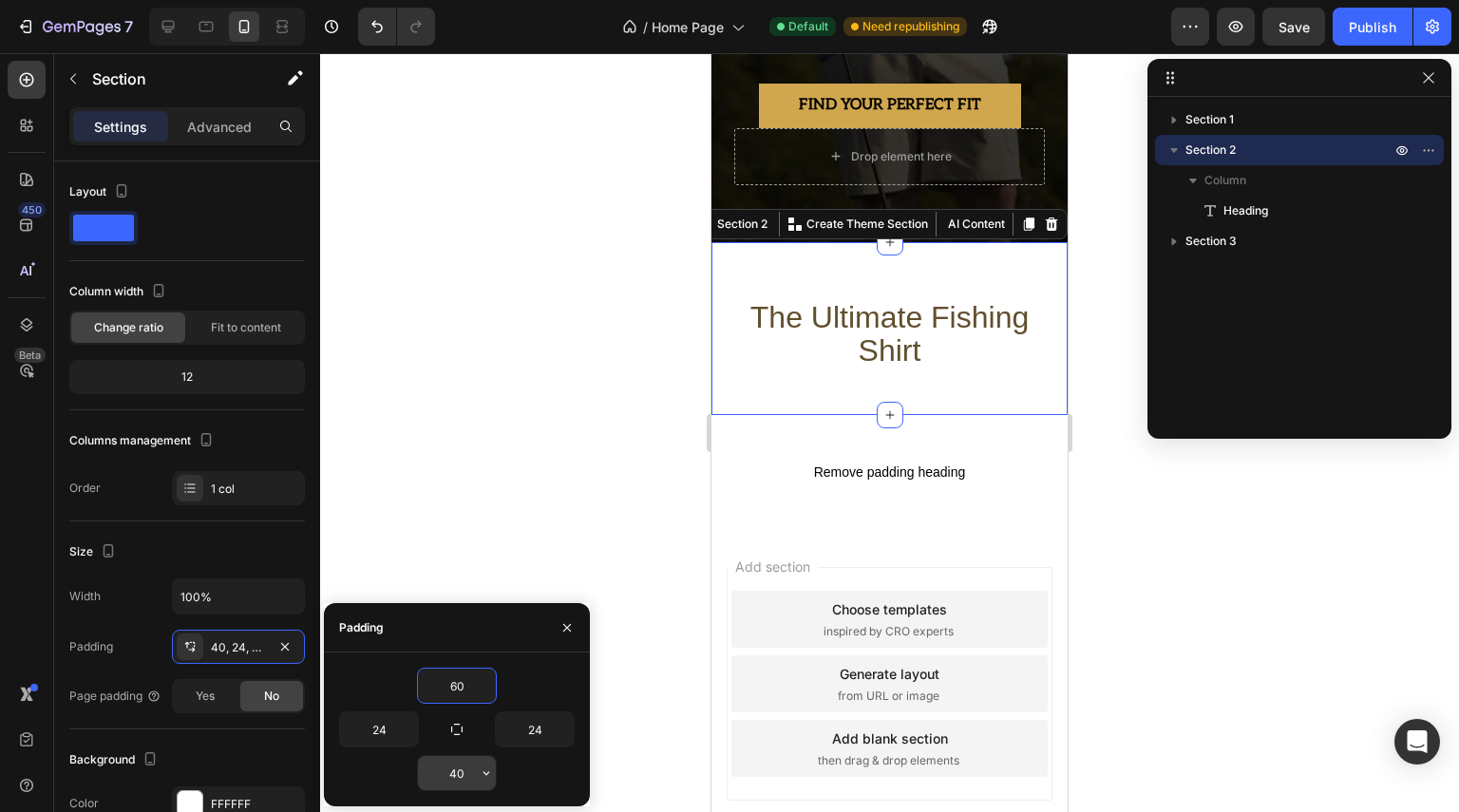
type input "60"
click at [460, 766] on input "40" at bounding box center [456, 772] width 78 height 34
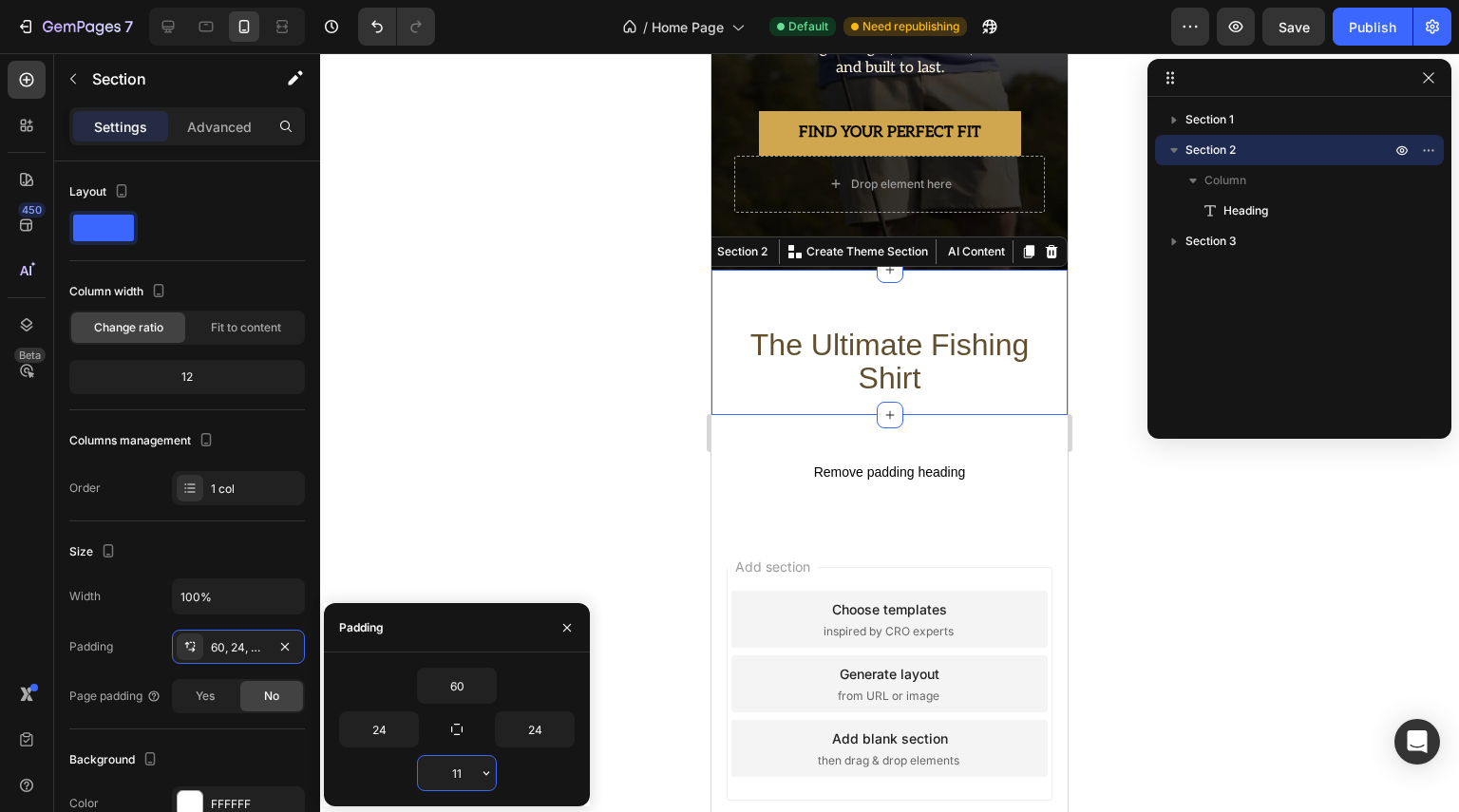
type input "110"
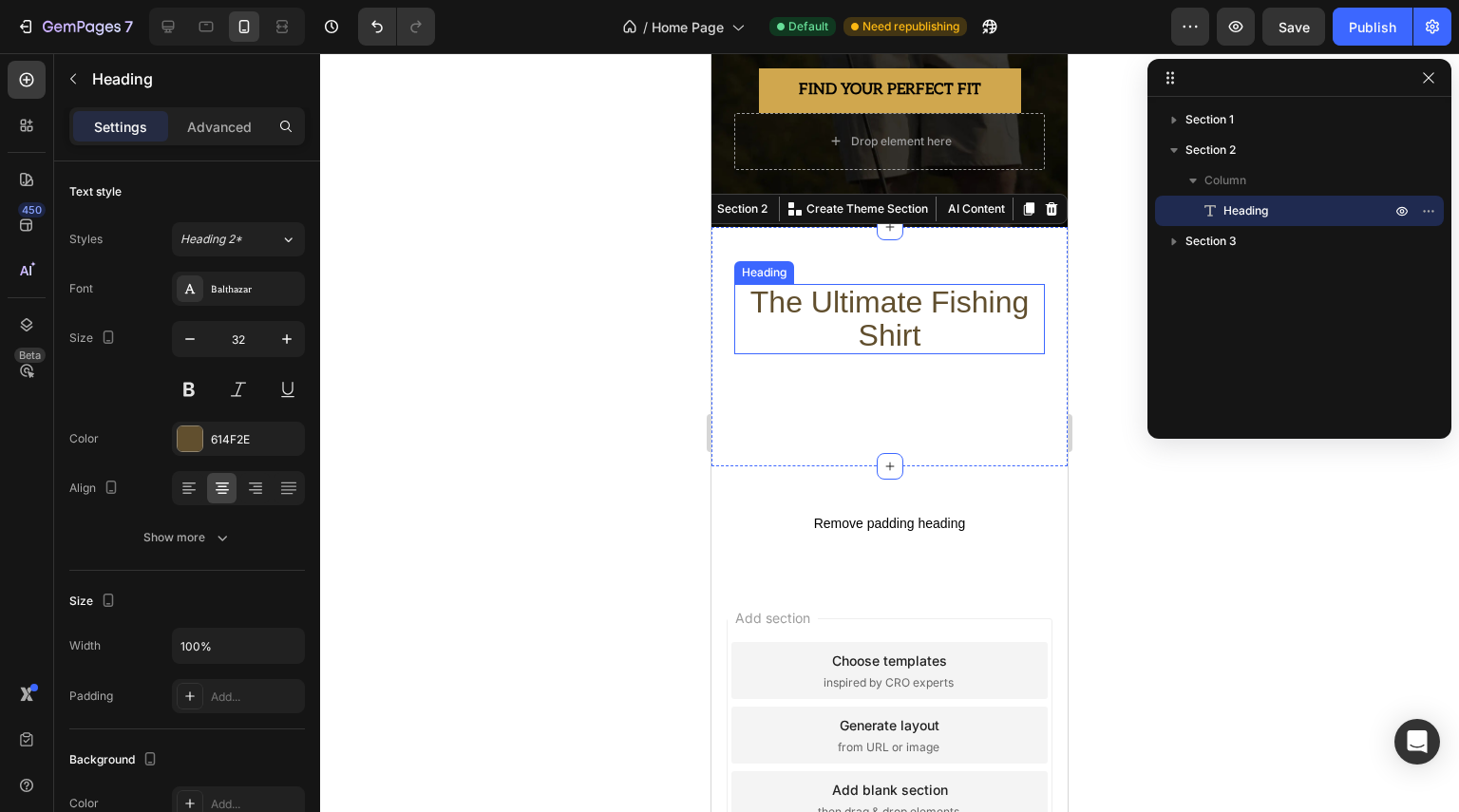
click at [851, 301] on h2 "the ultimate fishing shirt" at bounding box center [889, 318] width 310 height 70
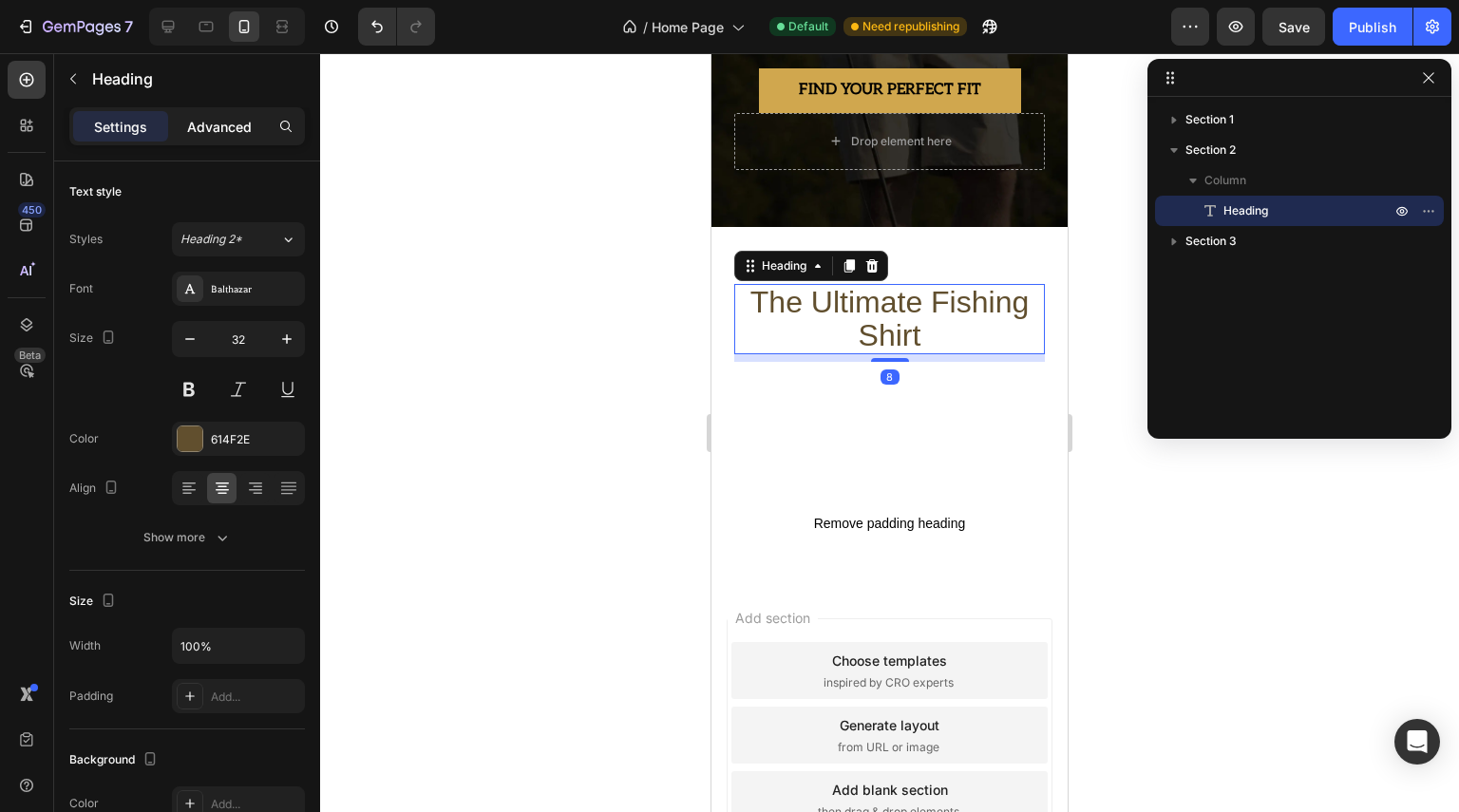
click at [212, 133] on p "Advanced" at bounding box center [219, 127] width 64 height 20
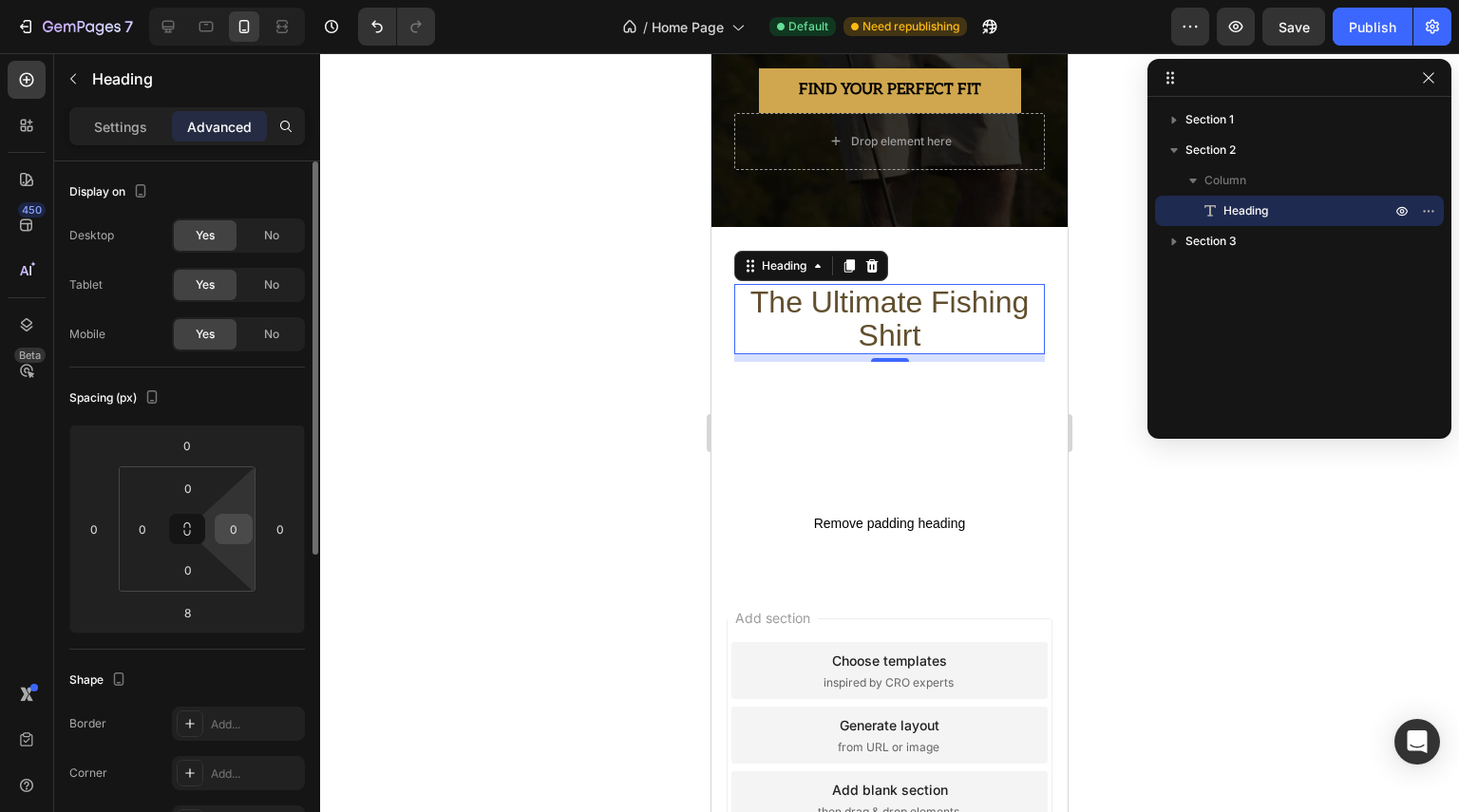
click at [245, 532] on input "0" at bounding box center [233, 528] width 29 height 29
click at [147, 528] on input "0" at bounding box center [142, 528] width 29 height 29
drag, startPoint x: 188, startPoint y: 485, endPoint x: 200, endPoint y: 489, distance: 12.6
click at [193, 487] on input "0" at bounding box center [187, 488] width 38 height 29
click at [191, 453] on input "0" at bounding box center [187, 445] width 38 height 29
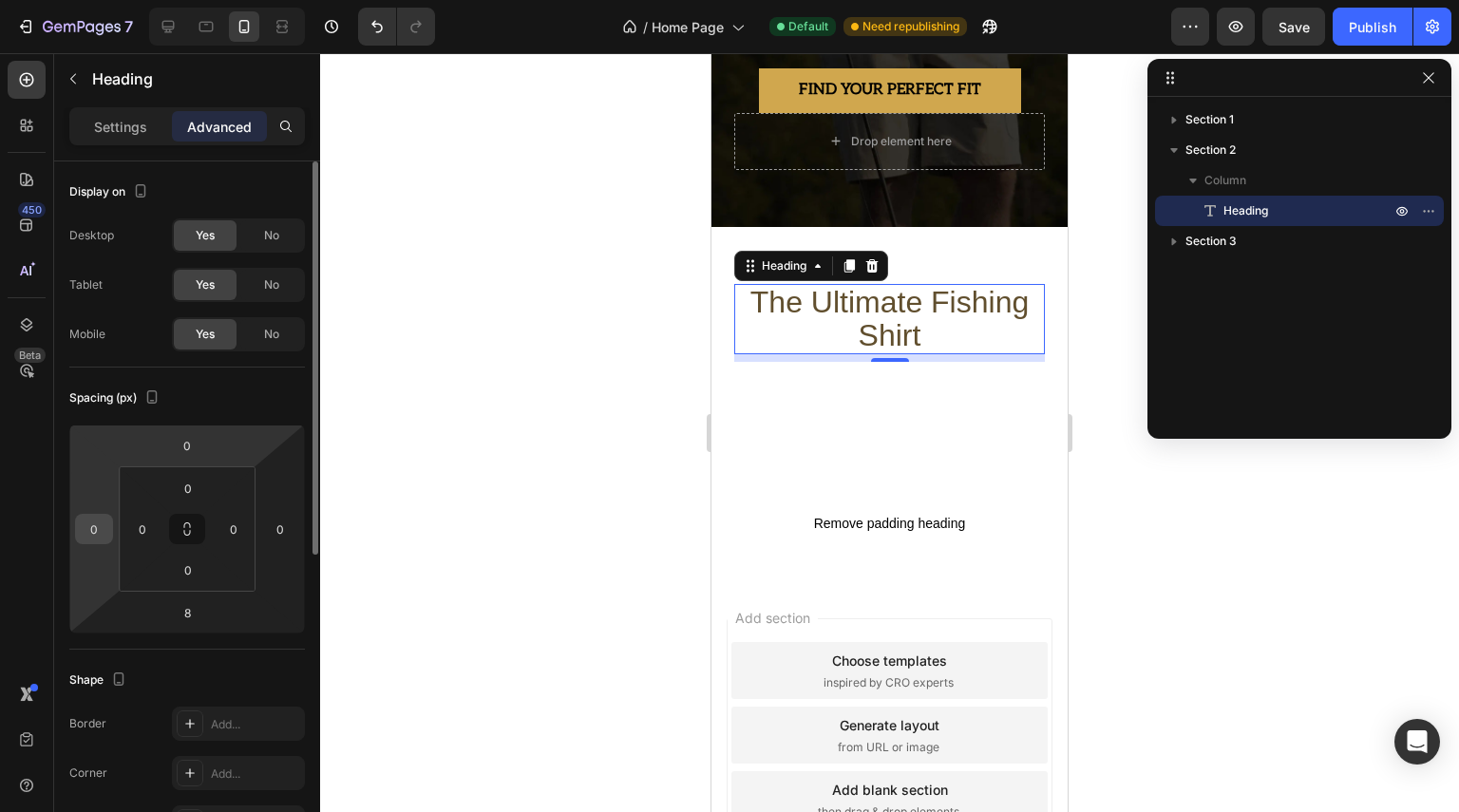
click at [108, 527] on div "0" at bounding box center [94, 528] width 38 height 31
click at [103, 527] on input "0" at bounding box center [93, 528] width 29 height 29
click at [280, 528] on input "0" at bounding box center [280, 528] width 29 height 29
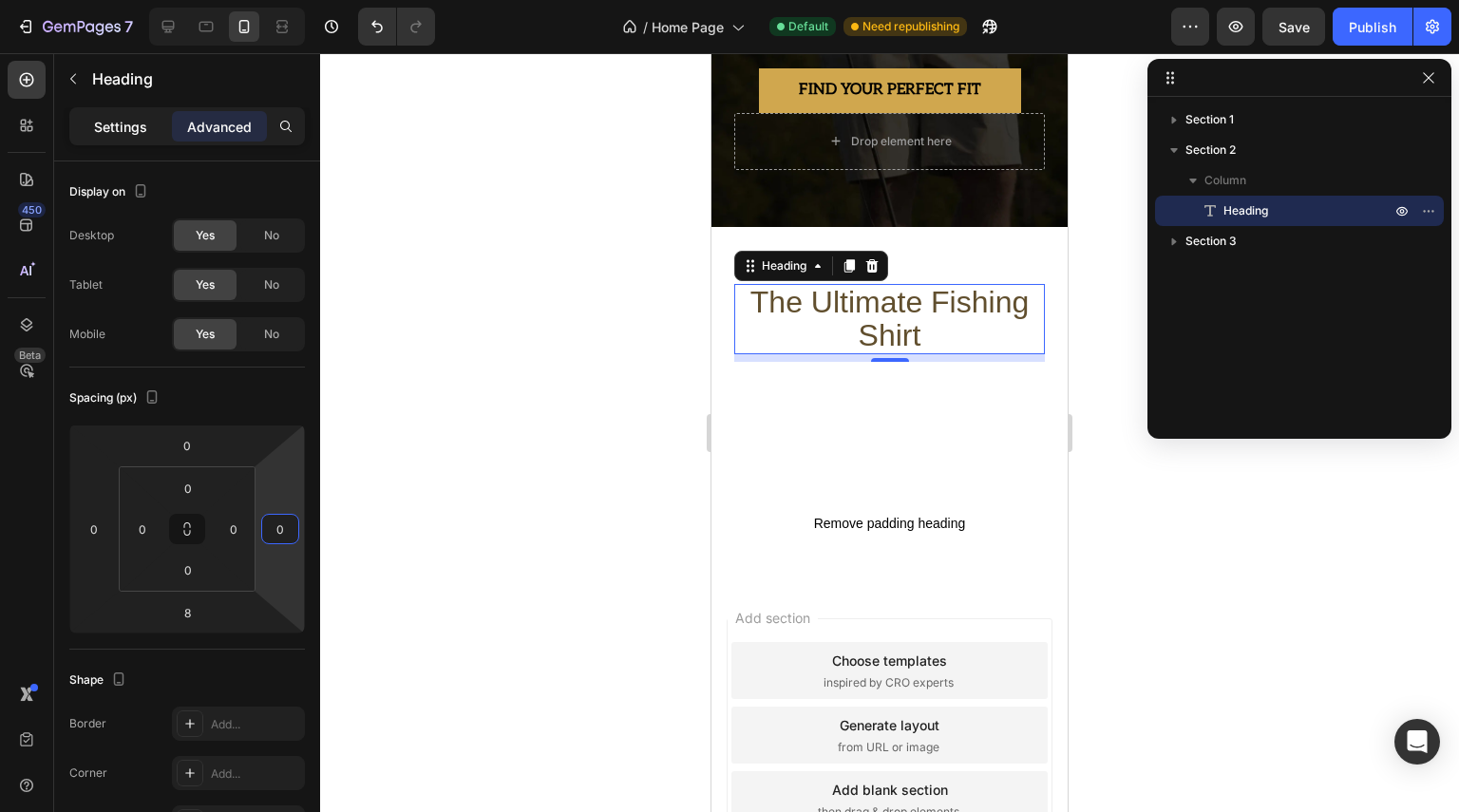
click at [137, 129] on p "Settings" at bounding box center [121, 127] width 54 height 20
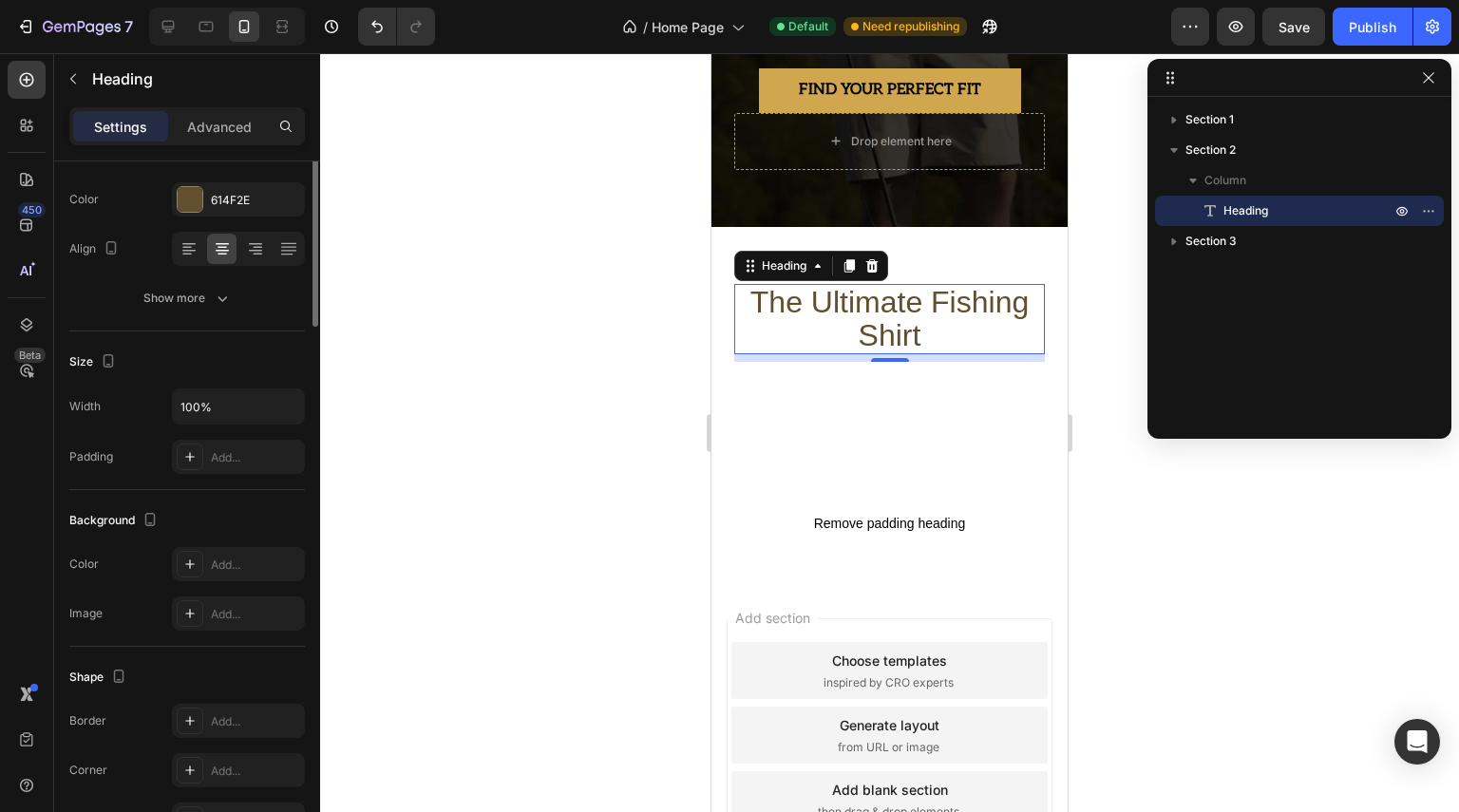
scroll to position [0, 0]
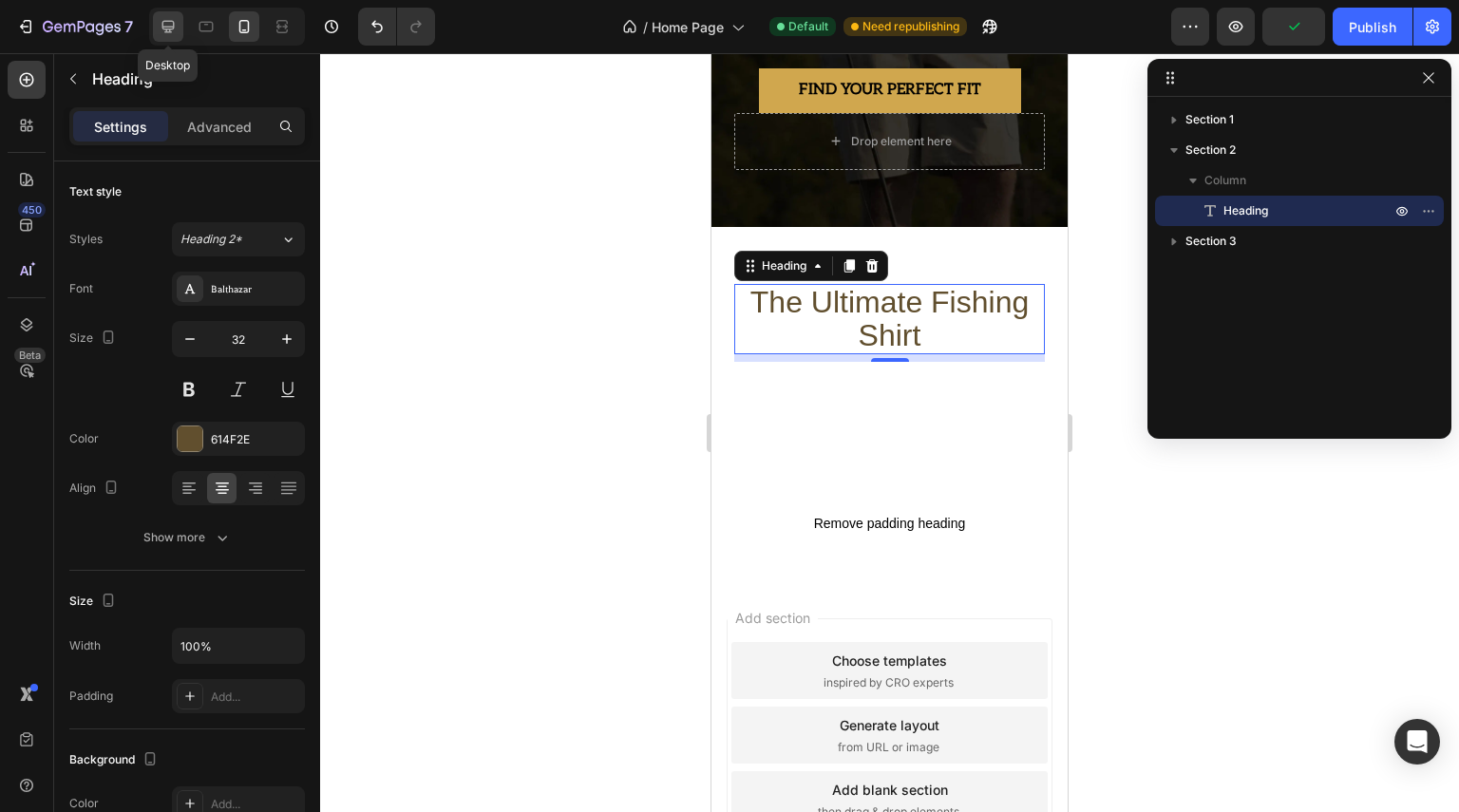
click at [172, 34] on icon at bounding box center [168, 26] width 19 height 19
type input "40"
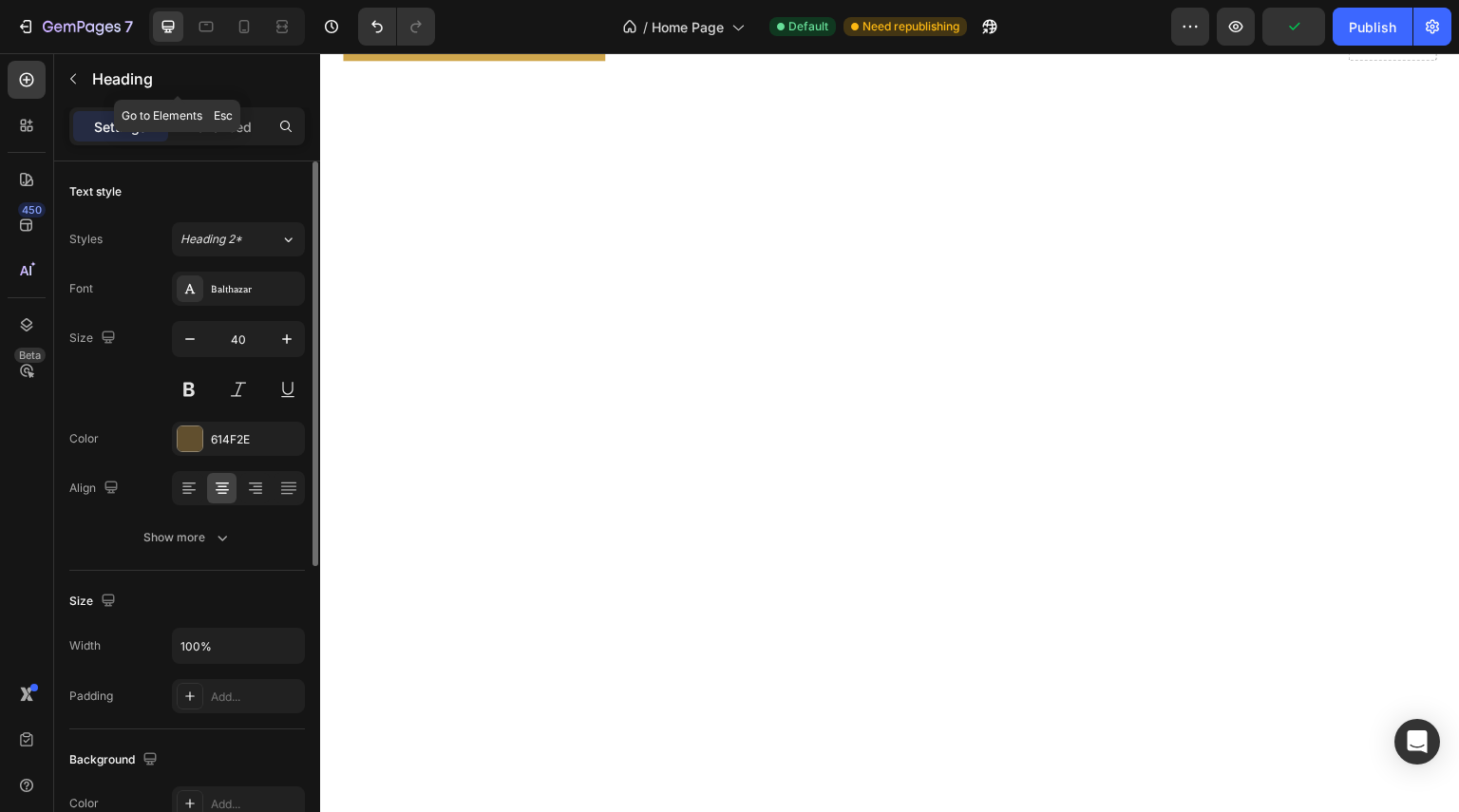
scroll to position [503, 0]
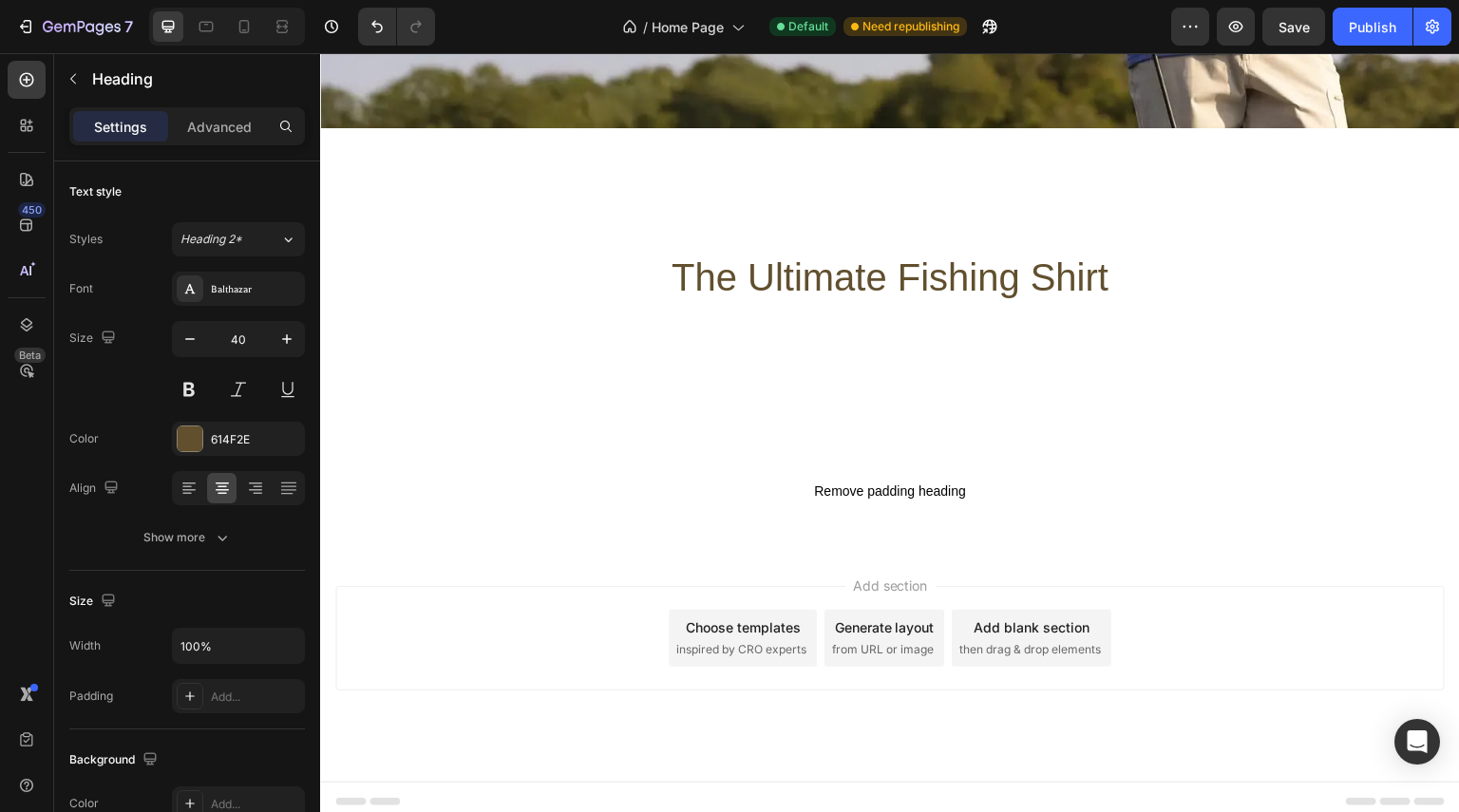
click at [713, 258] on h2 "the ultimate fishing shirt" at bounding box center [890, 277] width 1094 height 108
click at [672, 312] on p "the ultimate fishing shirt" at bounding box center [891, 277] width 1091 height 104
click at [868, 264] on p "the ultimate fishing shirt" at bounding box center [891, 277] width 1091 height 104
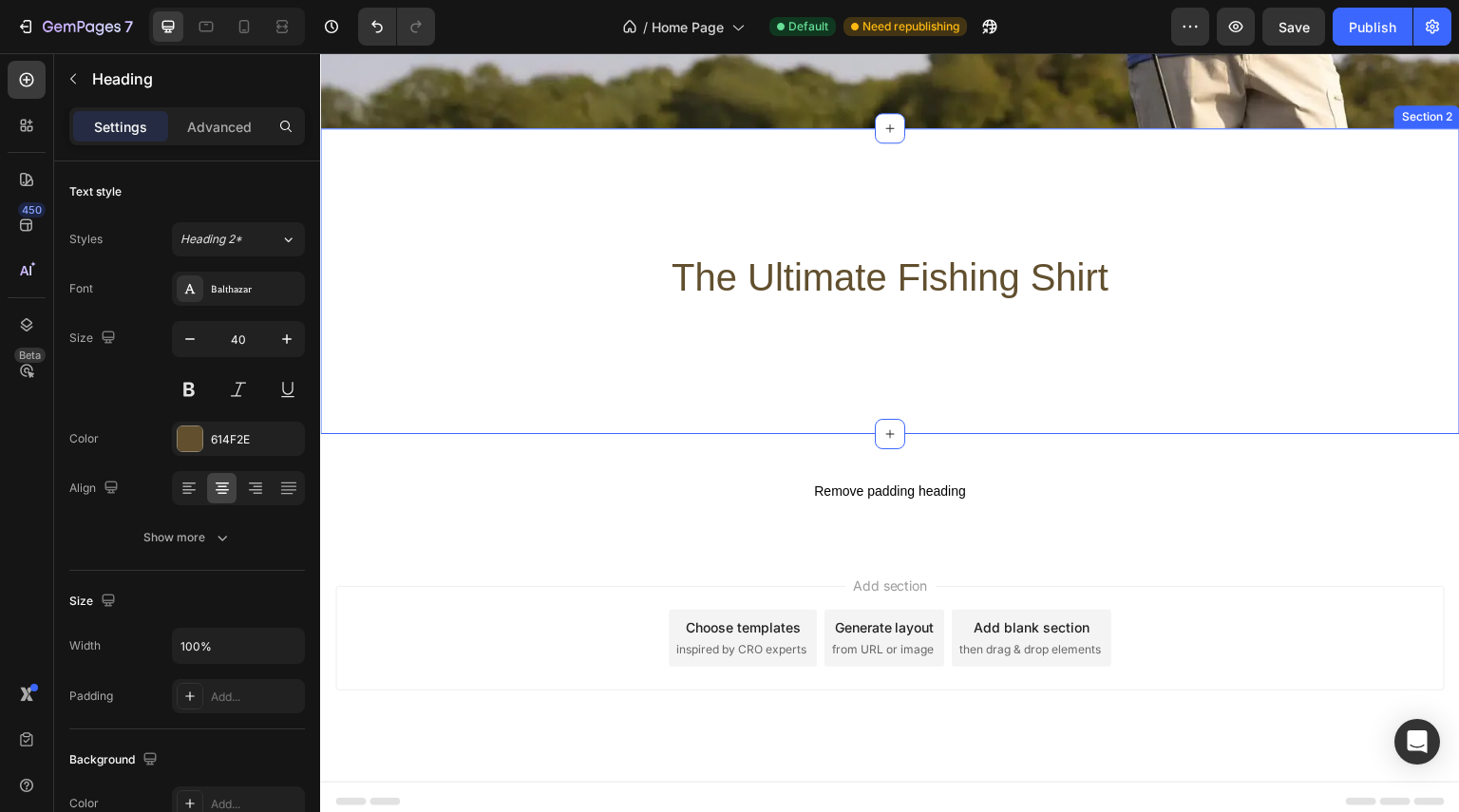
click at [571, 444] on div "Remove padding heading Remove padding heading Section 3" at bounding box center [890, 491] width 1140 height 114
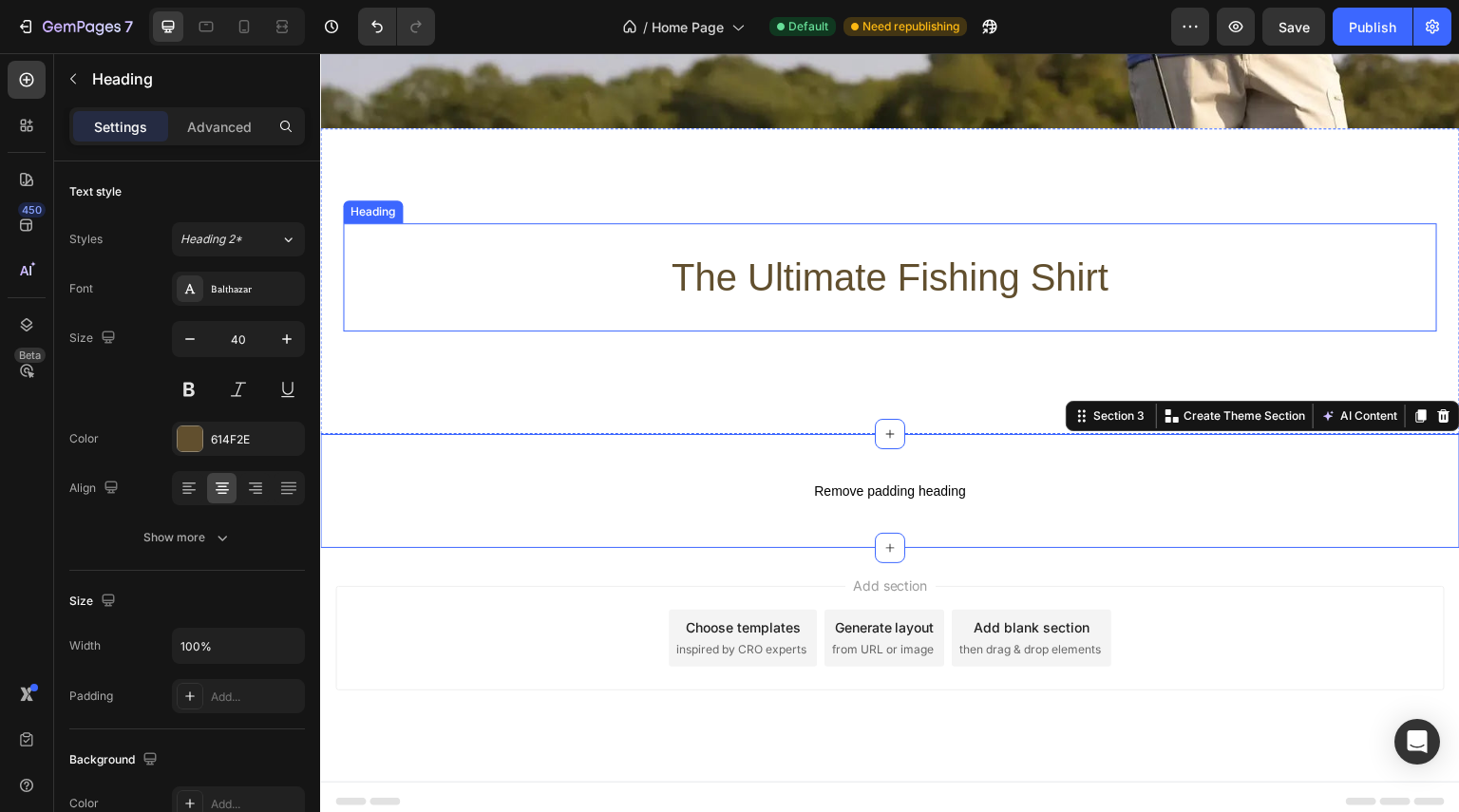
click at [558, 283] on p "the ultimate fishing shirt" at bounding box center [891, 277] width 1091 height 104
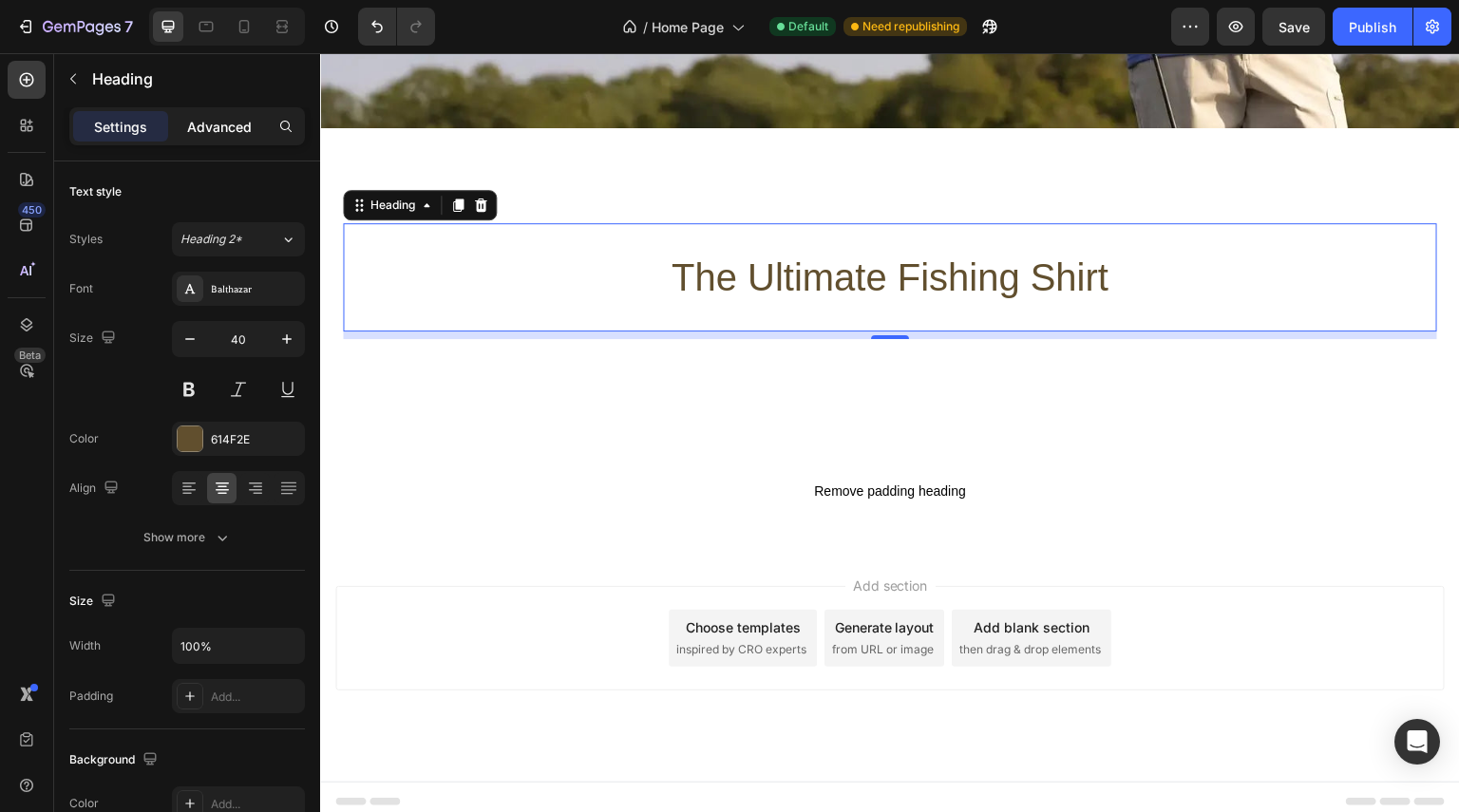
click at [217, 124] on p "Advanced" at bounding box center [219, 127] width 64 height 20
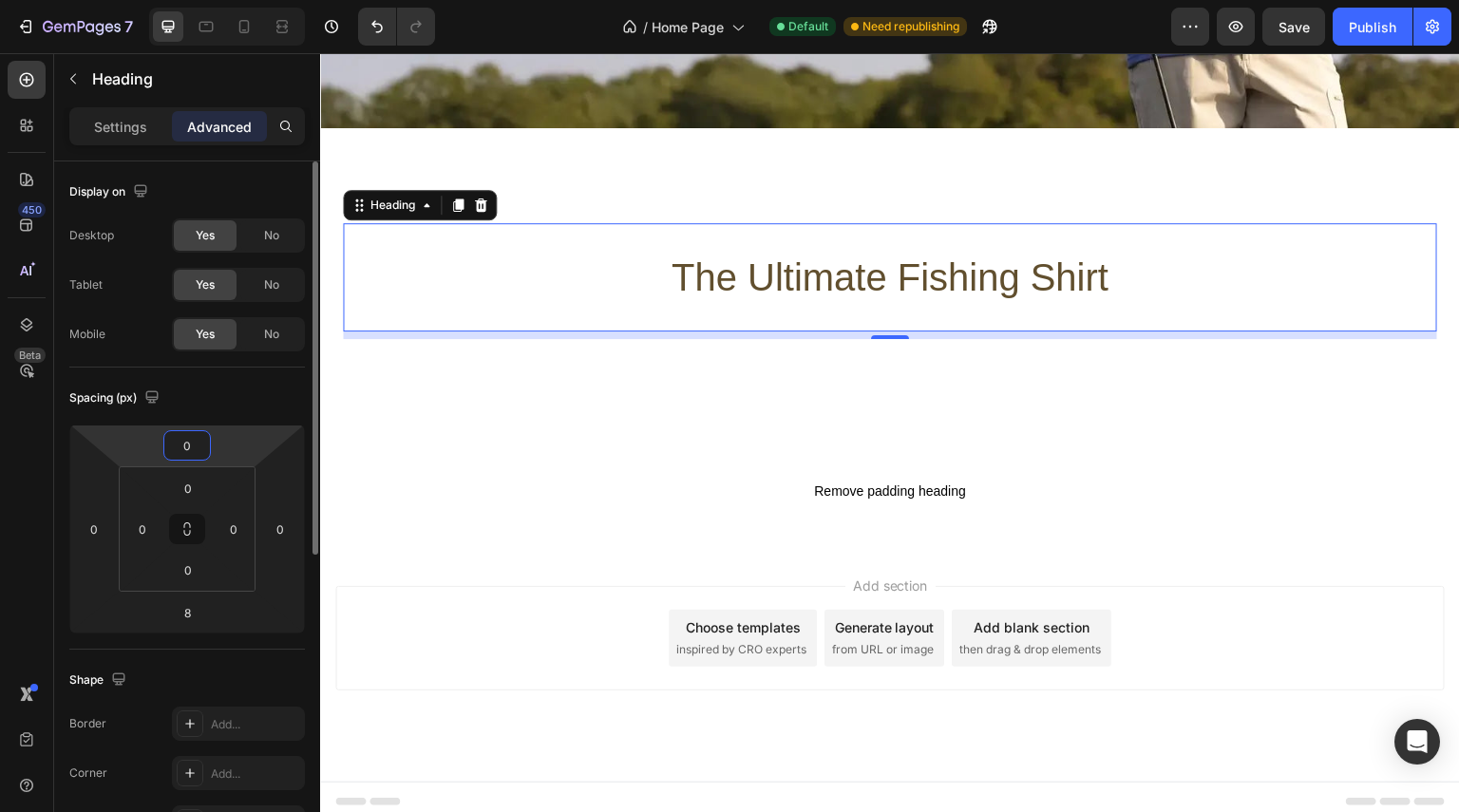
click at [198, 439] on input "0" at bounding box center [187, 445] width 38 height 29
click at [156, 530] on input "0" at bounding box center [142, 528] width 29 height 29
click at [239, 530] on input "0" at bounding box center [233, 528] width 29 height 29
drag, startPoint x: 272, startPoint y: 529, endPoint x: 285, endPoint y: 528, distance: 13.0
click at [285, 528] on input "0" at bounding box center [280, 528] width 29 height 29
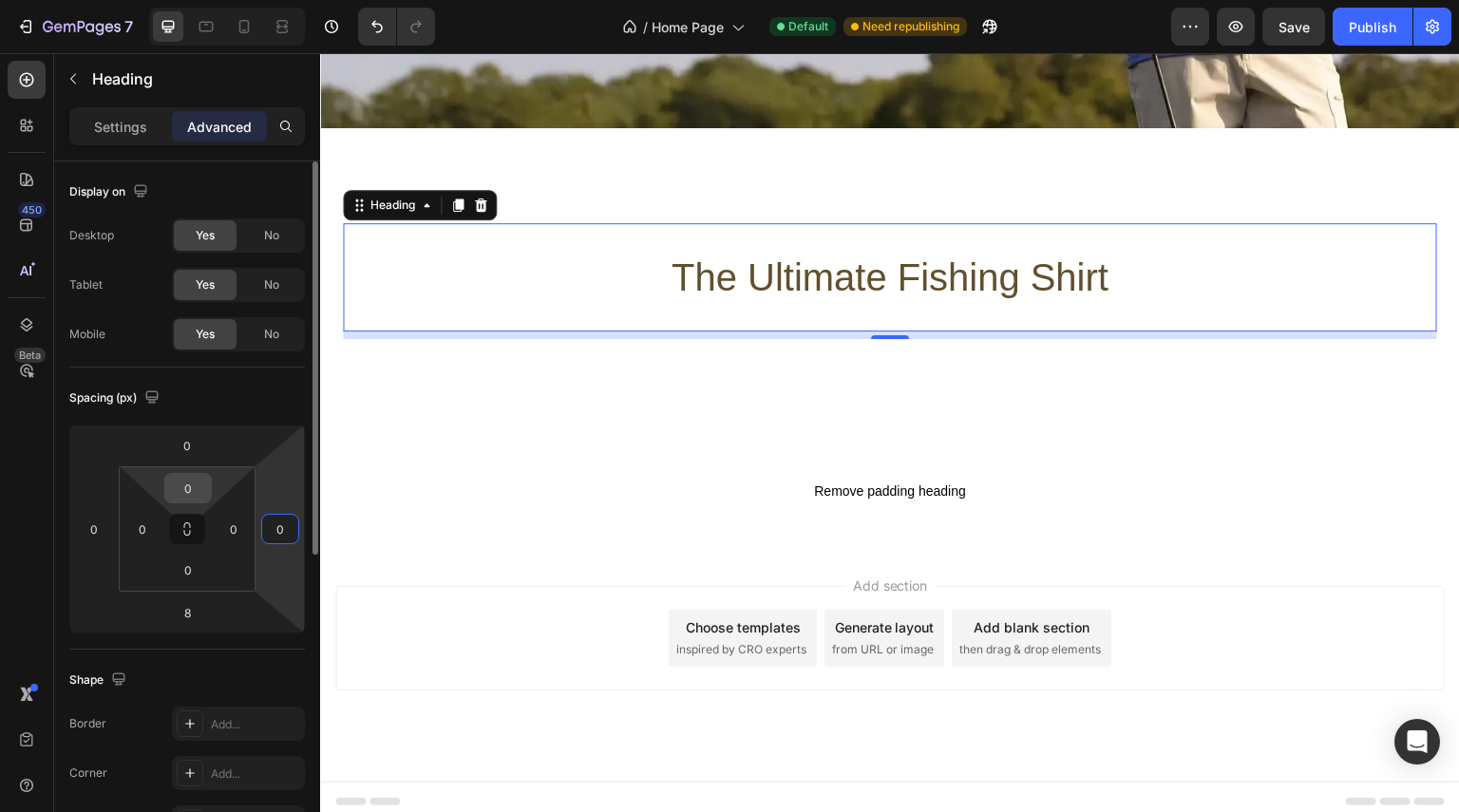
click at [191, 491] on input "0" at bounding box center [187, 488] width 38 height 29
click at [99, 526] on input "0" at bounding box center [93, 528] width 29 height 29
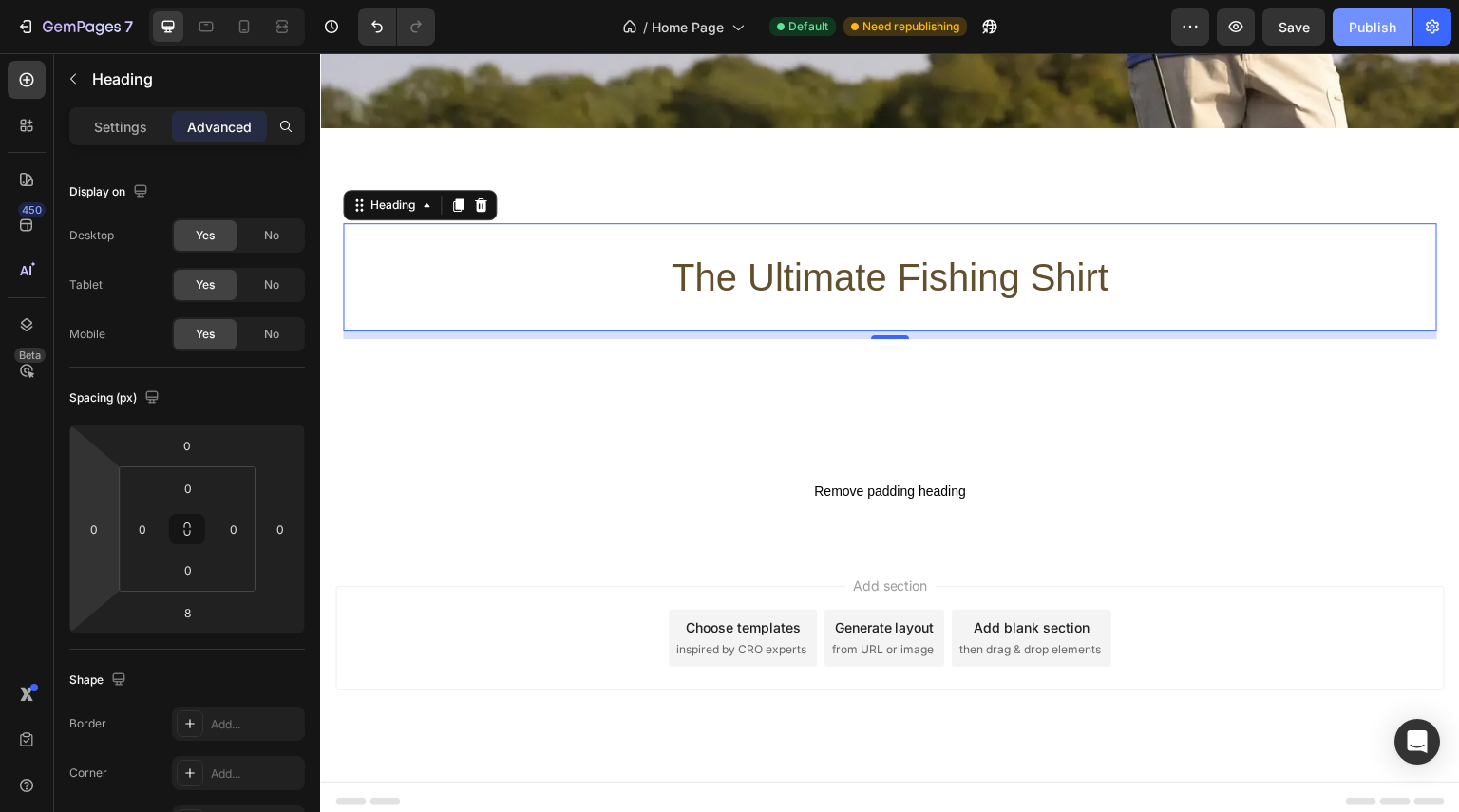
click at [1362, 12] on button "Publish" at bounding box center [1373, 27] width 79 height 38
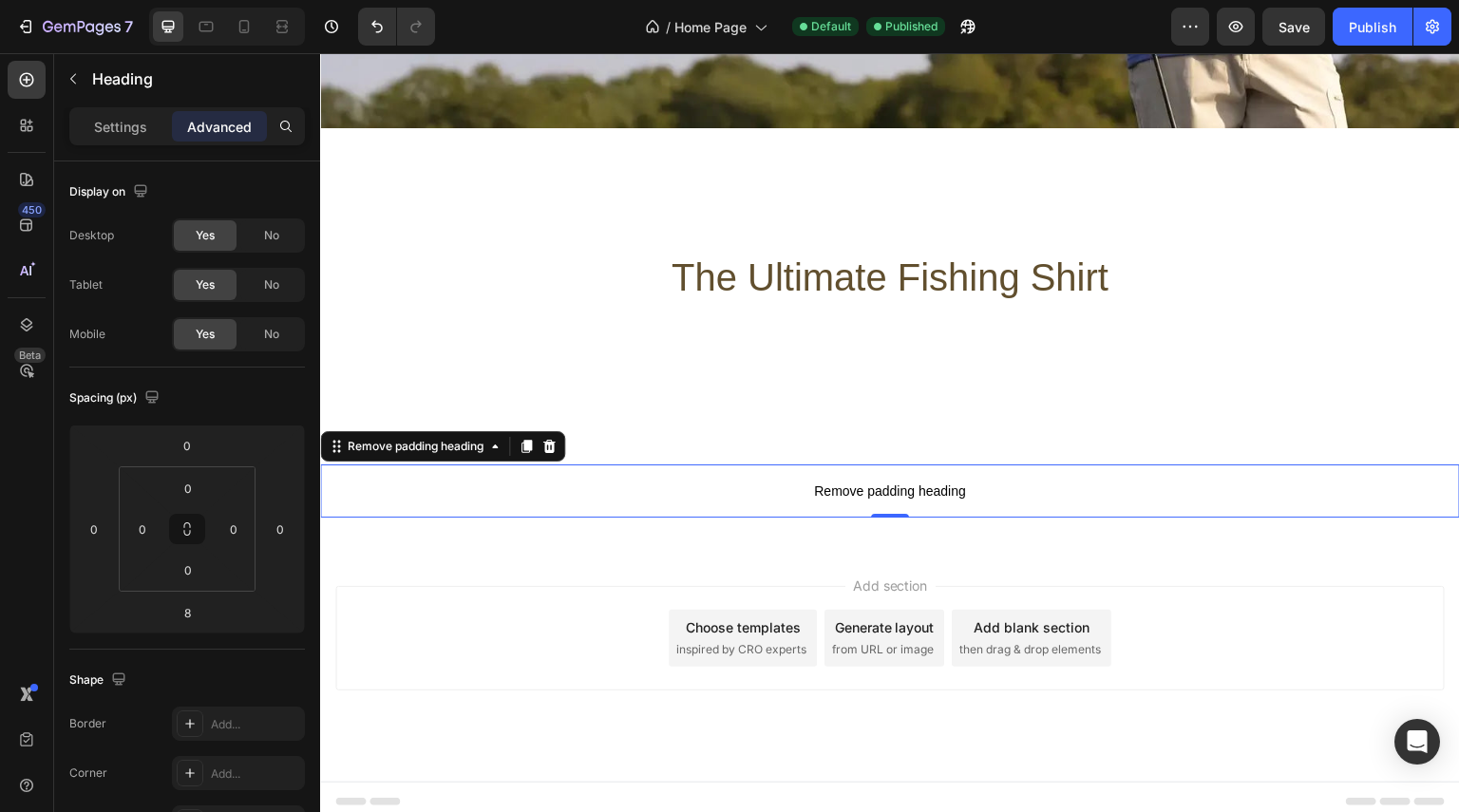
click at [825, 483] on span "Remove padding heading" at bounding box center [890, 491] width 1140 height 23
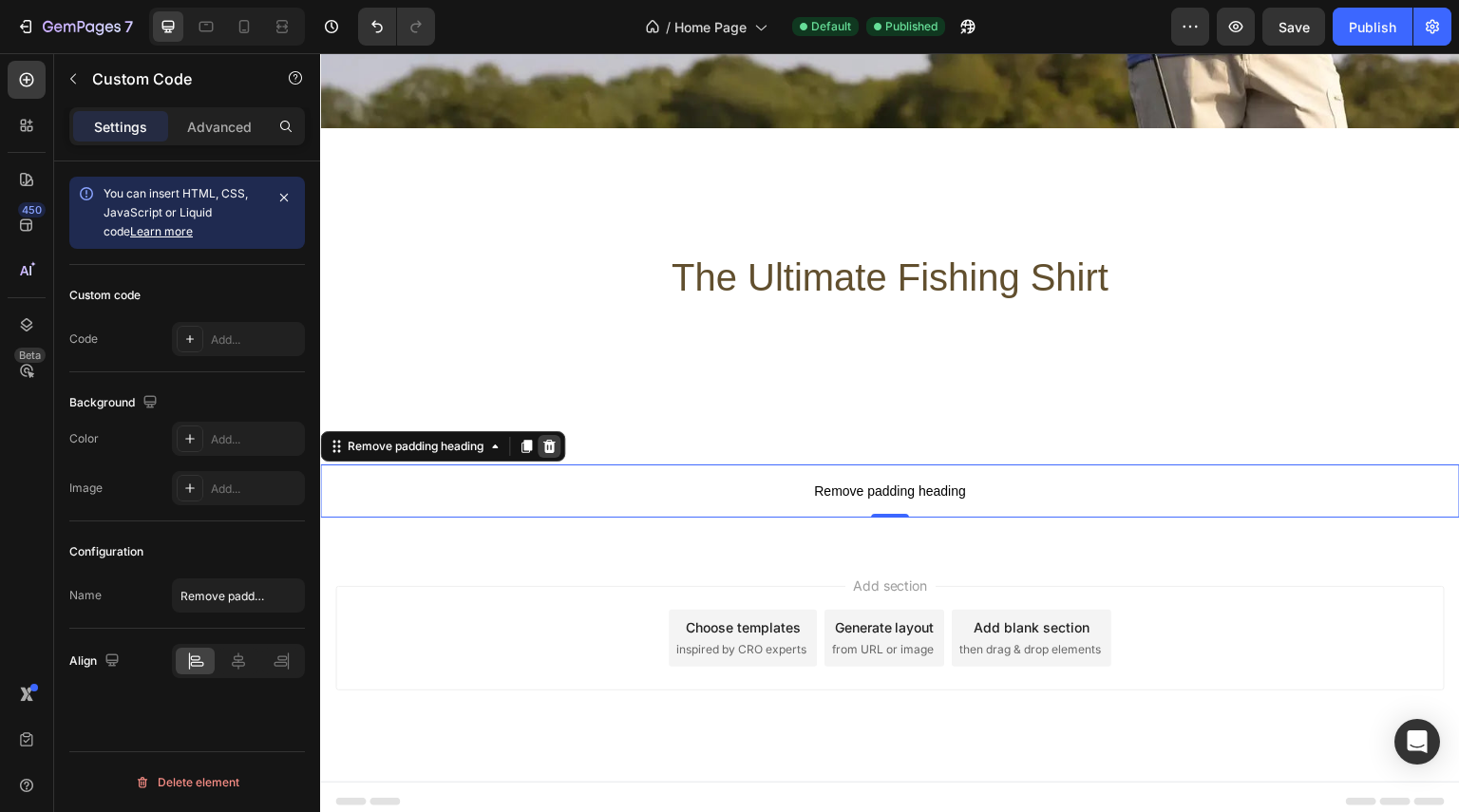
click at [560, 437] on div at bounding box center [548, 446] width 23 height 23
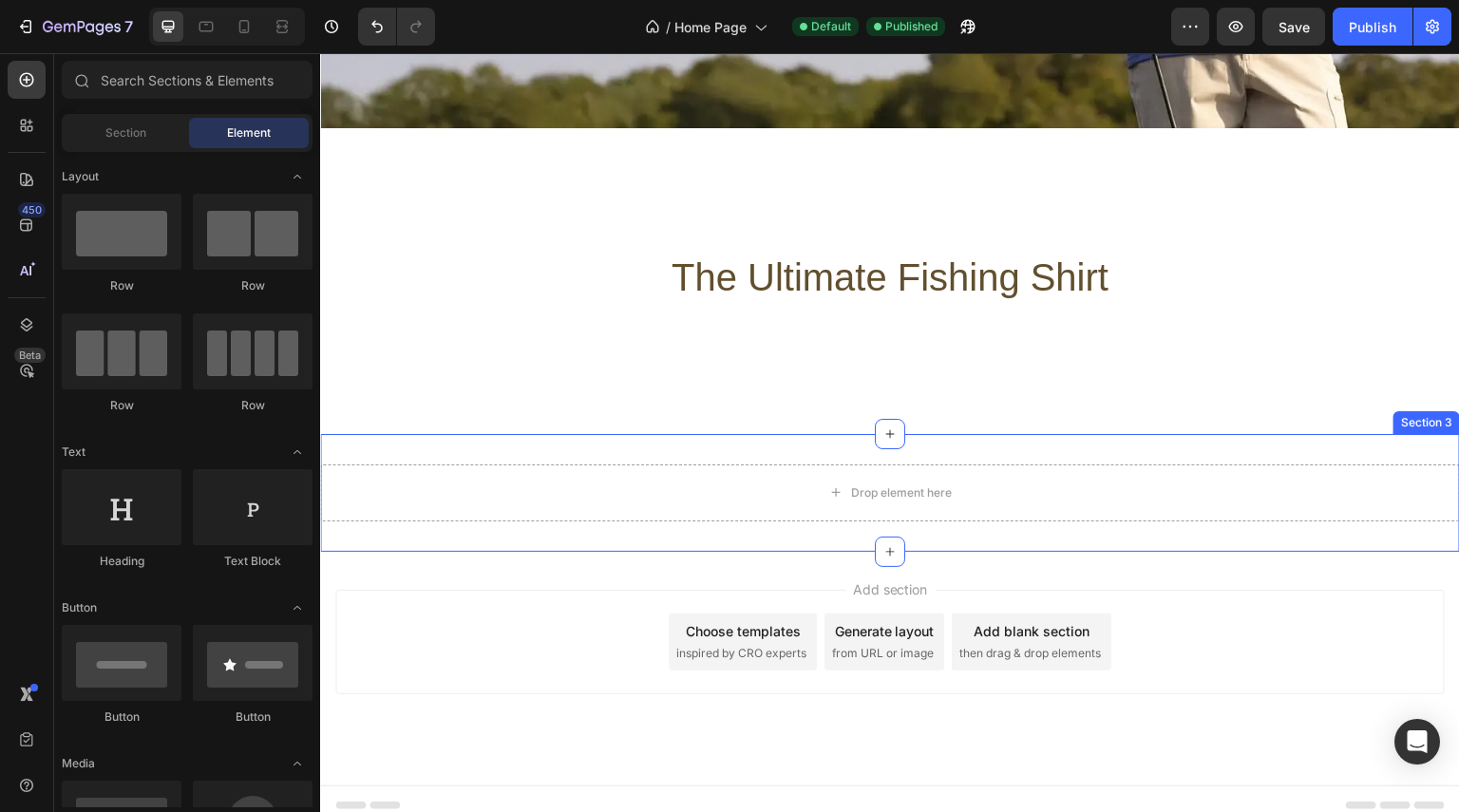
click at [597, 443] on div "Drop element here Section 3" at bounding box center [890, 493] width 1140 height 118
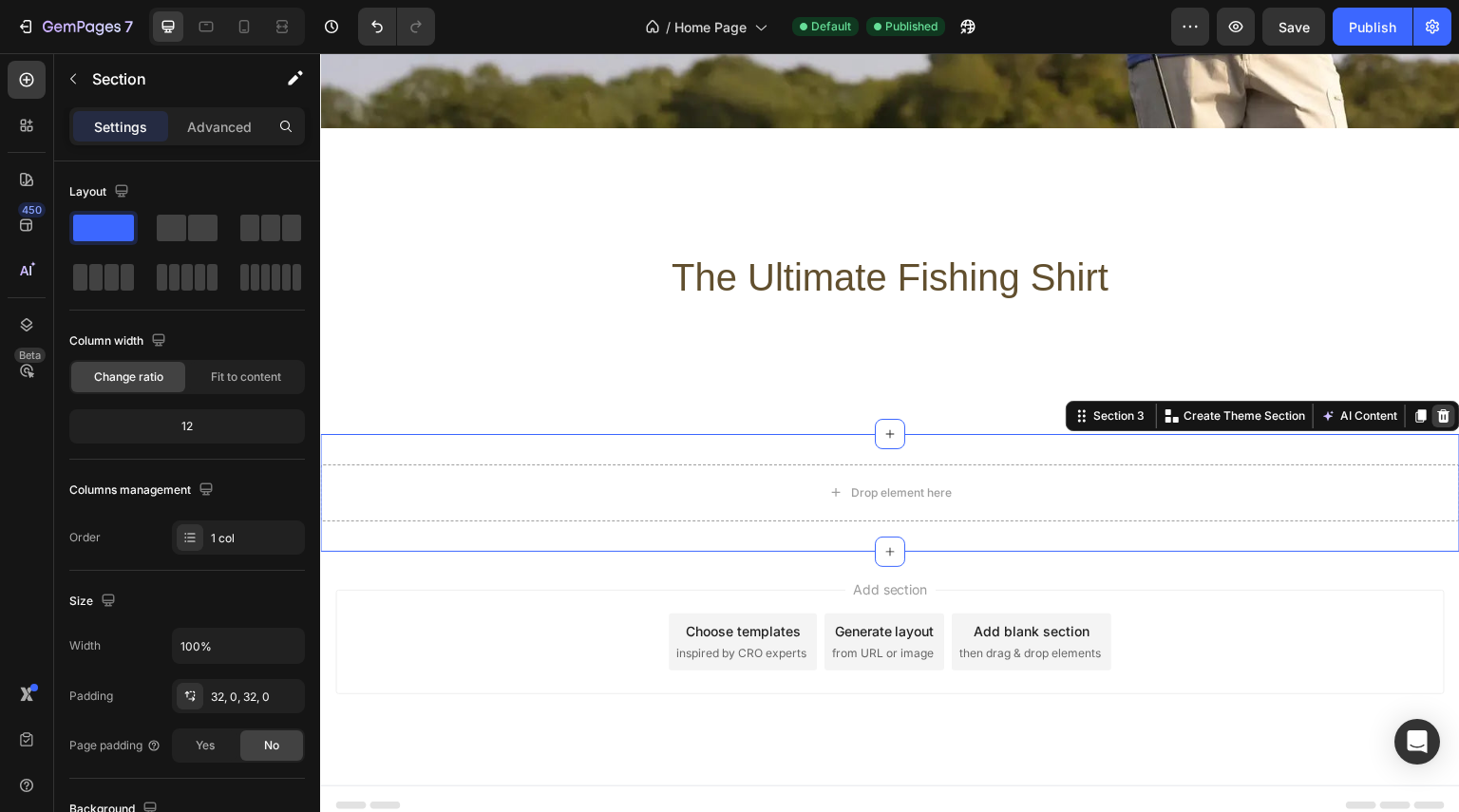
click at [1438, 407] on div at bounding box center [1443, 415] width 23 height 23
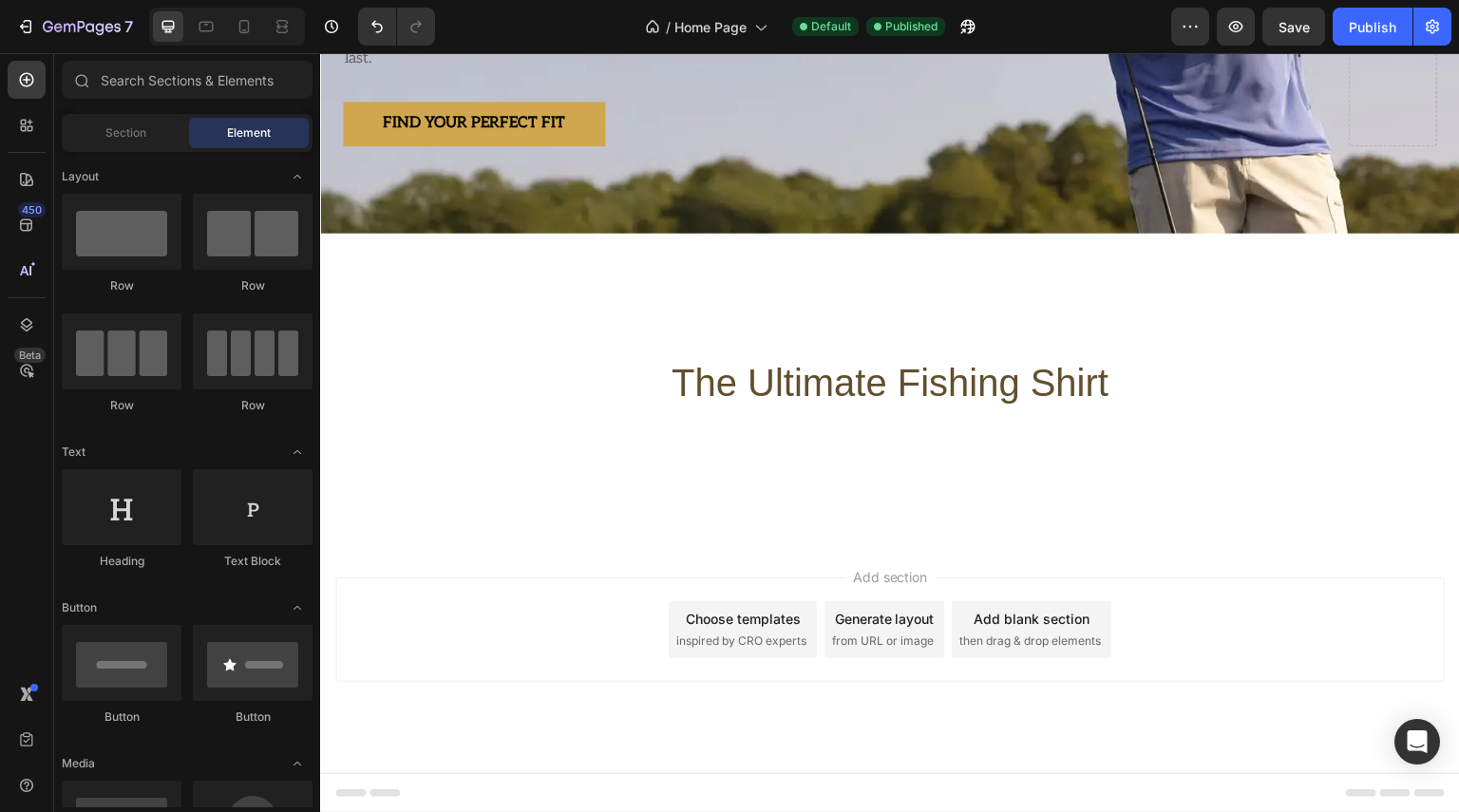
scroll to position [389, 0]
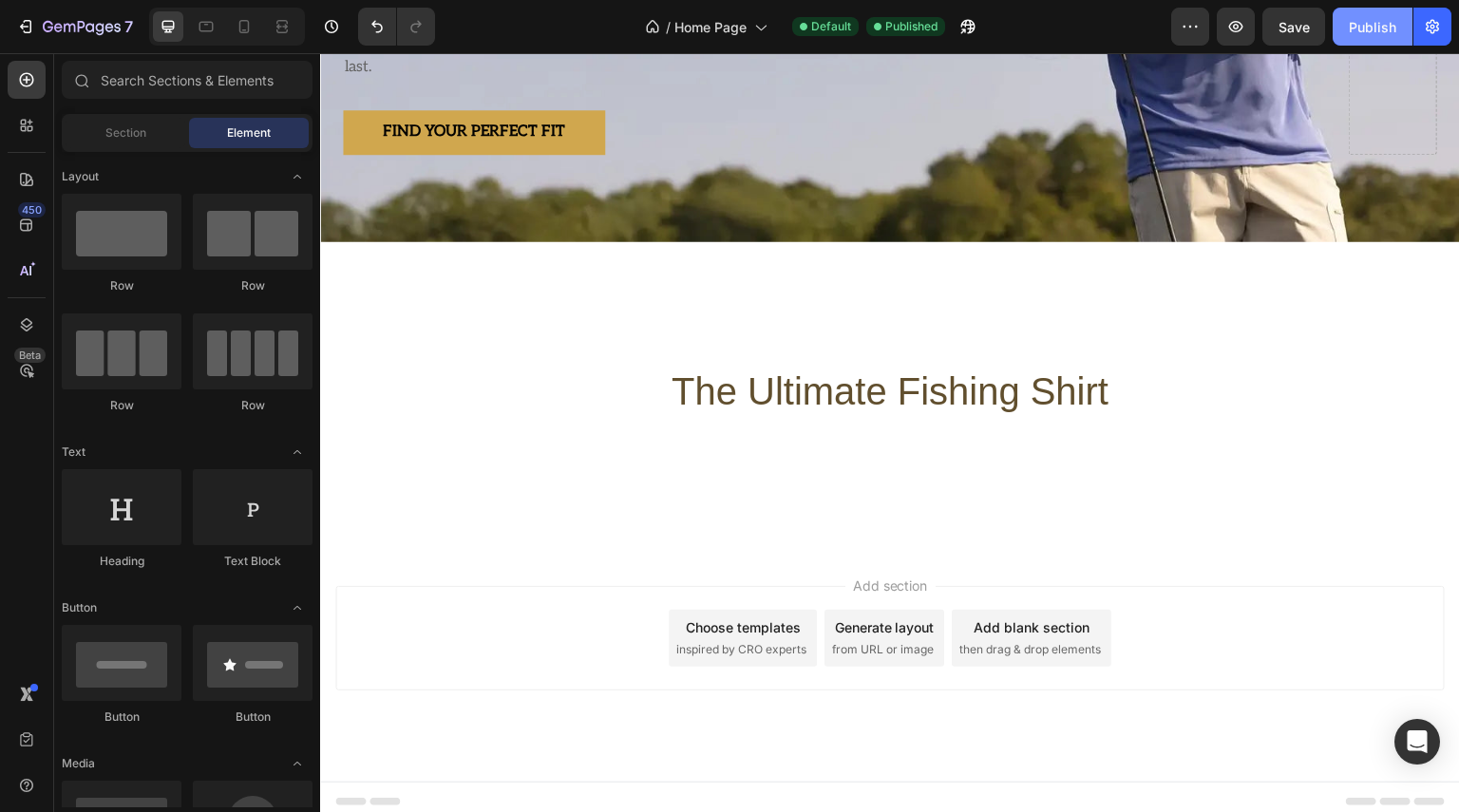
click at [1347, 23] on button "Publish" at bounding box center [1373, 27] width 79 height 38
click at [852, 416] on p "the ultimate fishing shirt" at bounding box center [891, 391] width 1091 height 104
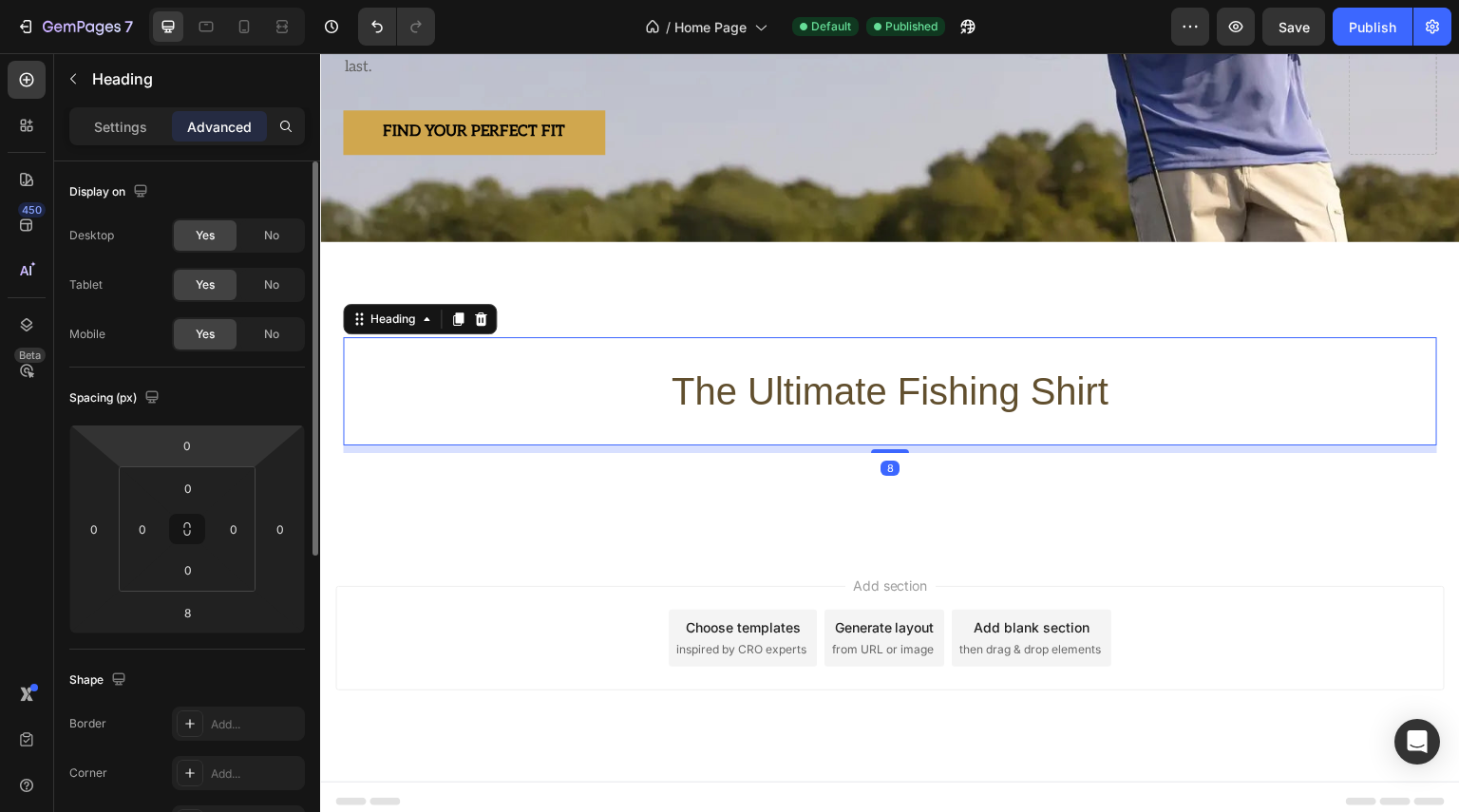
click at [106, 119] on p "Settings" at bounding box center [121, 127] width 54 height 20
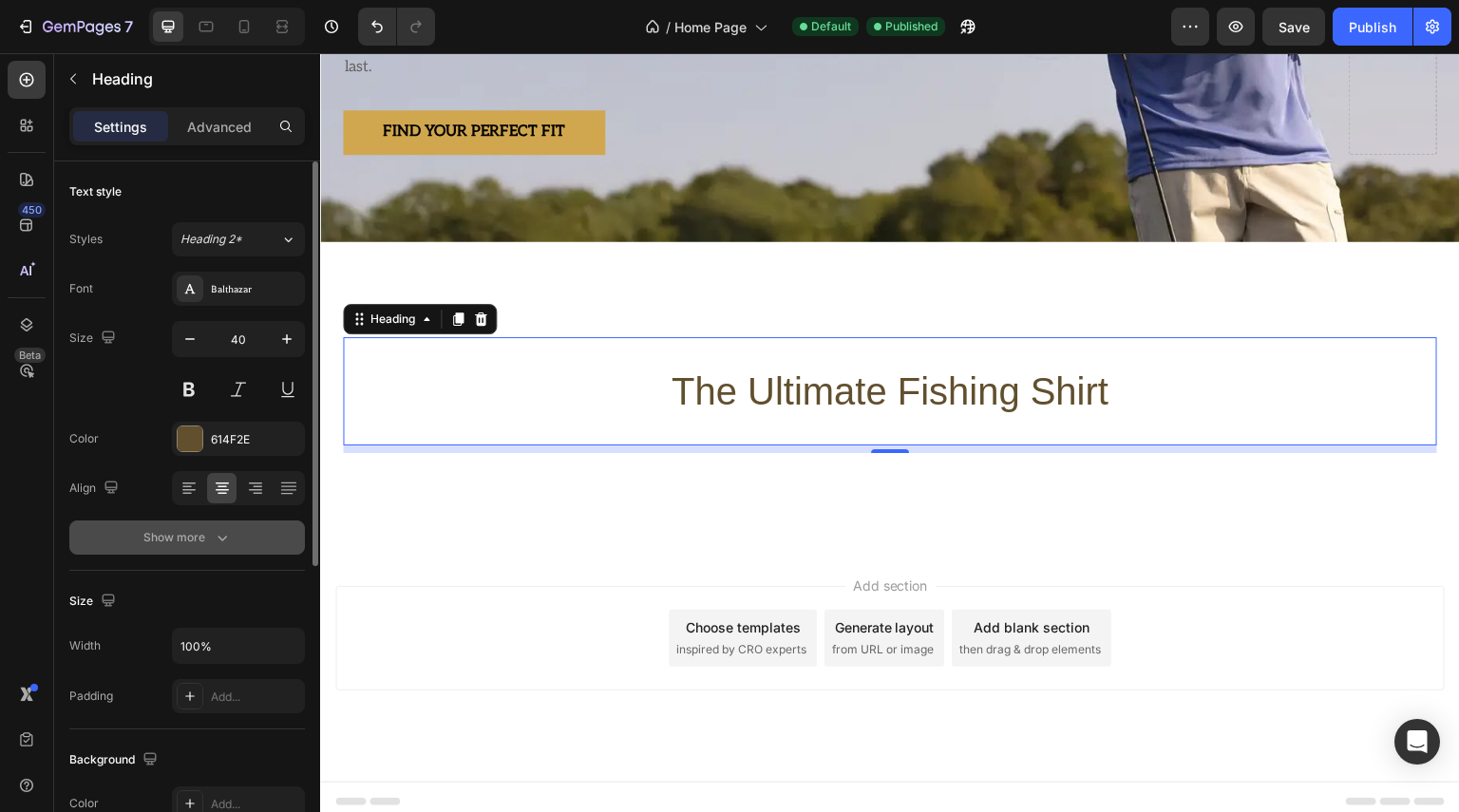
click at [236, 548] on button "Show more" at bounding box center [187, 537] width 236 height 34
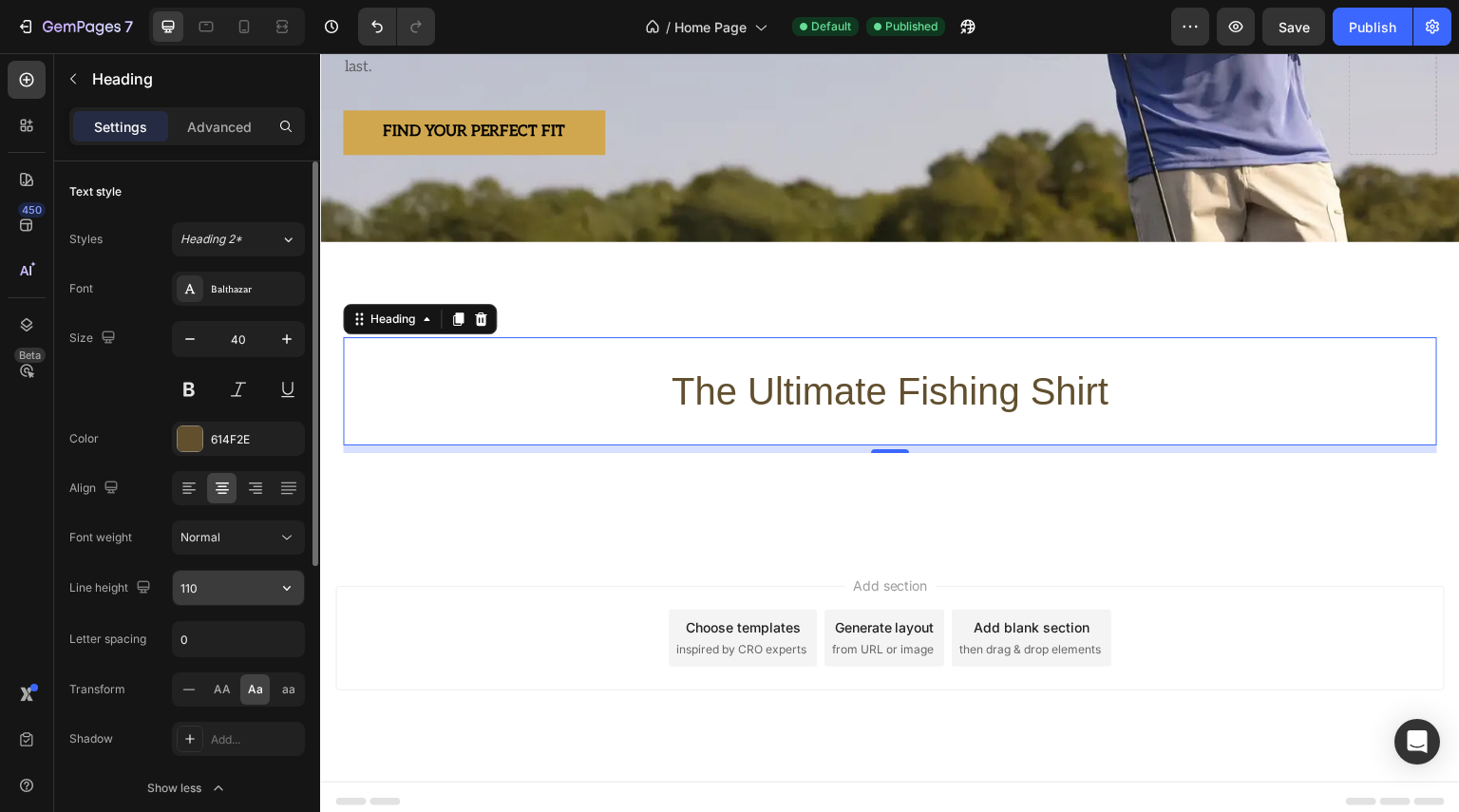
click at [227, 592] on input "110" at bounding box center [238, 588] width 131 height 34
click at [235, 592] on input "110" at bounding box center [238, 588] width 131 height 34
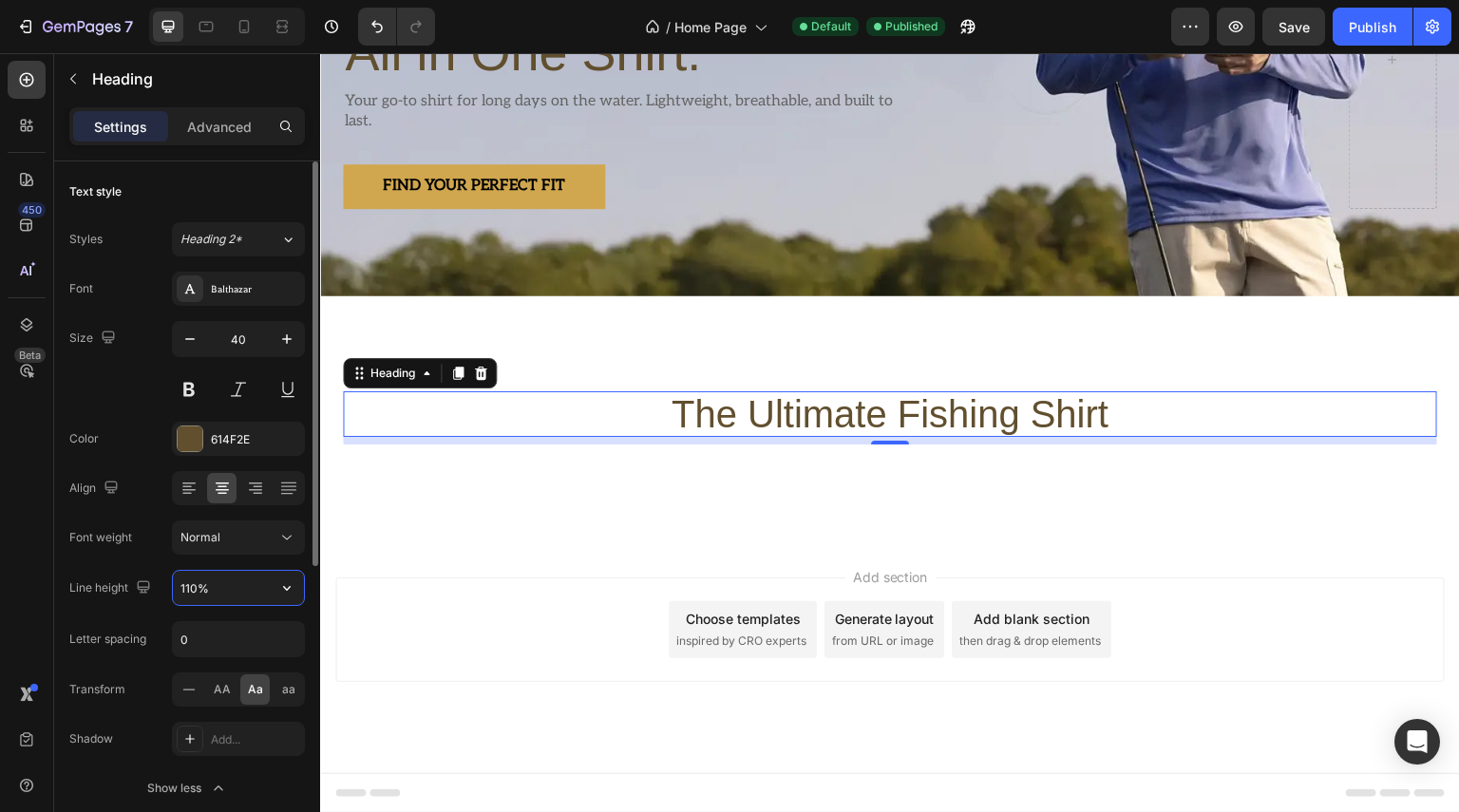
scroll to position [326, 0]
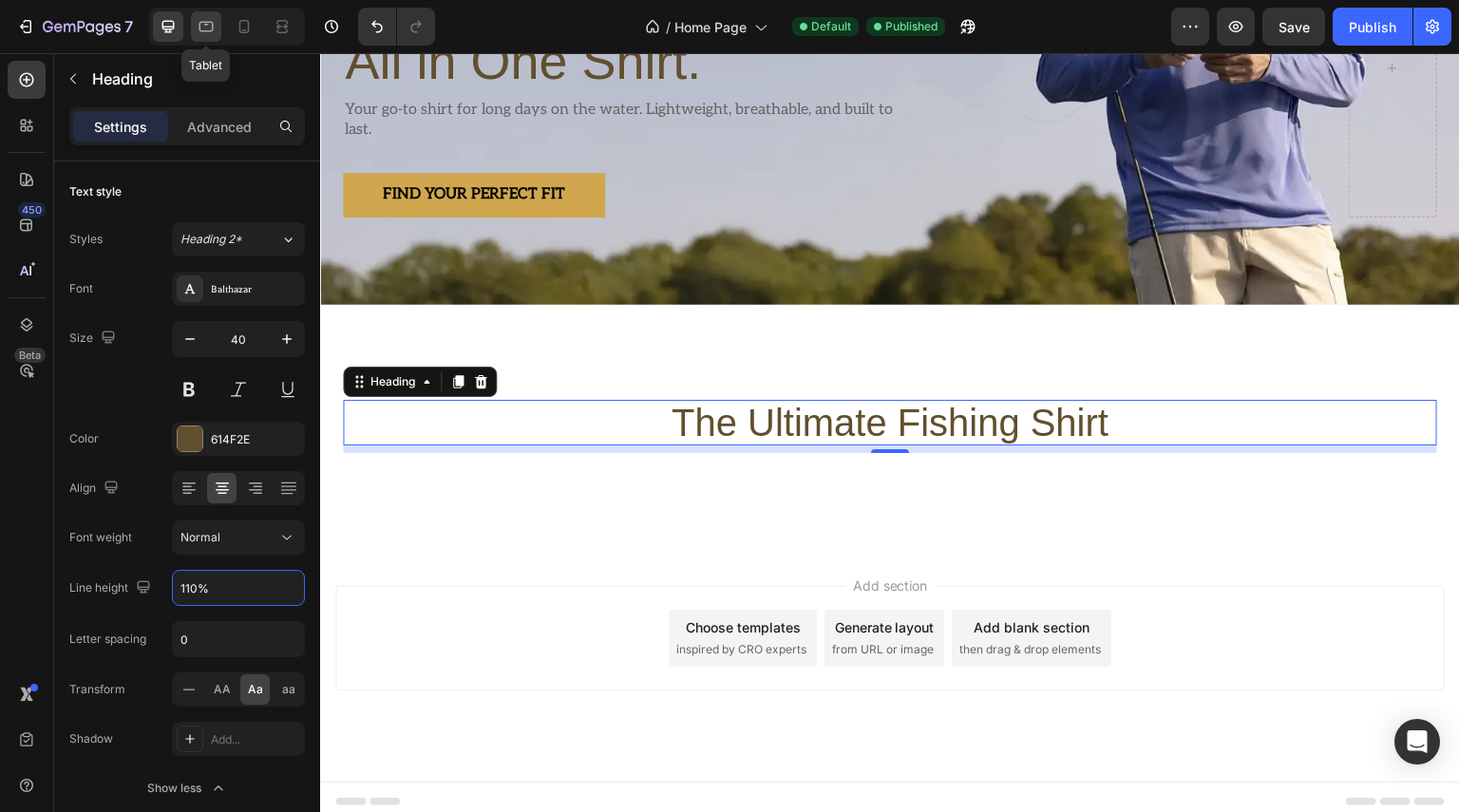
type input "110%"
click at [211, 28] on icon at bounding box center [206, 27] width 14 height 11
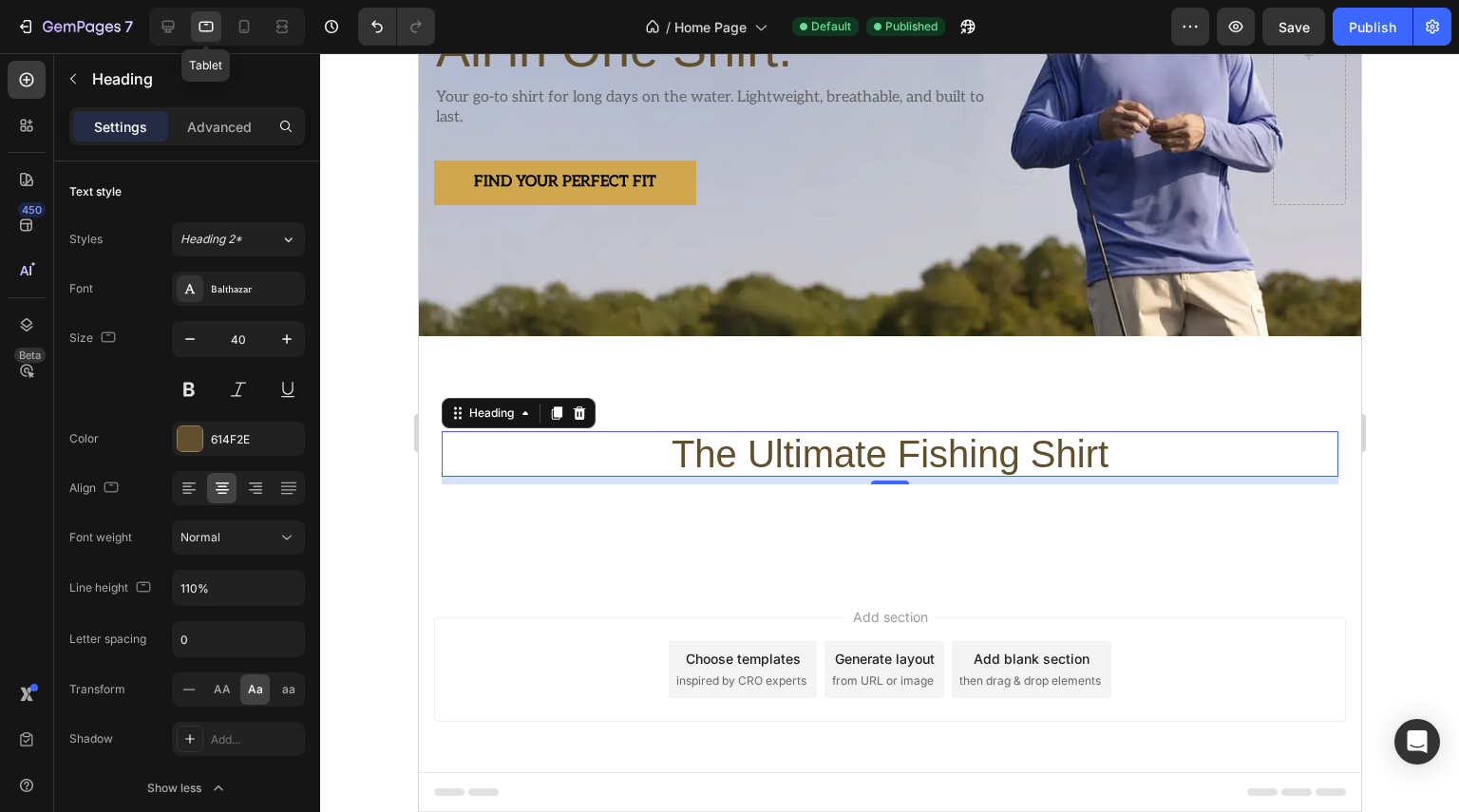
scroll to position [193, 0]
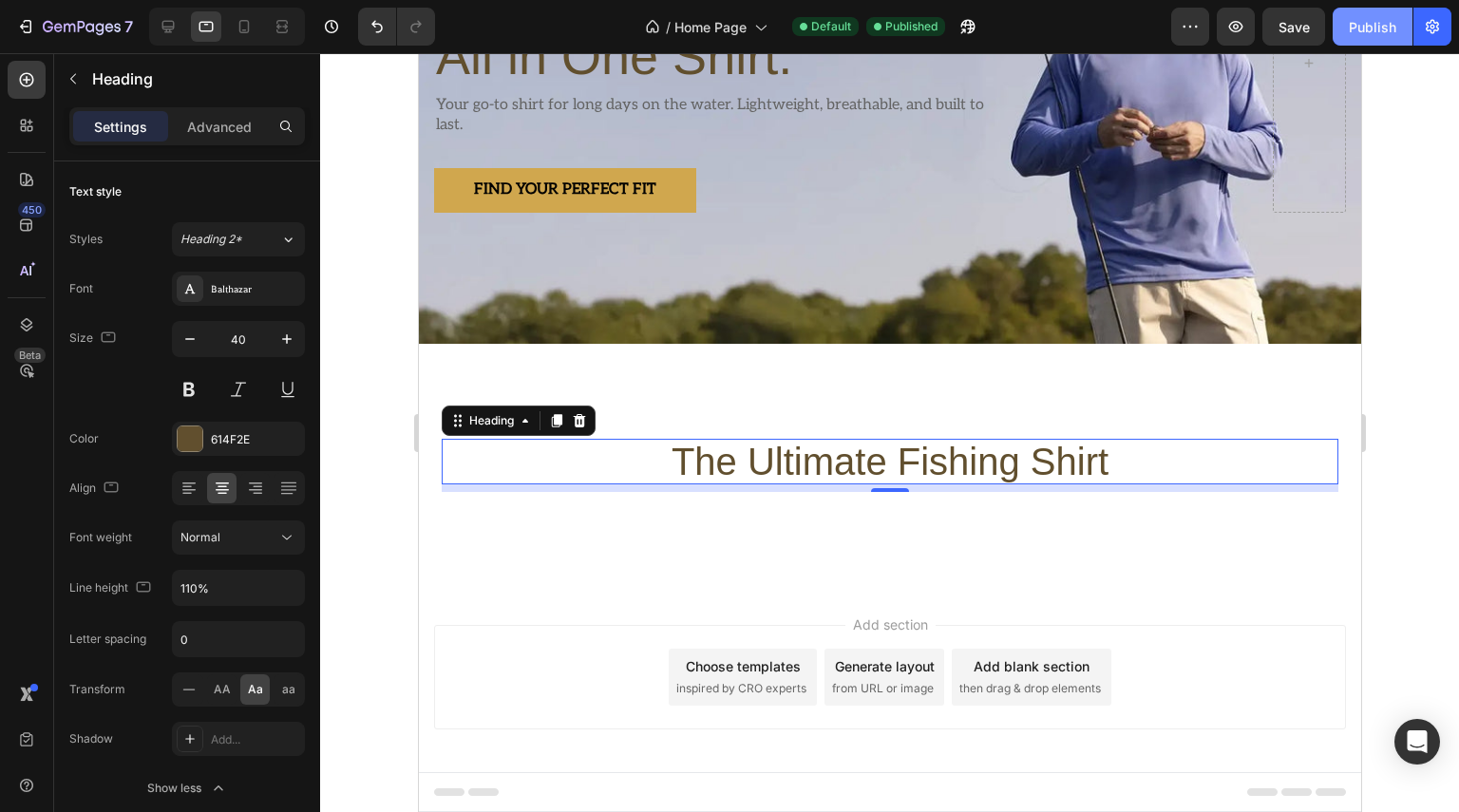
click at [1384, 25] on div "Publish" at bounding box center [1373, 27] width 48 height 20
click at [170, 14] on div at bounding box center [168, 26] width 31 height 31
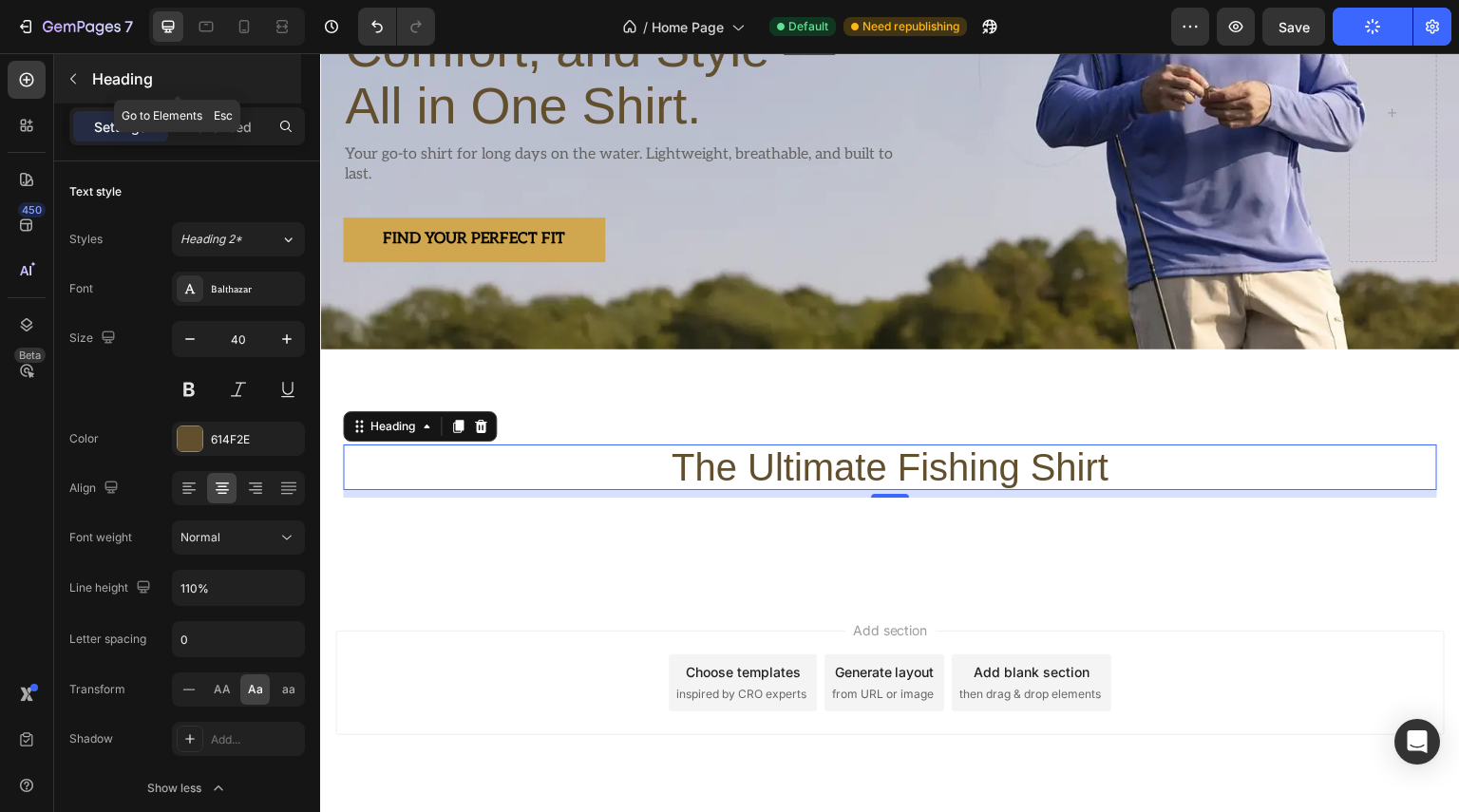
scroll to position [326, 0]
